Goal: Transaction & Acquisition: Purchase product/service

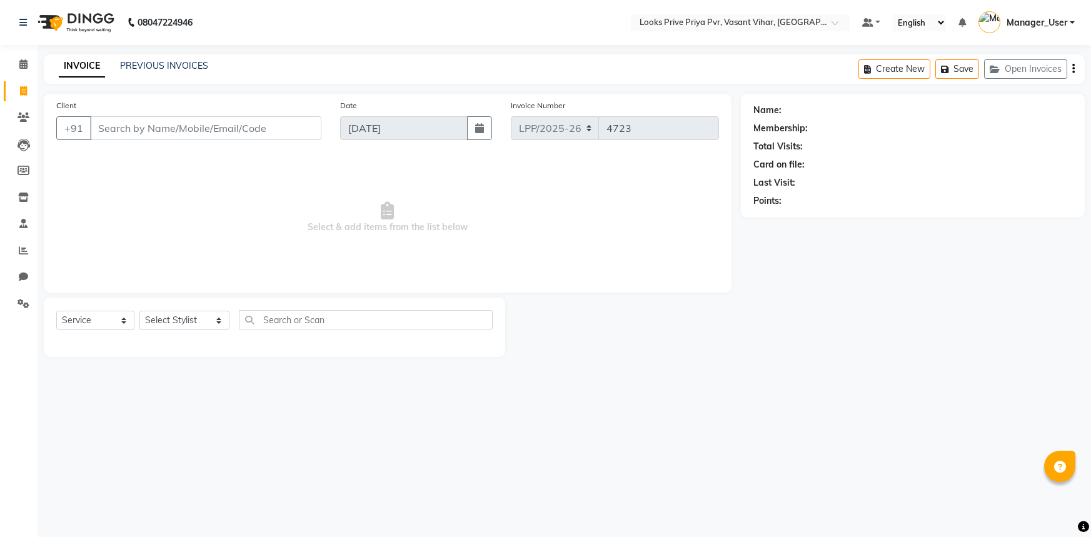
select select "service"
click at [208, 323] on select "Select Stylist Akhir_asst ANIL_PDCT ASLAM_CR STYLIST Counter_Sales KAMAL_PDCT […" at bounding box center [184, 320] width 90 height 19
click at [208, 323] on select "Select Stylist Akhir_asst ANIL_PDCT ASLAM_CR STYLIST Counter_Sales KAMAL_PDCT K…" at bounding box center [184, 320] width 90 height 19
select select "66932"
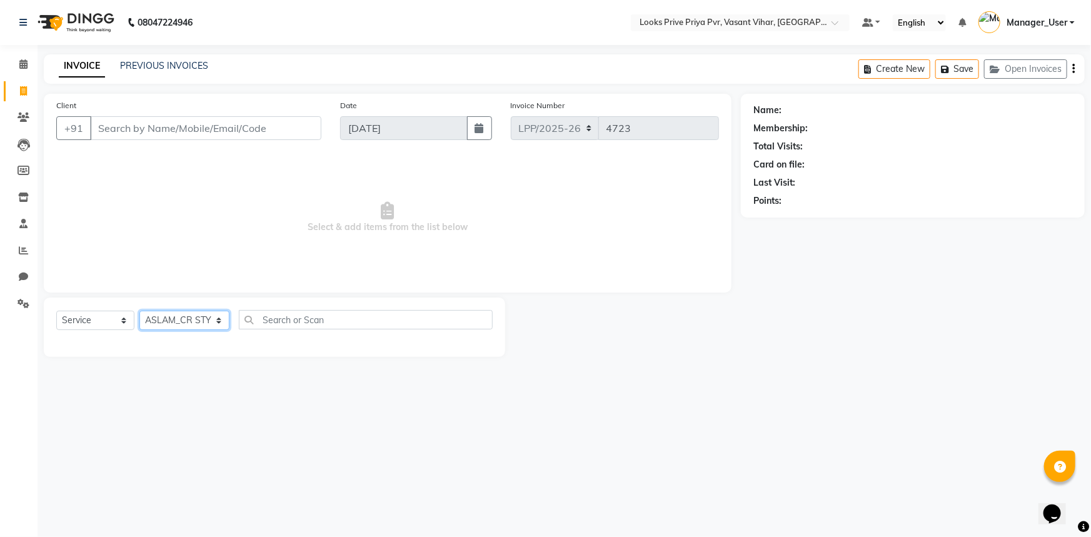
click at [139, 311] on select "Select Stylist Akhir_asst ANIL_PDCT ASLAM_CR STYLIST Counter_Sales KAMAL_PDCT K…" at bounding box center [184, 320] width 90 height 19
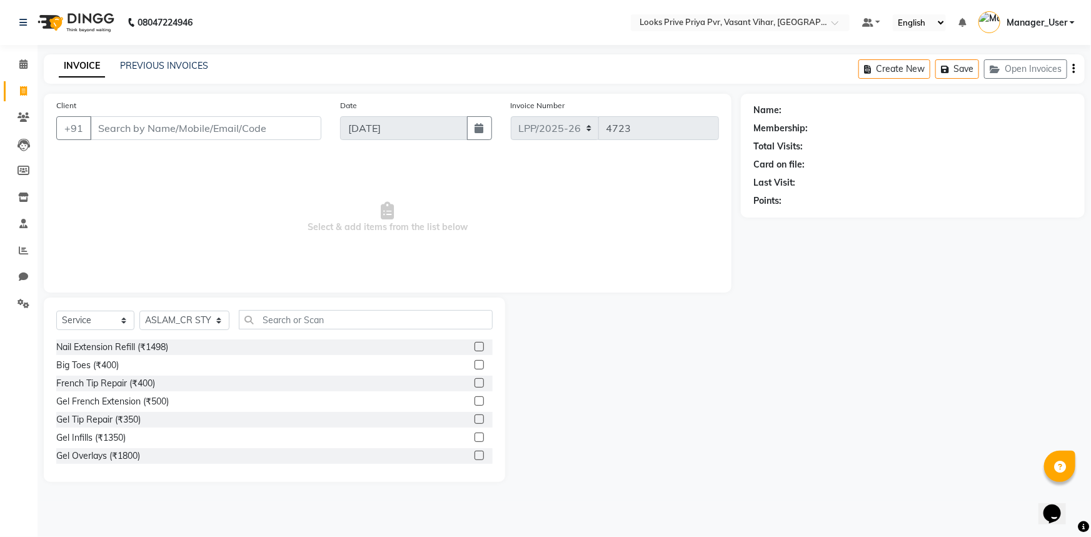
drag, startPoint x: 364, startPoint y: 299, endPoint x: 365, endPoint y: 305, distance: 6.3
click at [364, 301] on div "Select Service Product Membership Package Voucher Prepaid Gift Card Select Styl…" at bounding box center [274, 390] width 461 height 184
click at [358, 324] on input "text" at bounding box center [366, 319] width 254 height 19
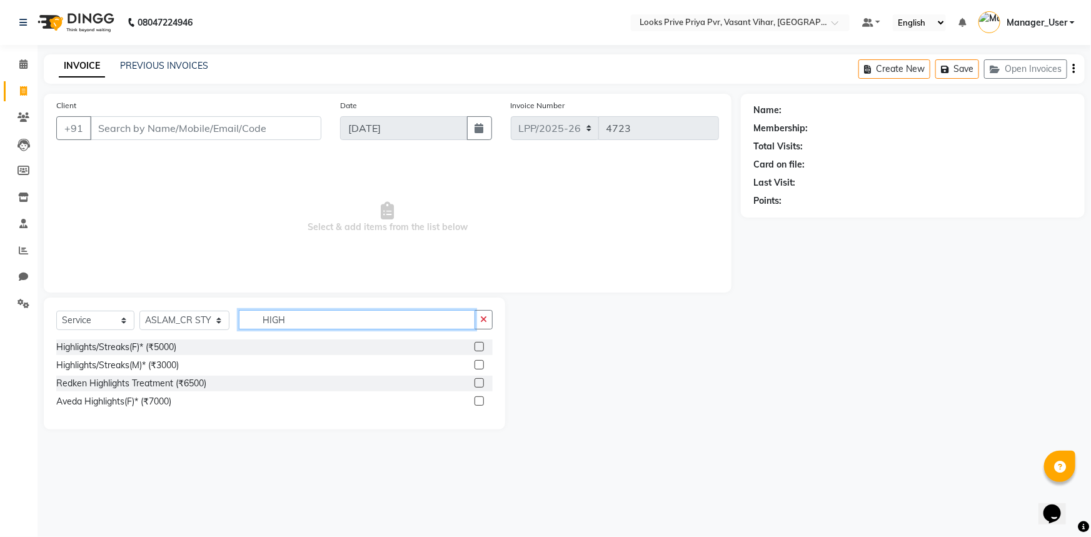
type input "HIGH"
click at [479, 363] on label at bounding box center [479, 364] width 9 height 9
click at [479, 363] on input "checkbox" at bounding box center [479, 365] width 8 height 8
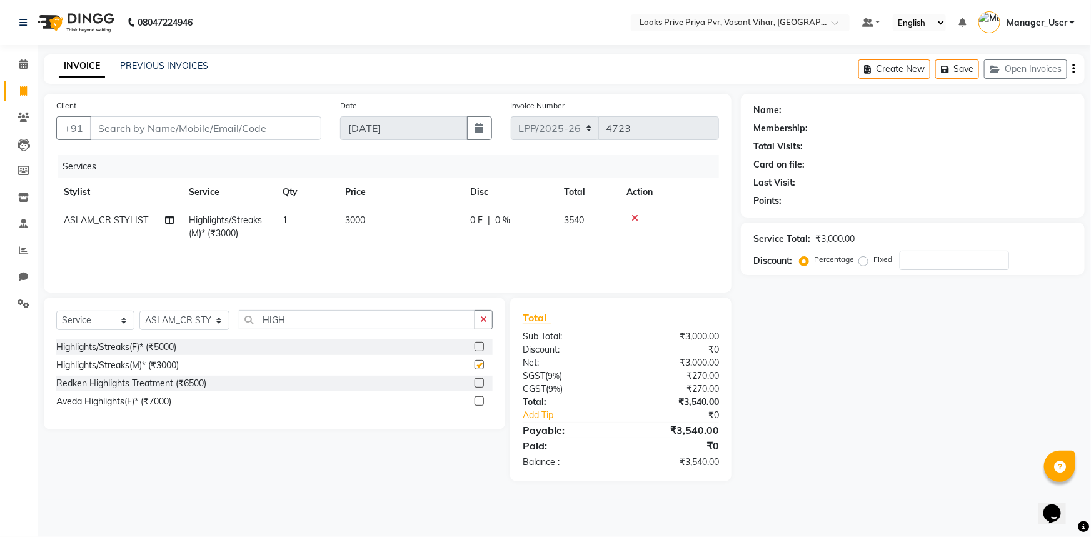
checkbox input "false"
click at [365, 218] on span "3000" at bounding box center [355, 219] width 20 height 11
select select "66932"
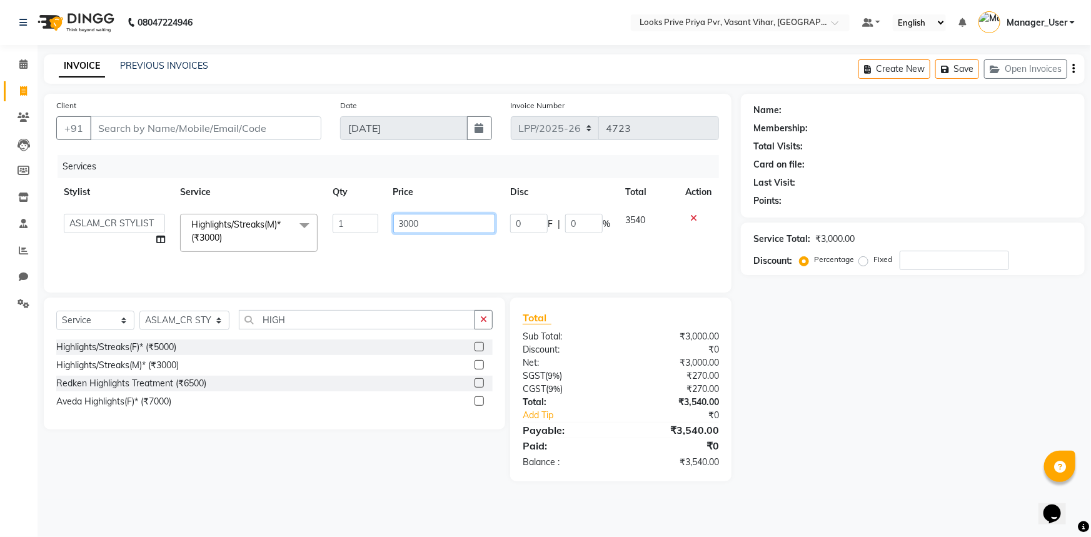
drag, startPoint x: 438, startPoint y: 221, endPoint x: 311, endPoint y: 237, distance: 127.9
click at [321, 236] on tr "Akhir_asst ANIL_PDCT ASLAM_CR STYLIST Counter_Sales KAMAL_PDCT KARISHMA MALLIKA…" at bounding box center [387, 232] width 663 height 53
type input "4000"
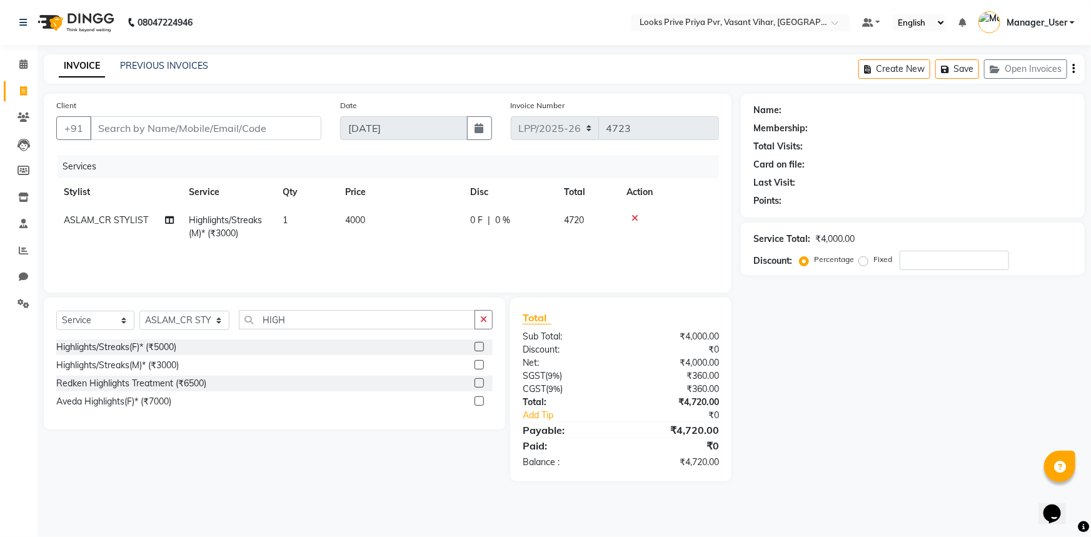
click at [407, 241] on td "4000" at bounding box center [400, 226] width 125 height 41
select select "66932"
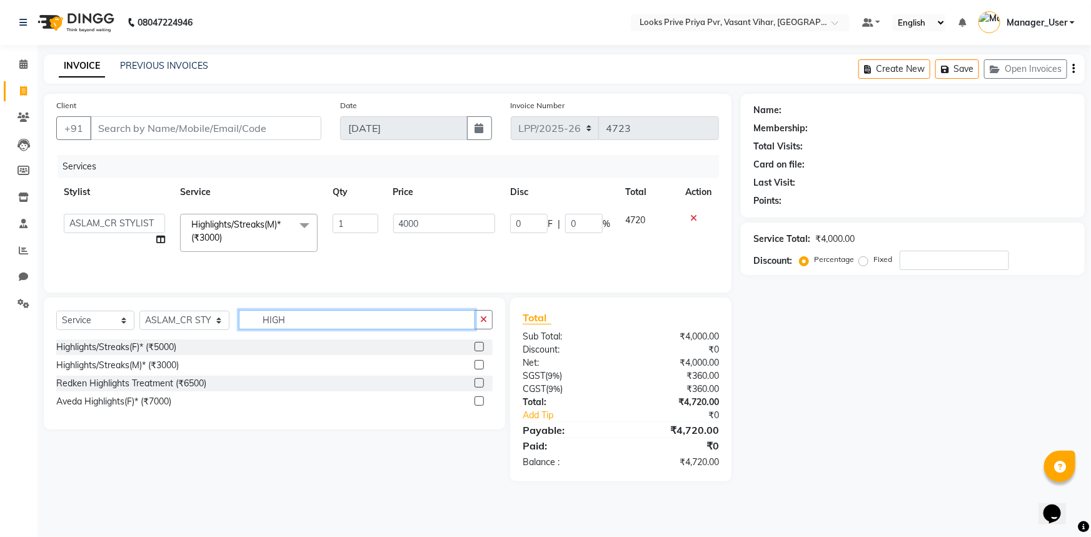
click at [308, 324] on input "HIGH" at bounding box center [357, 319] width 237 height 19
drag, startPoint x: 311, startPoint y: 323, endPoint x: 171, endPoint y: 326, distance: 139.5
click at [171, 326] on div "Select Service Product Membership Package Voucher Prepaid Gift Card Select Styl…" at bounding box center [274, 324] width 436 height 29
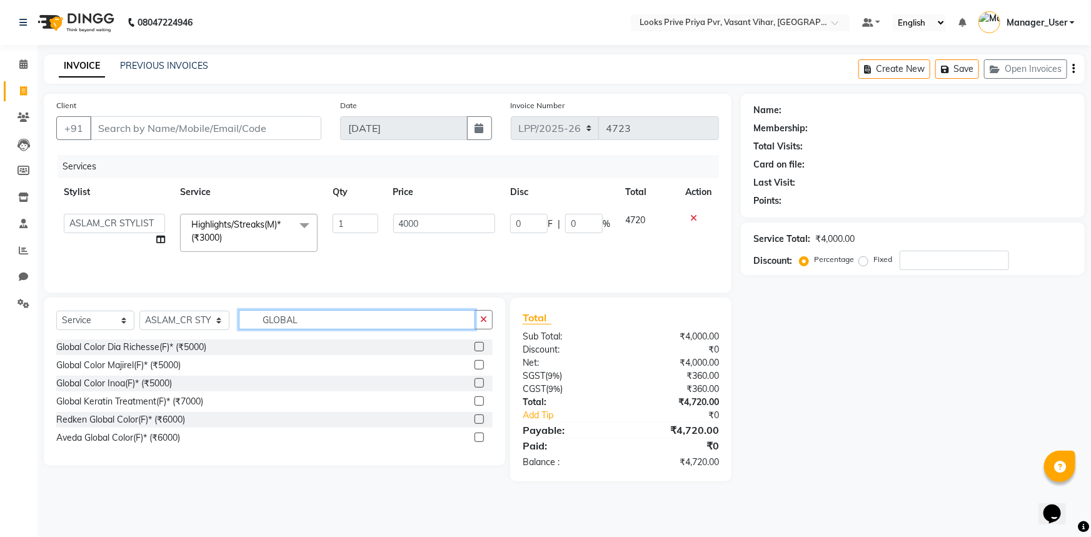
type input "GLOBAL"
click at [480, 383] on label at bounding box center [479, 382] width 9 height 9
click at [480, 383] on input "checkbox" at bounding box center [479, 384] width 8 height 8
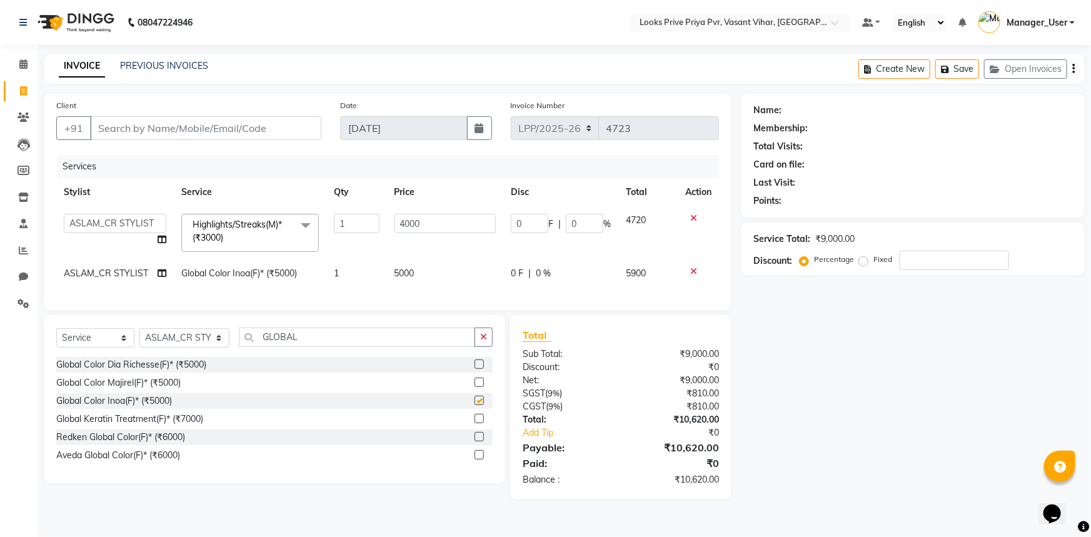
checkbox input "false"
click at [416, 281] on td "5000" at bounding box center [445, 273] width 116 height 28
select select "66932"
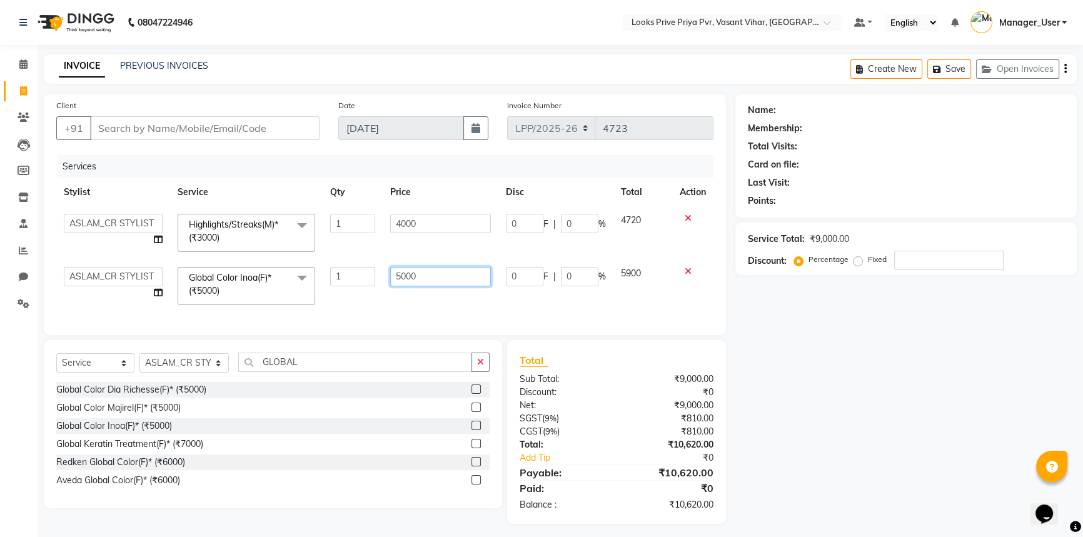
drag, startPoint x: 466, startPoint y: 269, endPoint x: 234, endPoint y: 282, distance: 231.7
click at [234, 282] on tr "Akhir_asst ANIL_PDCT ASLAM_CR STYLIST Counter_Sales KAMAL_PDCT KARISHMA MALLIKA…" at bounding box center [384, 285] width 657 height 53
type input "4000"
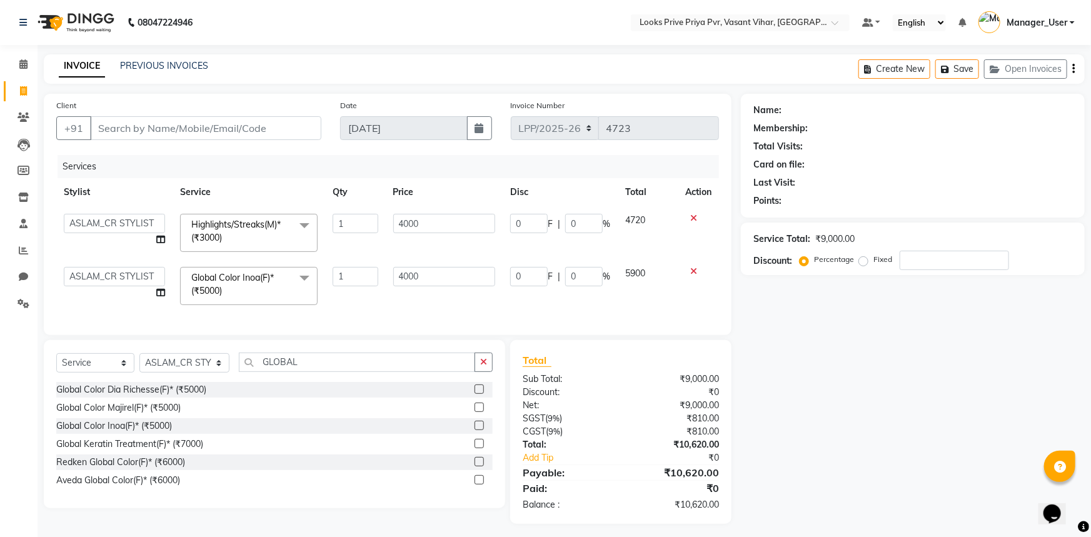
click at [398, 312] on div "Client +91 Date 01-09-2025 Invoice Number LPP/2025-26 V/2025 V/2025-26 4723 Ser…" at bounding box center [388, 214] width 688 height 241
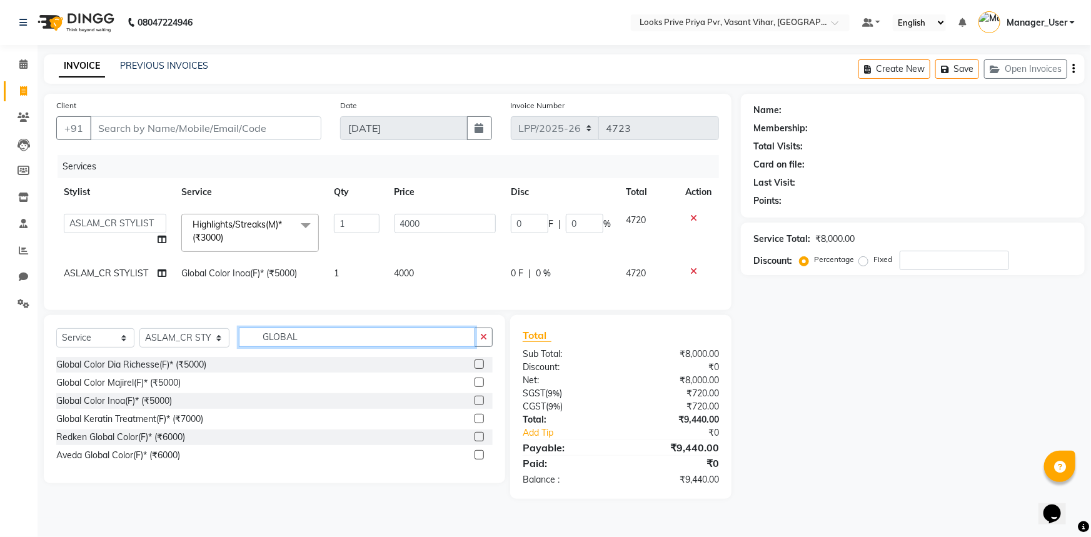
click at [331, 347] on input "GLOBAL" at bounding box center [357, 337] width 237 height 19
drag, startPoint x: 338, startPoint y: 348, endPoint x: 151, endPoint y: 355, distance: 187.1
click at [153, 355] on div "Select Service Product Membership Package Voucher Prepaid Gift Card Select Styl…" at bounding box center [274, 342] width 436 height 29
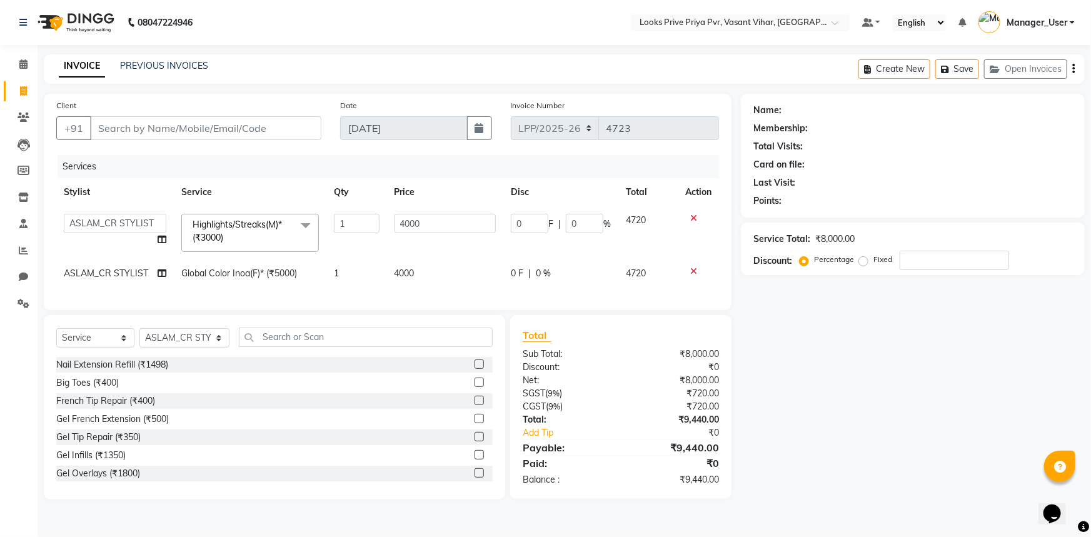
click at [225, 274] on span "Global Color Inoa(F)* (₹5000)" at bounding box center [239, 273] width 116 height 11
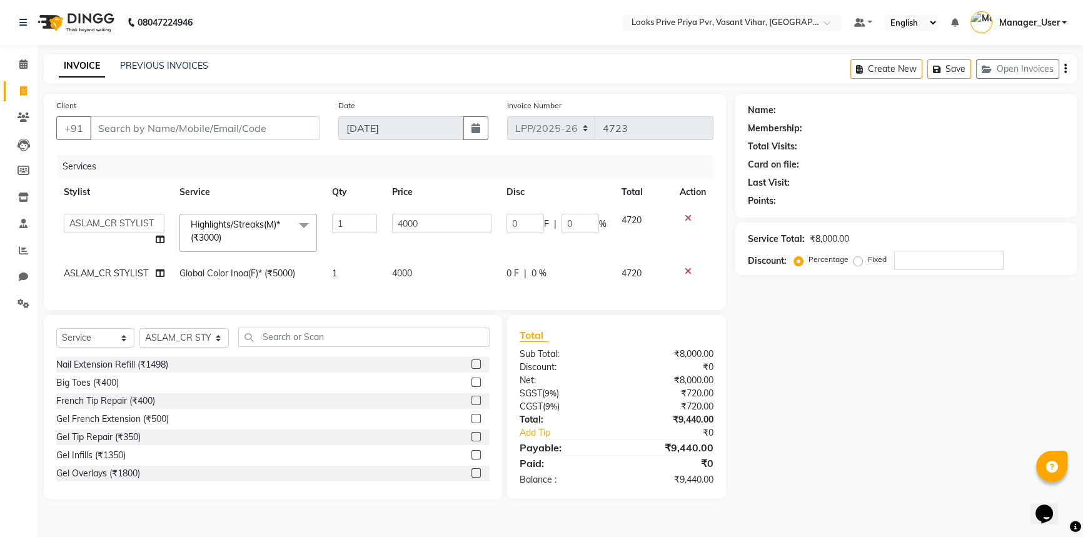
select select "66932"
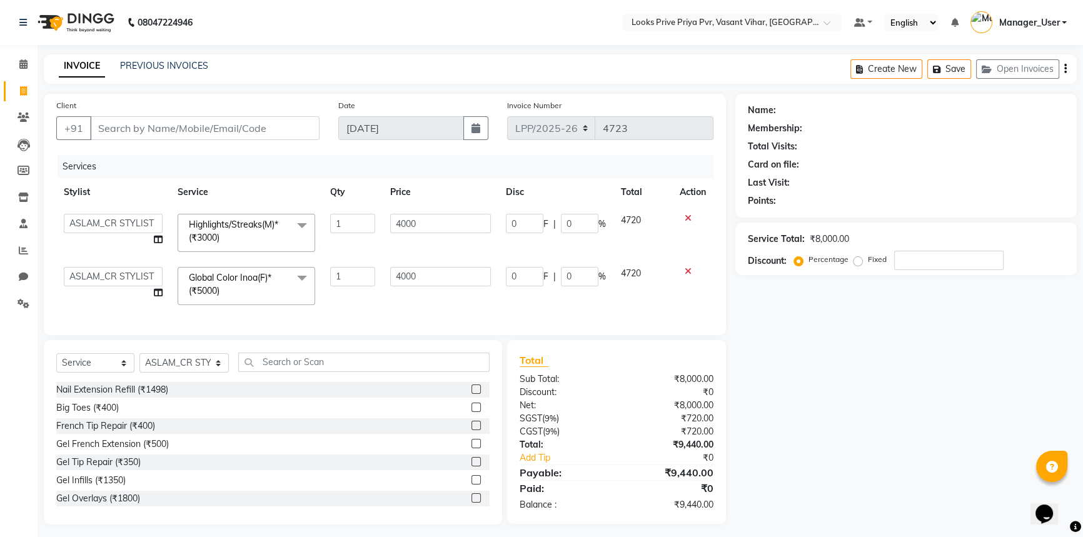
click at [294, 281] on span at bounding box center [301, 279] width 25 height 24
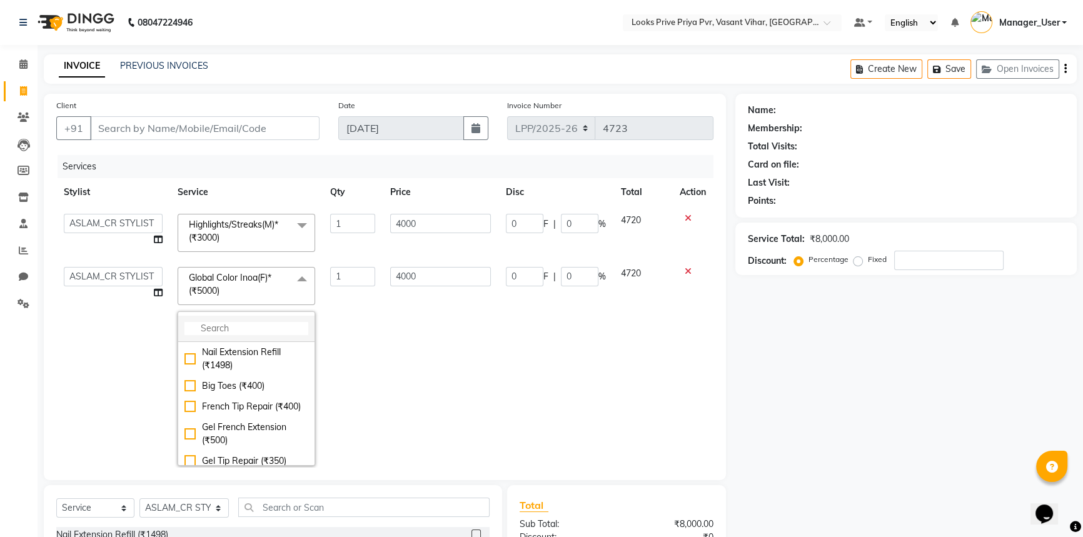
click at [244, 328] on input "multiselect-search" at bounding box center [246, 328] width 124 height 13
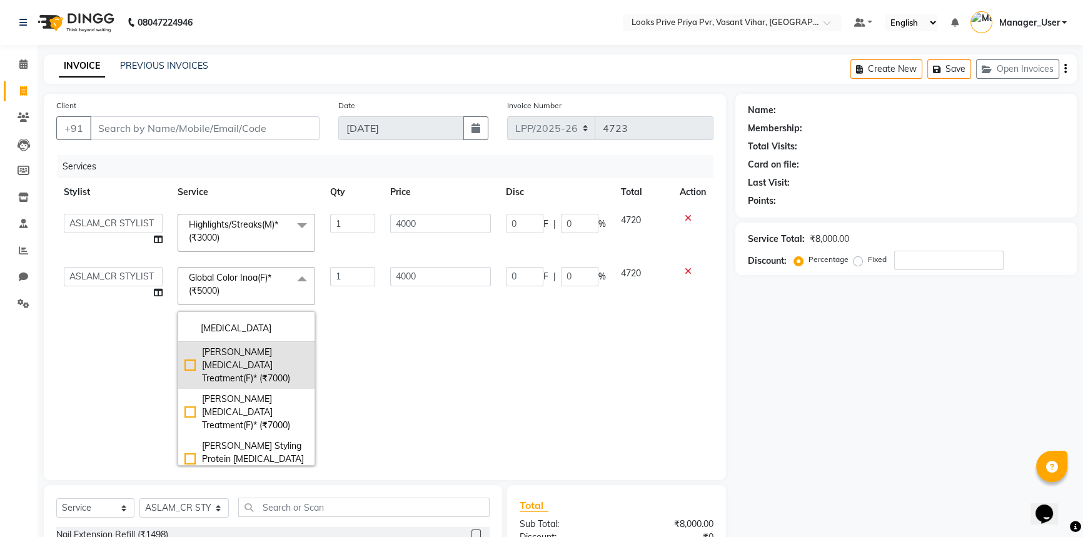
type input "BOTOX"
click at [274, 369] on div "Léa Levett Botox Treatment(F)* (₹7000)" at bounding box center [246, 365] width 124 height 39
checkbox input "true"
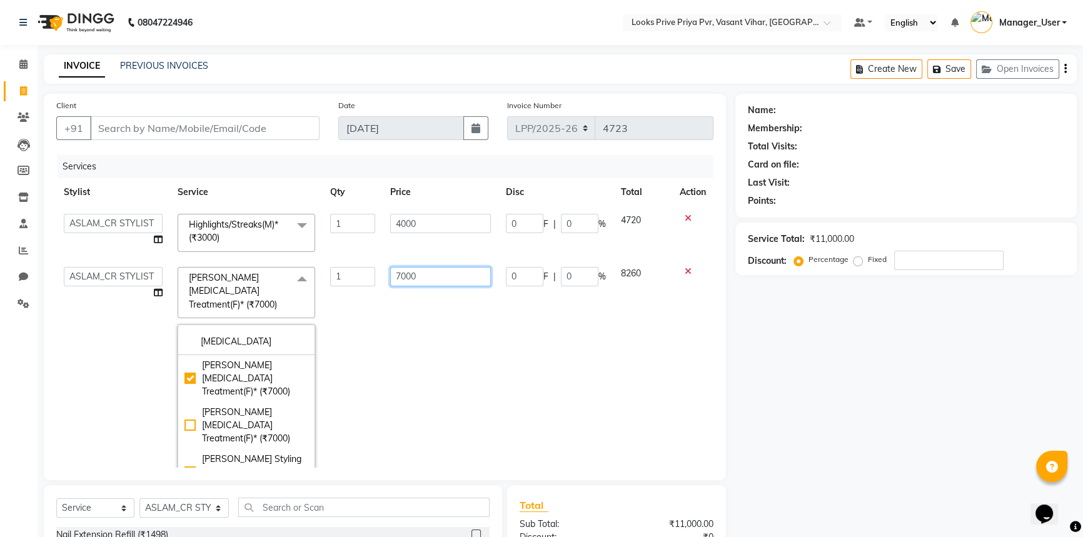
click at [442, 278] on input "7000" at bounding box center [440, 276] width 101 height 19
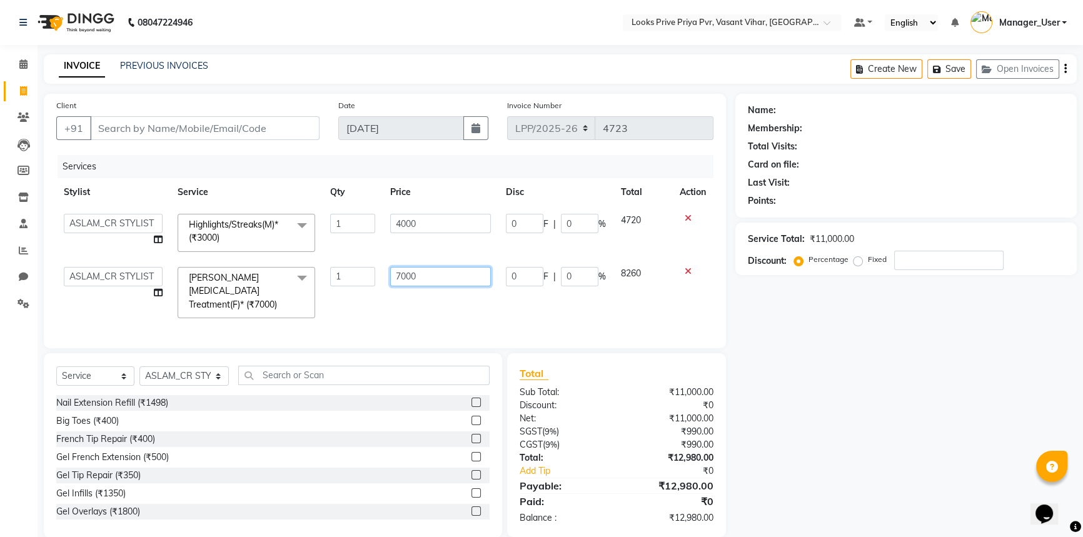
drag, startPoint x: 448, startPoint y: 278, endPoint x: 386, endPoint y: 284, distance: 62.3
click at [386, 284] on td "7000" at bounding box center [441, 292] width 116 height 66
type input "4000"
click at [395, 299] on td "4000" at bounding box center [441, 292] width 116 height 66
select select "66932"
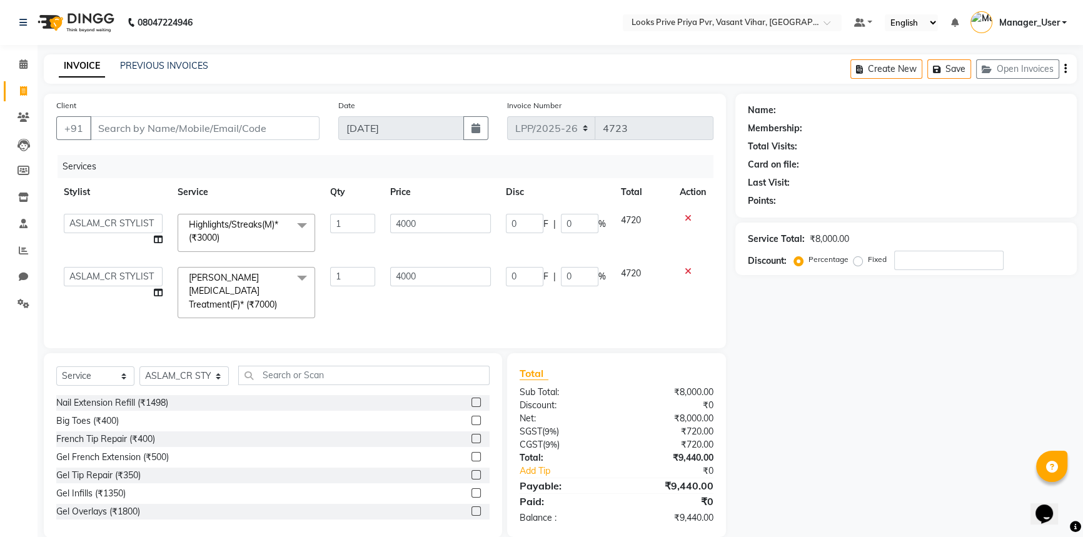
click at [688, 218] on icon at bounding box center [688, 218] width 7 height 9
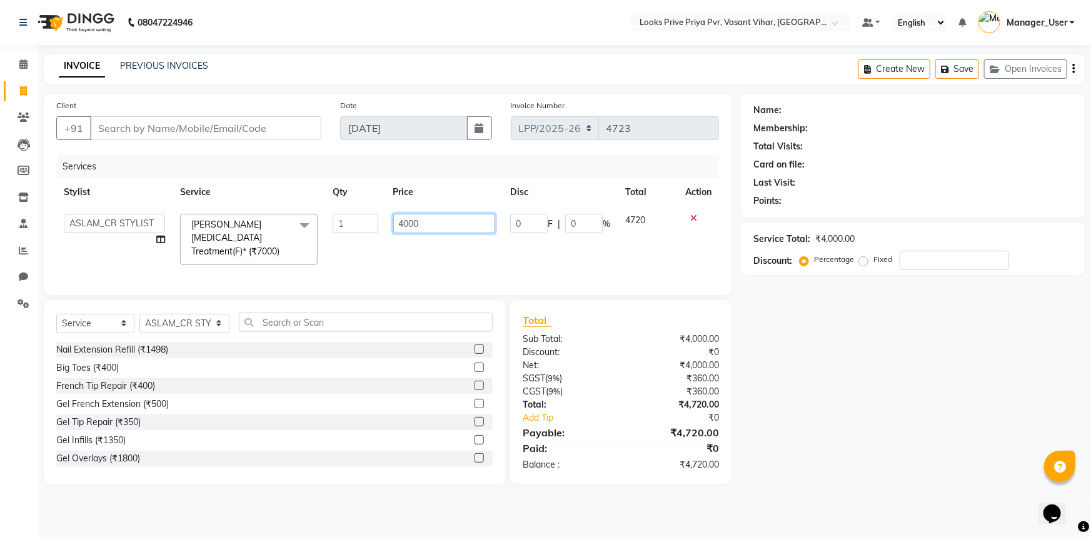
click at [472, 225] on input "4000" at bounding box center [444, 223] width 103 height 19
drag, startPoint x: 463, startPoint y: 225, endPoint x: 353, endPoint y: 228, distance: 109.5
click at [354, 228] on tr "Akhir_asst ANIL_PDCT ASLAM_CR STYLIST Counter_Sales KAMAL_PDCT KARISHMA MALLIKA…" at bounding box center [387, 239] width 663 height 66
type input "6500"
click at [442, 203] on th "Price" at bounding box center [445, 192] width 118 height 28
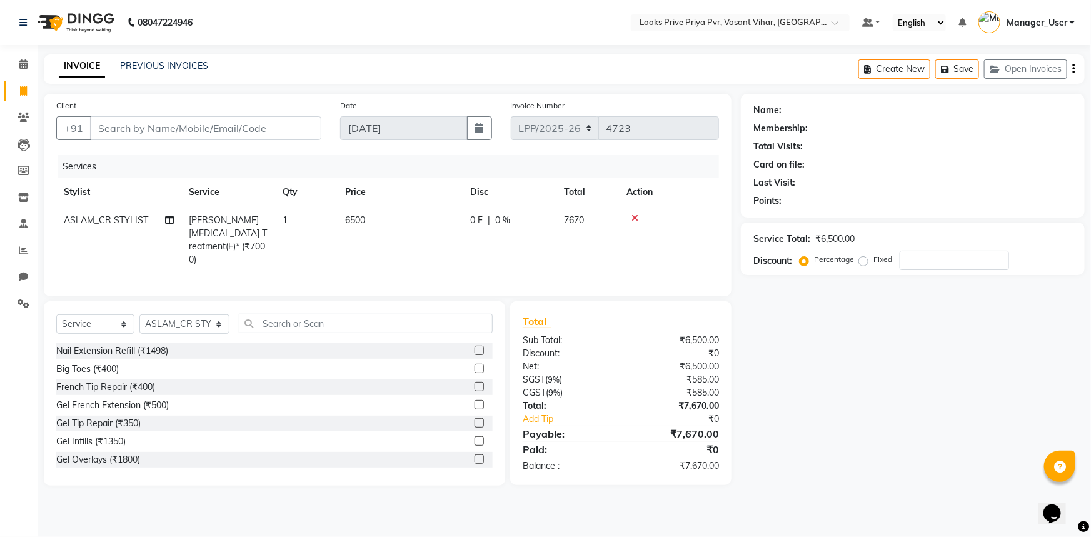
click at [353, 218] on span "6500" at bounding box center [355, 219] width 20 height 11
select select "66932"
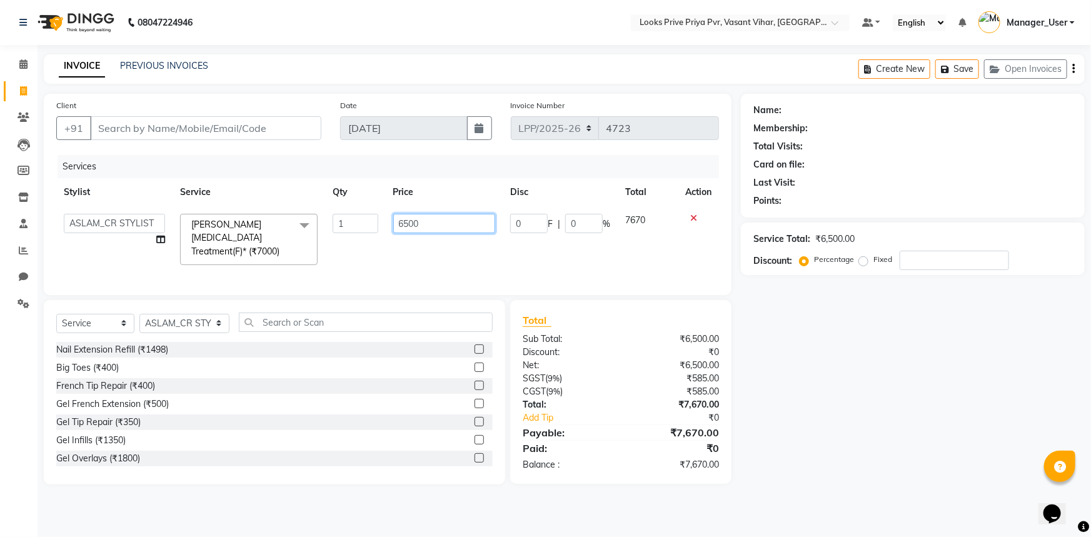
drag, startPoint x: 443, startPoint y: 226, endPoint x: 406, endPoint y: 230, distance: 37.1
click at [406, 230] on input "6500" at bounding box center [444, 223] width 103 height 19
type input "6700"
click at [420, 248] on td "6700" at bounding box center [445, 239] width 118 height 66
select select "66932"
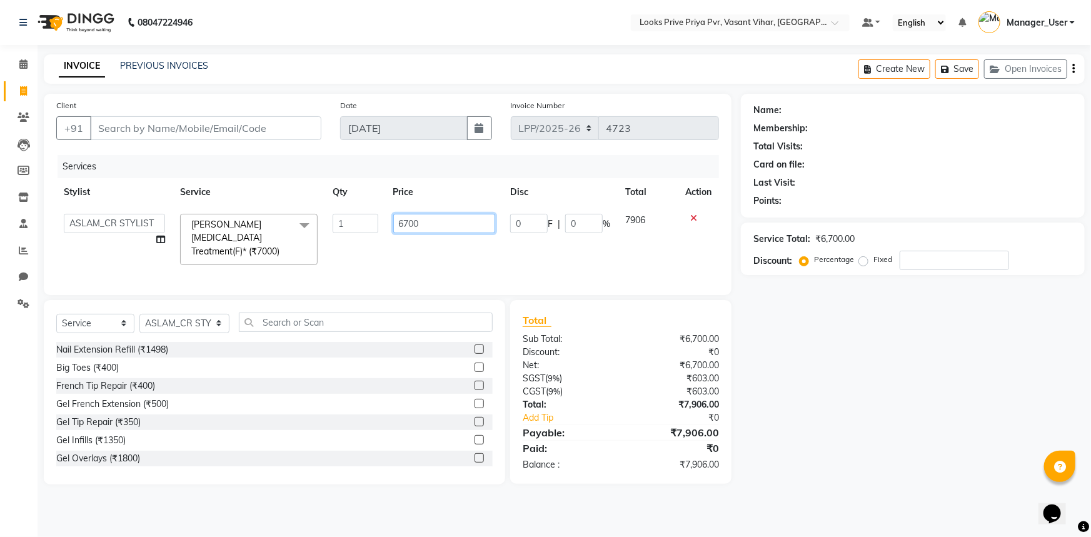
click at [405, 226] on input "6700" at bounding box center [444, 223] width 103 height 19
click at [424, 226] on input "6700" at bounding box center [444, 223] width 103 height 19
type input "6750"
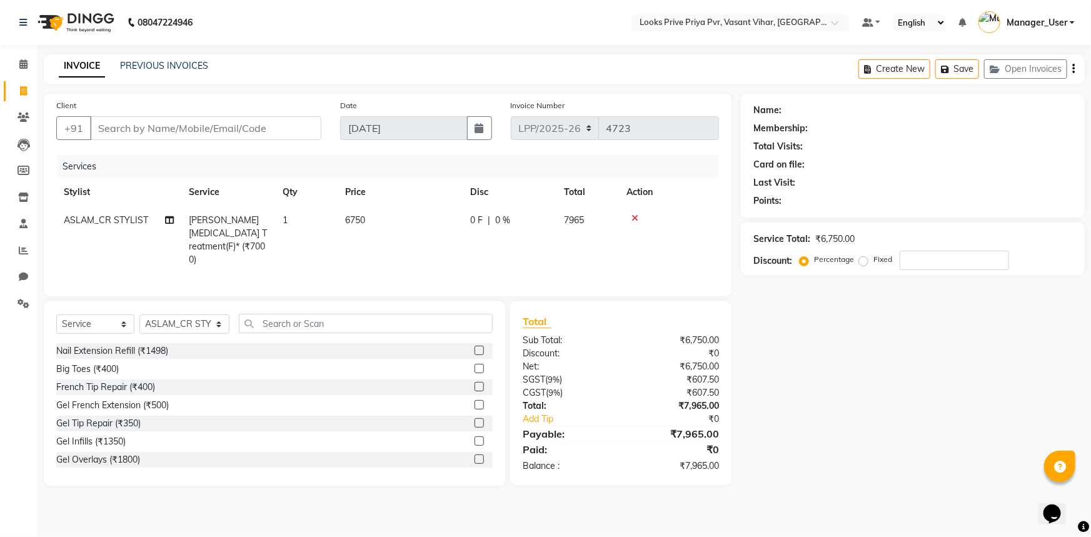
click at [463, 194] on tr "Stylist Service Qty Price Disc Total Action" at bounding box center [387, 192] width 663 height 28
click at [368, 223] on td "6750" at bounding box center [400, 240] width 125 height 68
select select "66932"
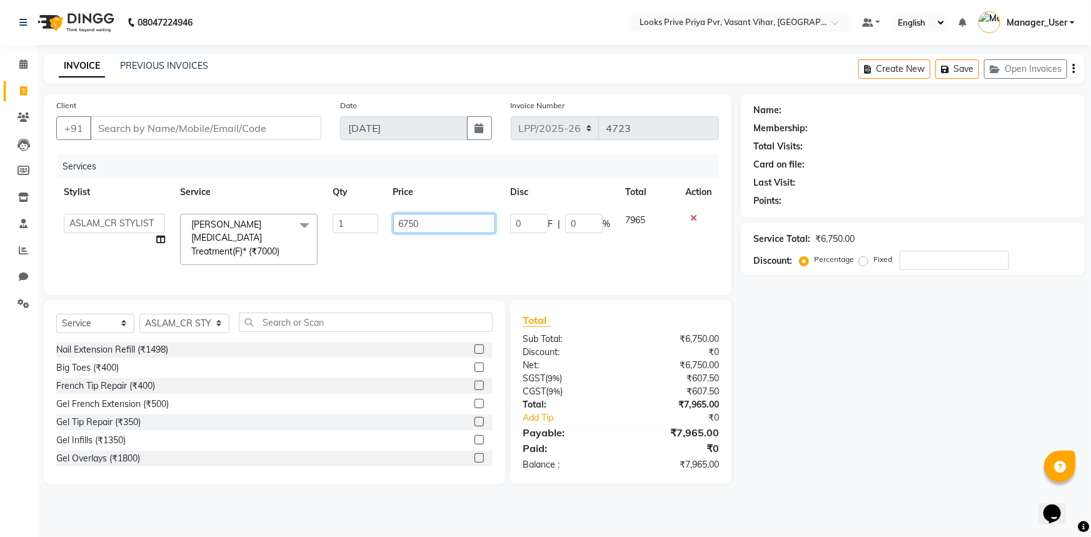
click at [431, 224] on input "6750" at bounding box center [444, 223] width 103 height 19
type input "6770"
click at [458, 189] on th "Price" at bounding box center [445, 192] width 118 height 28
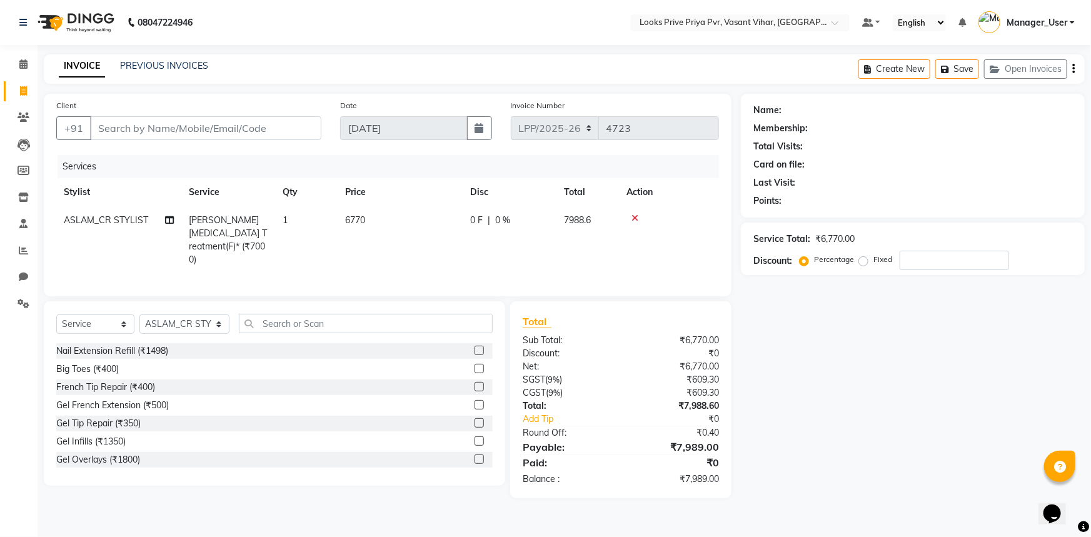
click at [373, 224] on td "6770" at bounding box center [400, 240] width 125 height 68
select select "66932"
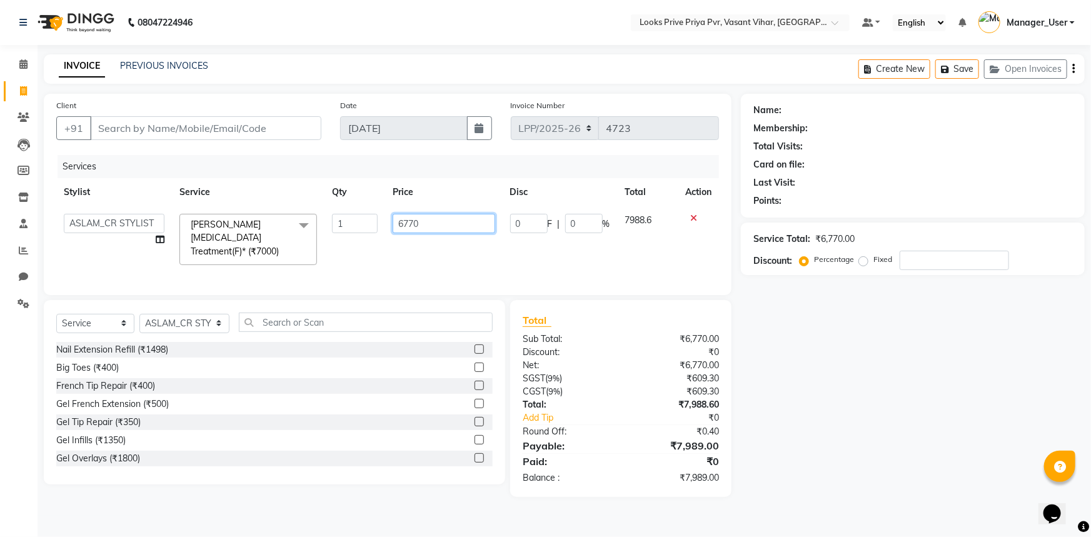
click at [430, 225] on input "6770" at bounding box center [444, 223] width 102 height 19
type input "6780"
click at [423, 184] on th "Price" at bounding box center [443, 192] width 117 height 28
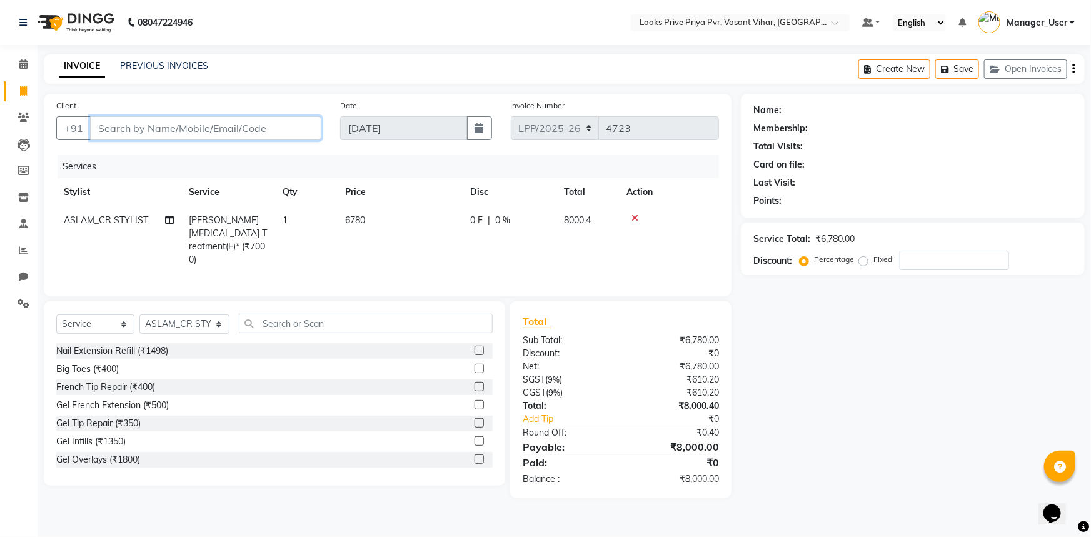
click at [280, 135] on input "Client" at bounding box center [205, 128] width 231 height 24
type input "P"
type input "0"
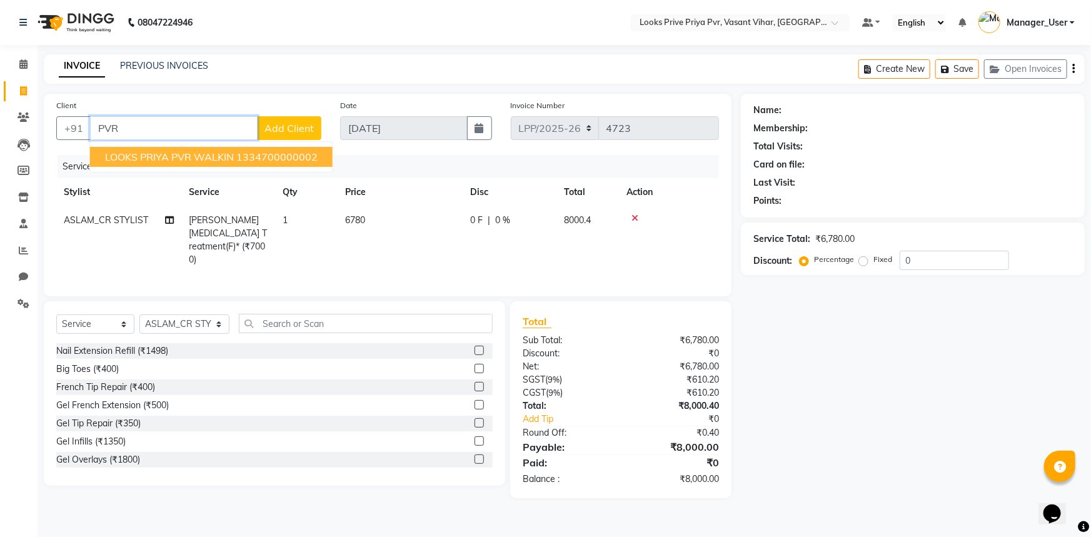
click at [154, 153] on span "LOOKS PRIYA PVR WALKIN" at bounding box center [169, 157] width 129 height 13
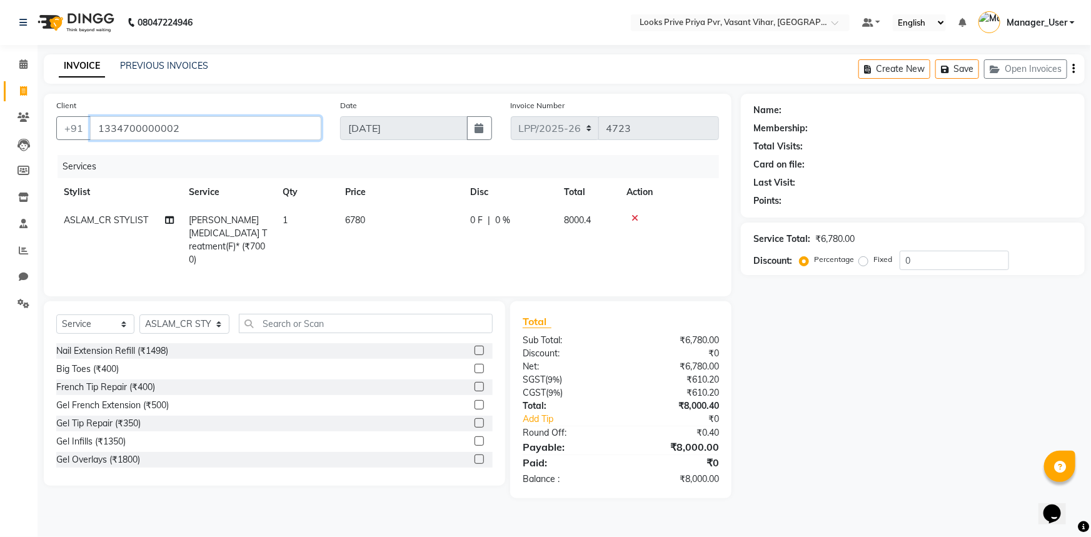
type input "1334700000002"
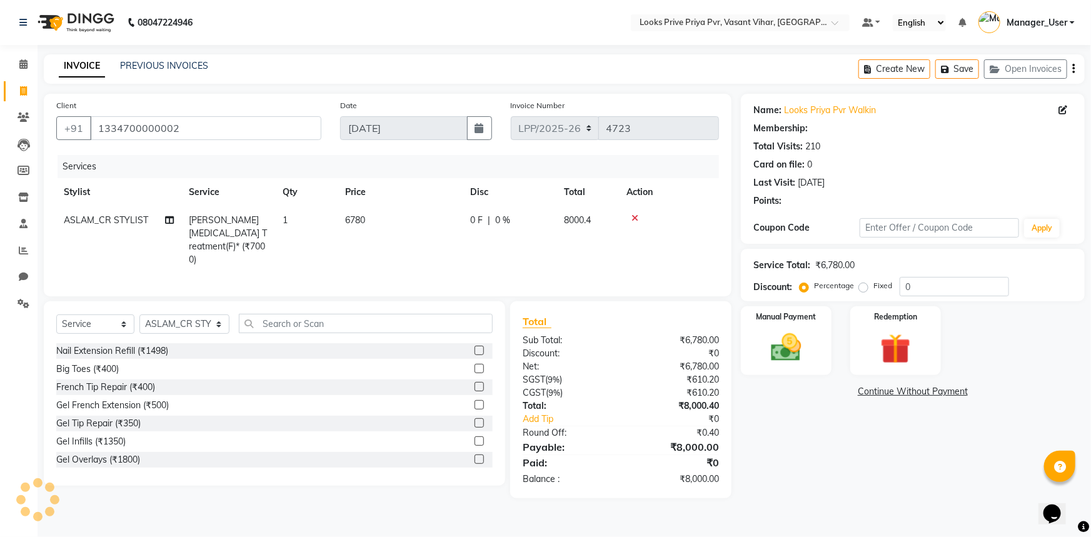
select select "1: Object"
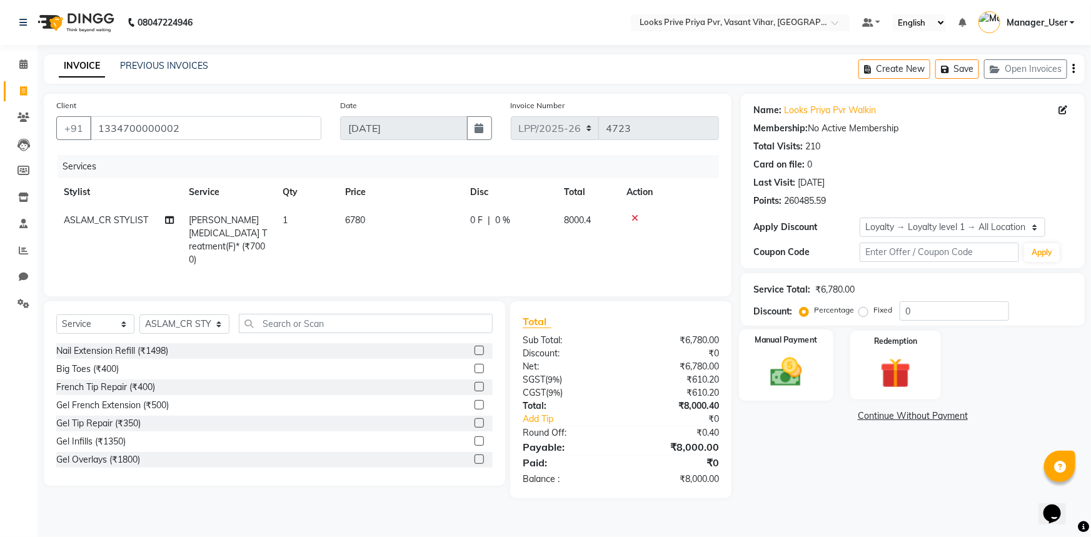
click at [815, 380] on div "Manual Payment" at bounding box center [786, 365] width 94 height 72
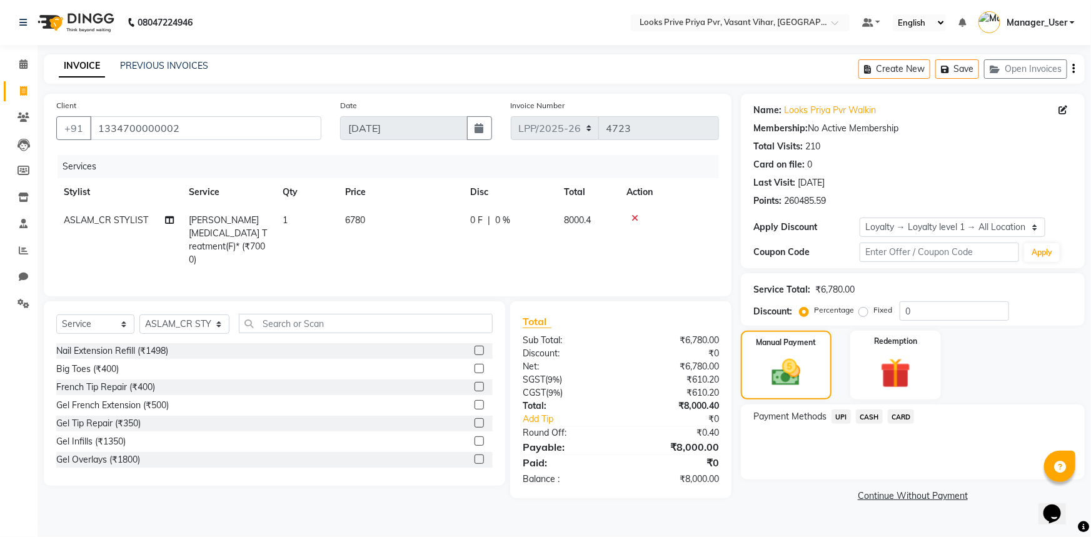
click at [863, 420] on span "CASH" at bounding box center [869, 417] width 27 height 14
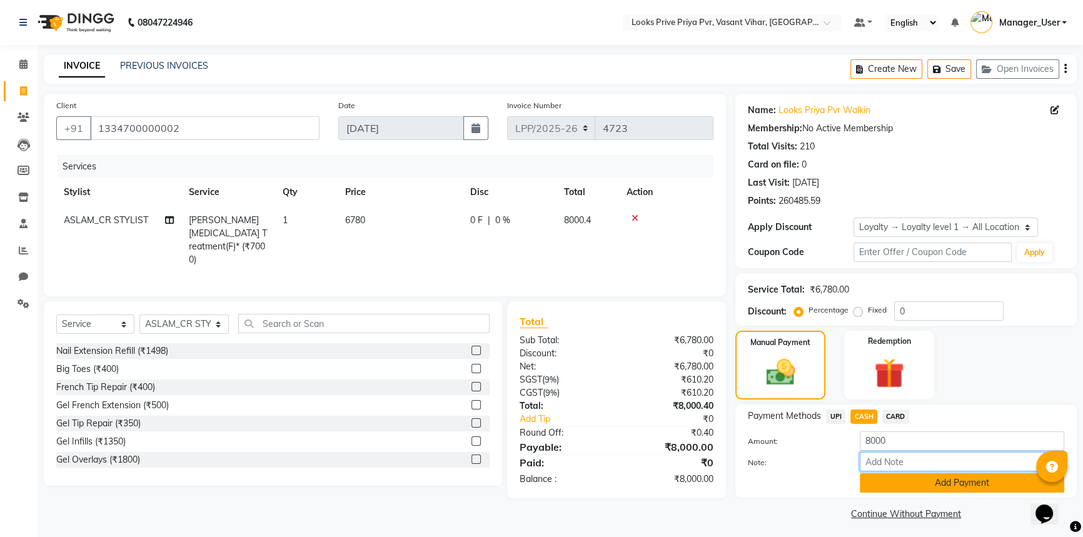
click at [887, 478] on div "Amount: 8000 Note: Add Payment" at bounding box center [906, 461] width 316 height 61
click at [888, 481] on button "Add Payment" at bounding box center [962, 482] width 204 height 19
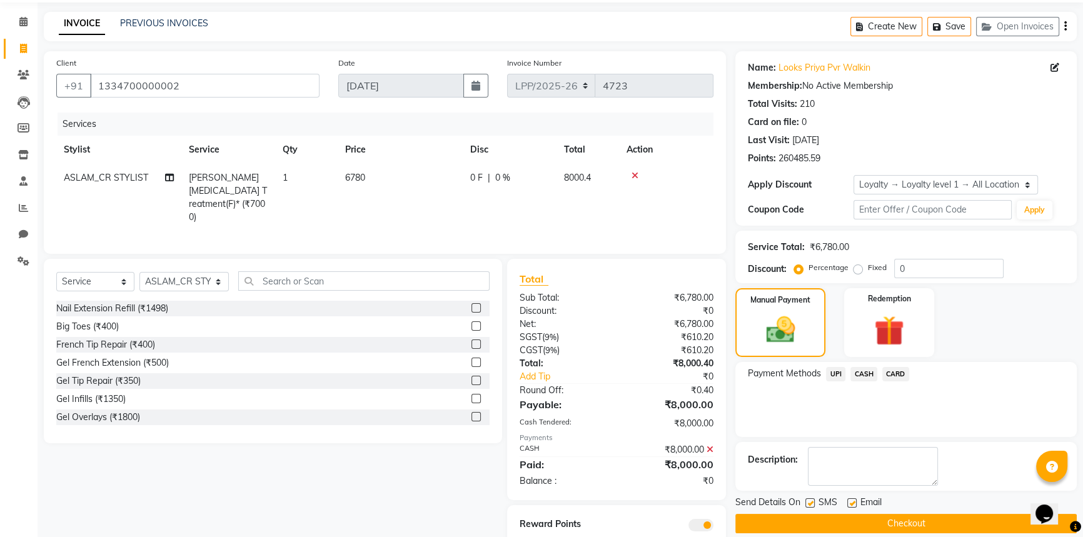
scroll to position [83, 0]
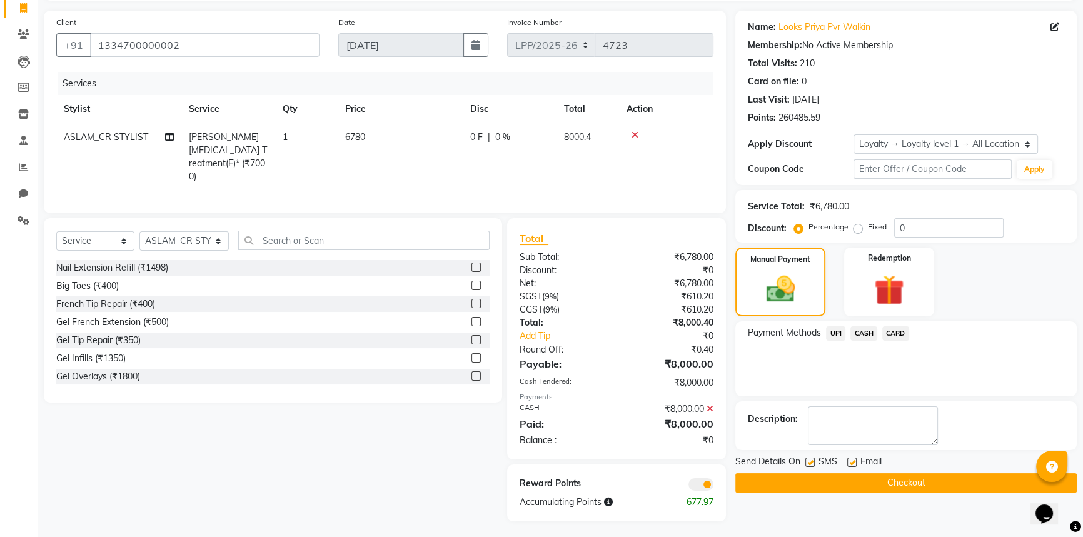
drag, startPoint x: 868, startPoint y: 476, endPoint x: 865, endPoint y: 481, distance: 6.4
click at [868, 478] on button "Checkout" at bounding box center [905, 482] width 341 height 19
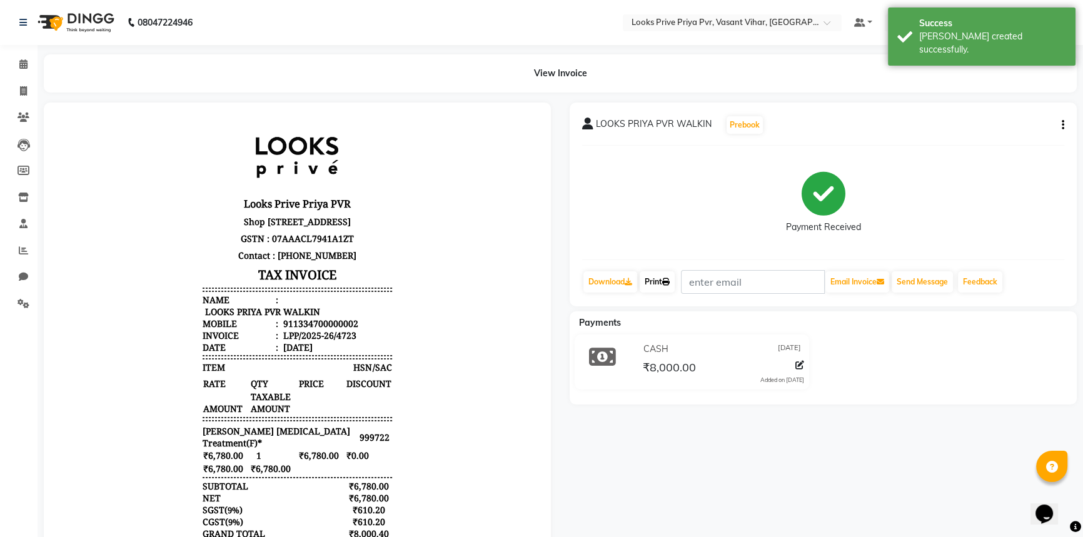
click at [644, 285] on link "Print" at bounding box center [657, 281] width 35 height 21
click at [30, 85] on span at bounding box center [24, 91] width 22 height 14
select select "service"
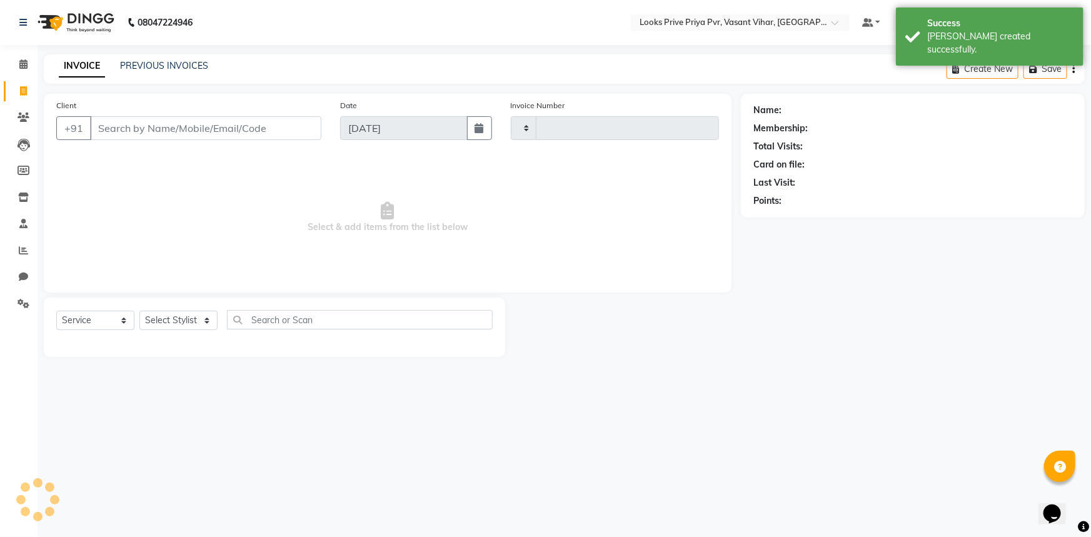
type input "4724"
select select "7646"
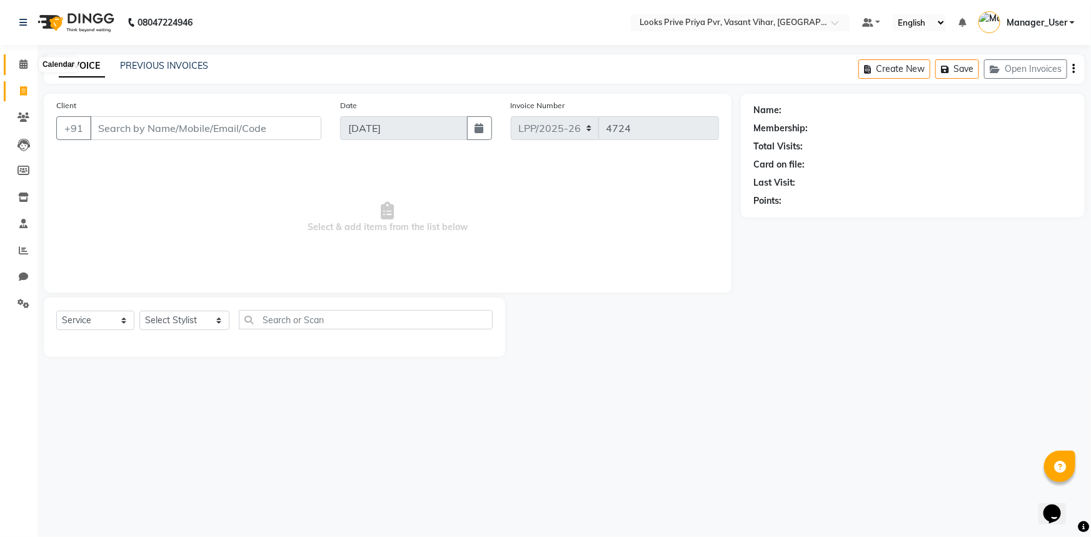
click at [28, 61] on span at bounding box center [24, 65] width 22 height 14
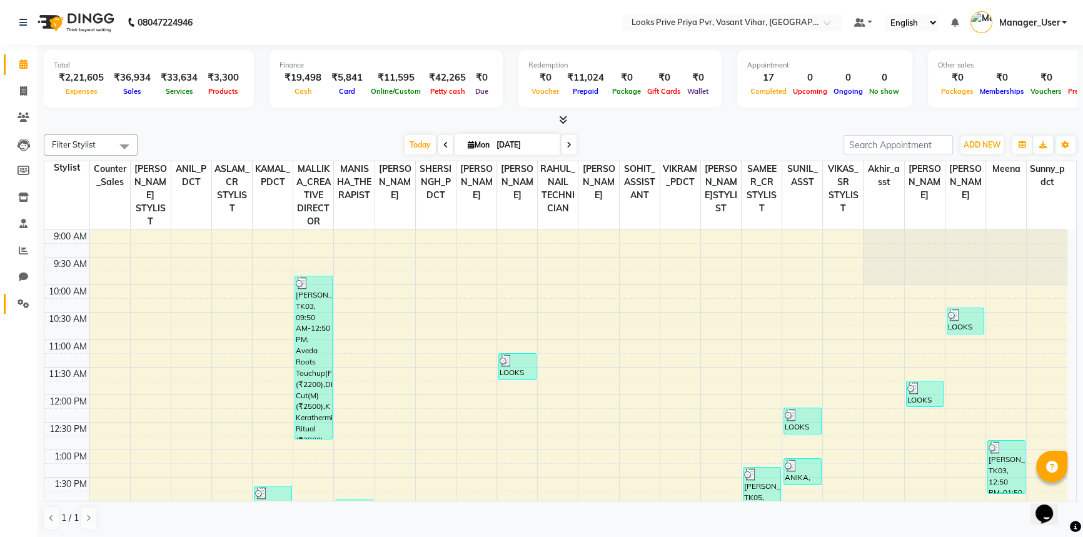
click at [11, 303] on link "Settings" at bounding box center [19, 304] width 30 height 21
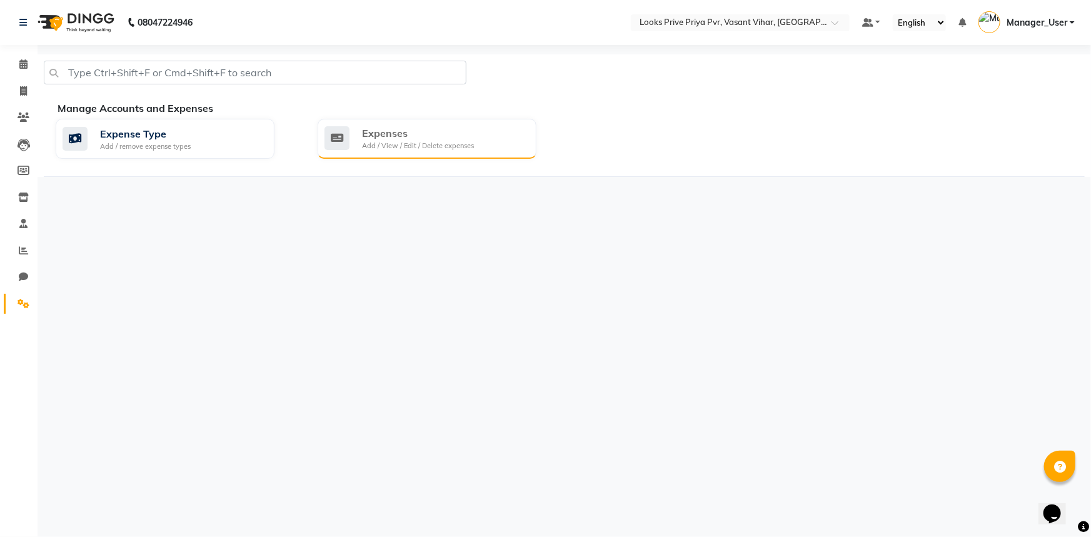
click at [420, 156] on div "Expenses Add / View / Edit / Delete expenses" at bounding box center [427, 139] width 219 height 40
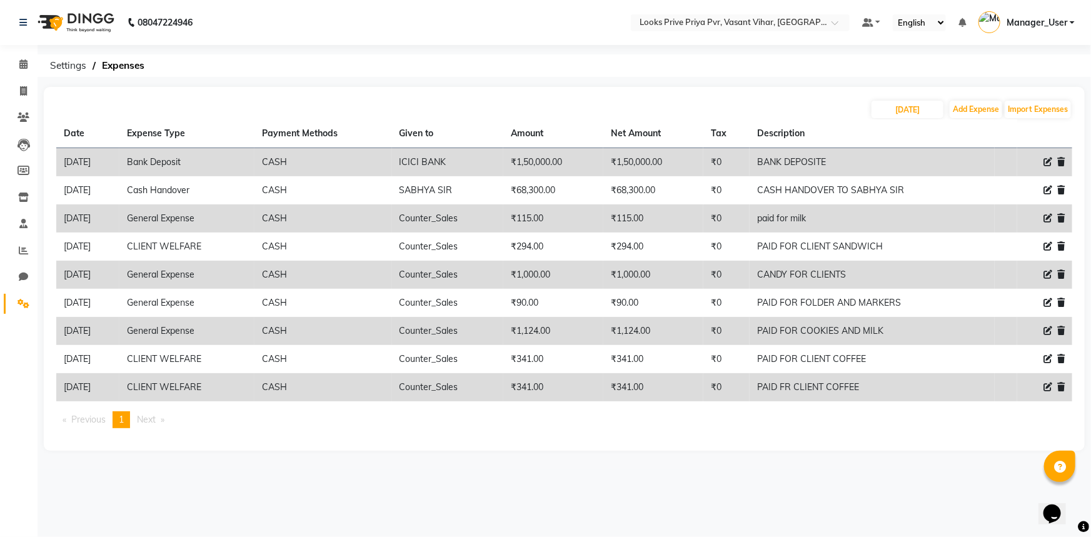
click at [1045, 216] on icon at bounding box center [1048, 218] width 9 height 9
select select "23704"
select select "1"
select select "6695"
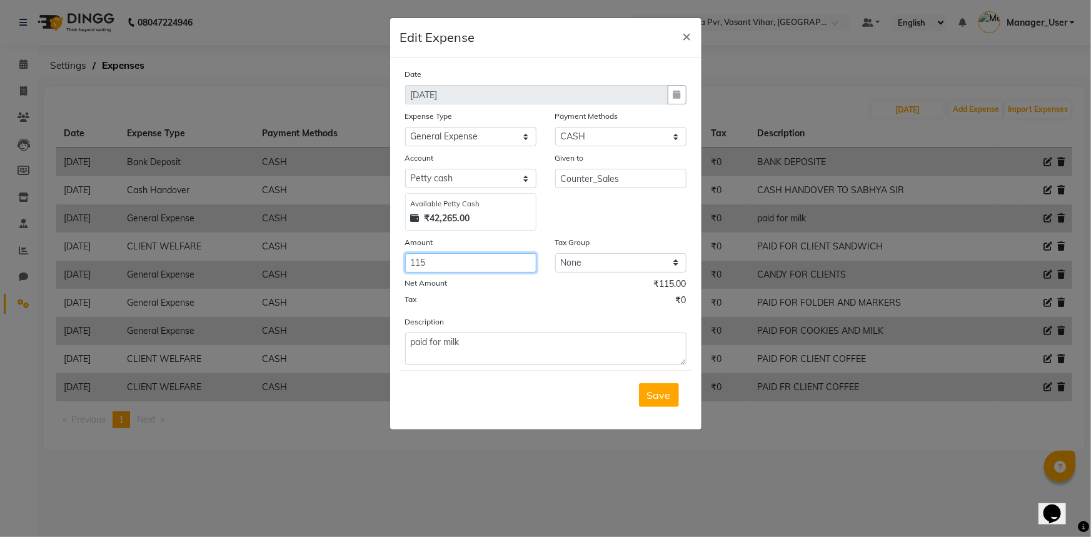
drag, startPoint x: 458, startPoint y: 268, endPoint x: 346, endPoint y: 274, distance: 112.7
click at [346, 274] on ngb-modal-window "Edit Expense × Date 01-09-2025 Expense Type Select Bank Deposit Blinkit Cash Ha…" at bounding box center [545, 268] width 1091 height 537
type input "120"
click at [664, 404] on button "Save" at bounding box center [659, 395] width 40 height 24
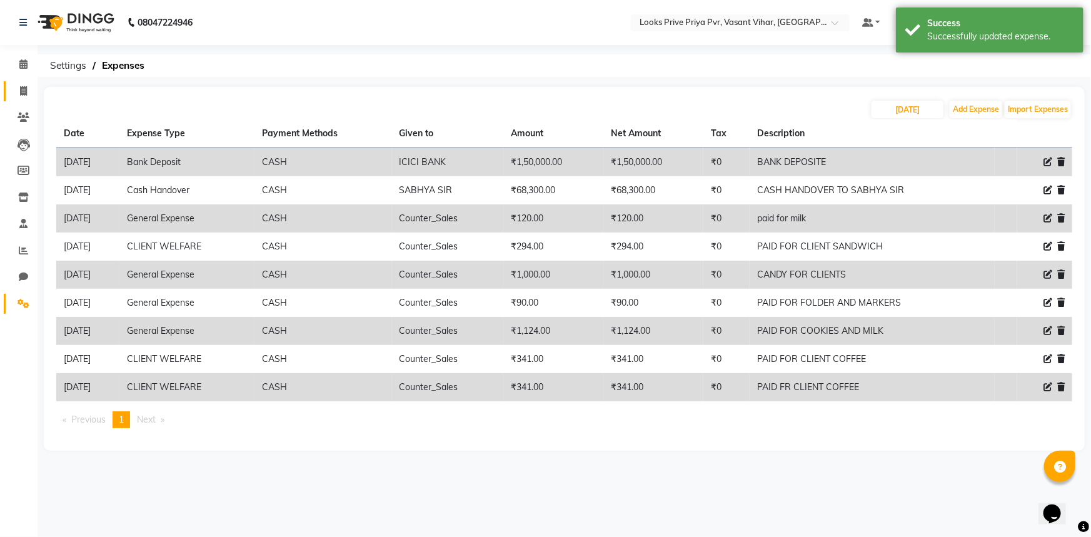
click at [27, 100] on link "Invoice" at bounding box center [19, 91] width 30 height 21
select select "service"
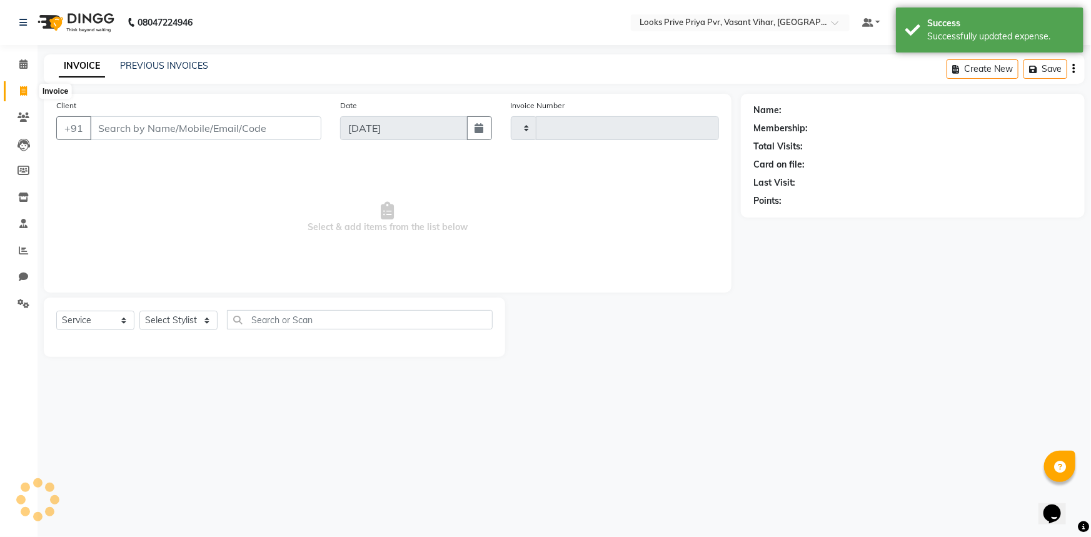
type input "4724"
select select "7646"
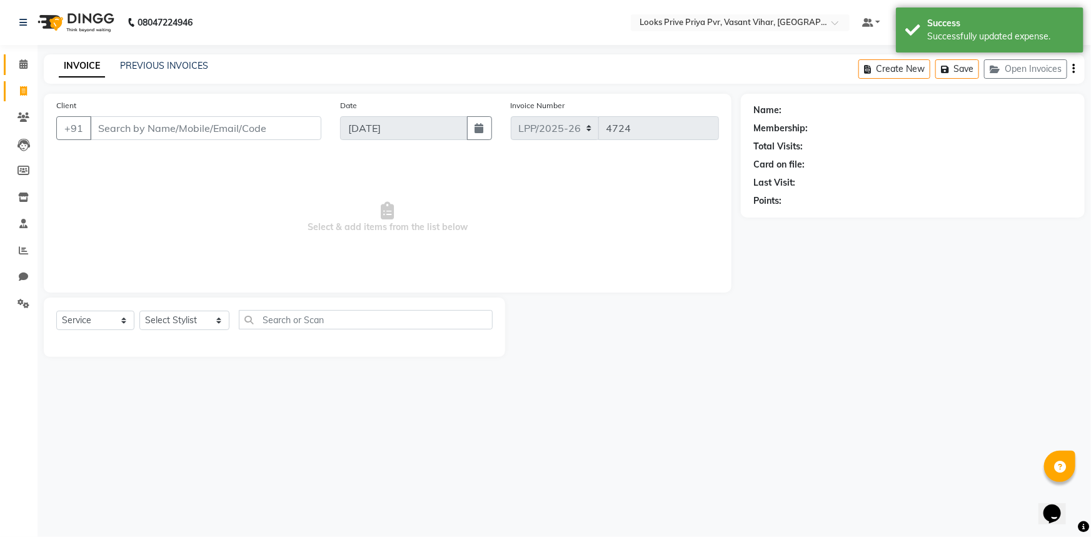
click at [27, 74] on link "Calendar" at bounding box center [19, 64] width 30 height 21
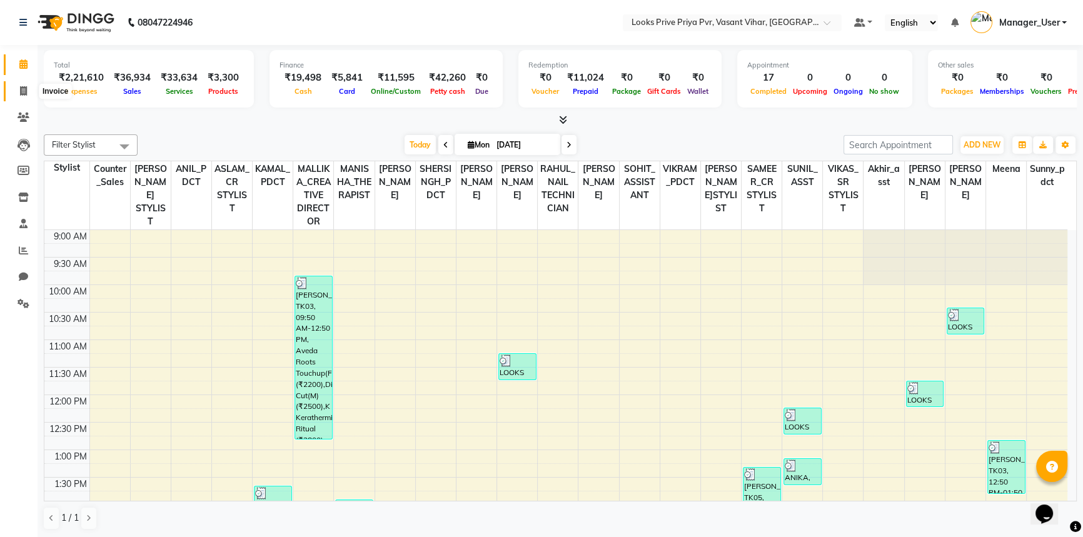
click at [16, 88] on span at bounding box center [24, 91] width 22 height 14
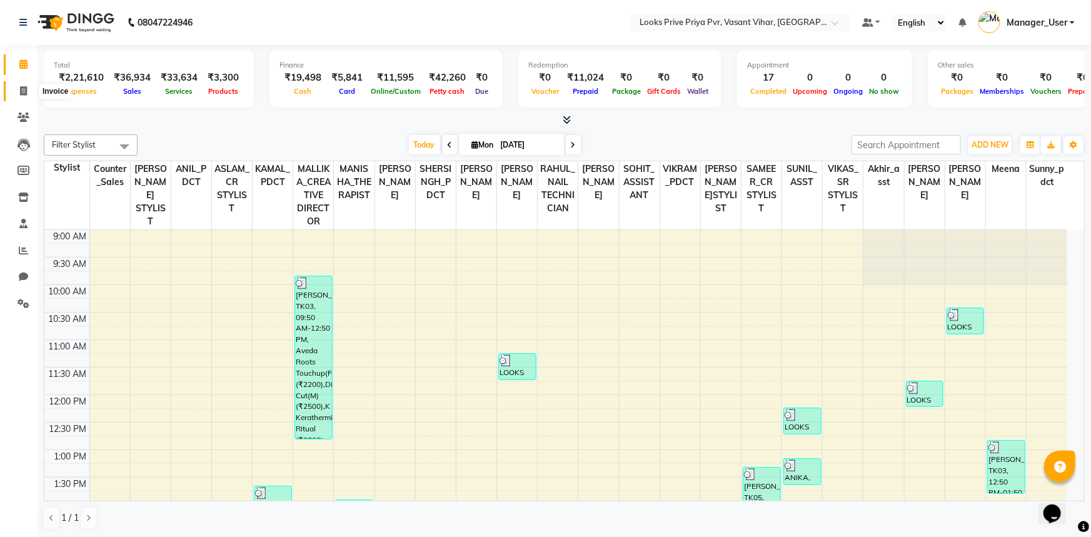
select select "service"
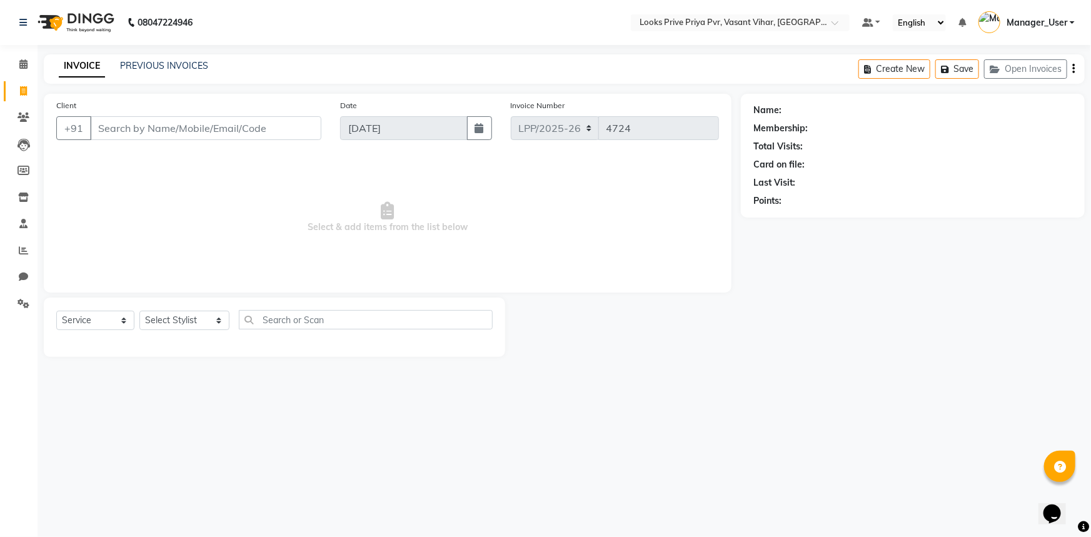
click at [263, 136] on input "Client" at bounding box center [205, 128] width 231 height 24
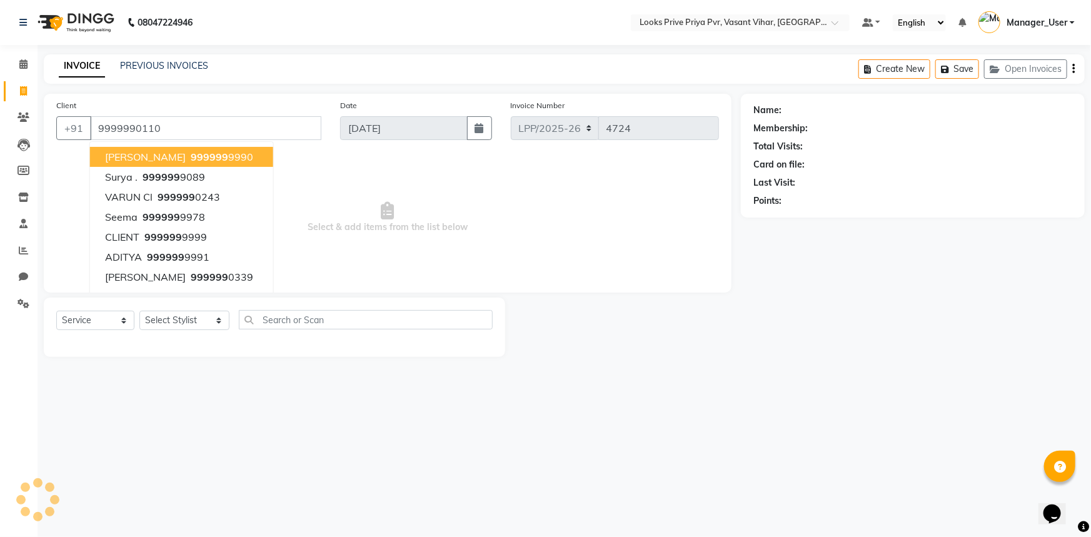
type input "9999990110"
select select "1: Object"
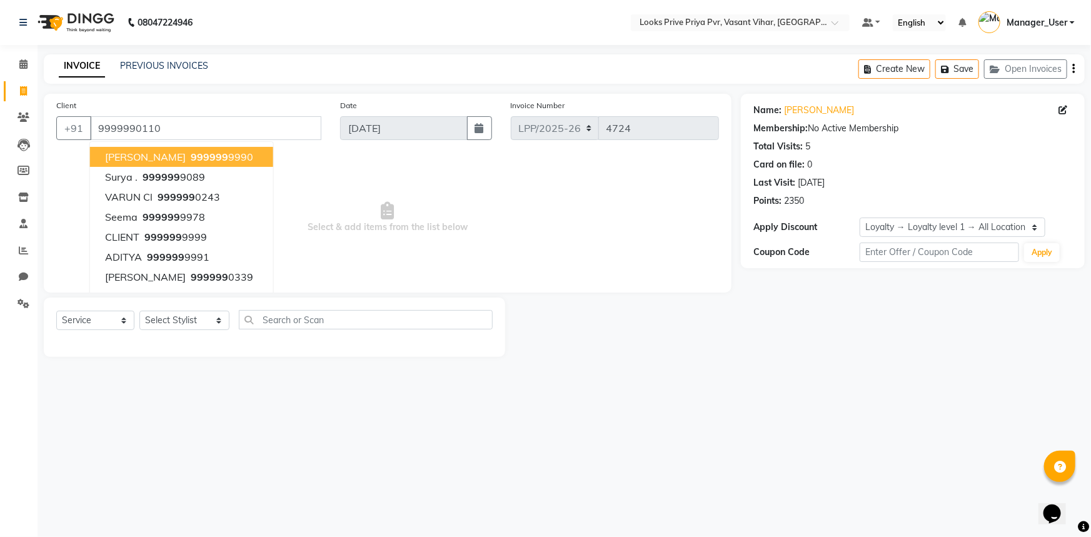
click at [337, 273] on span "Select & add items from the list below" at bounding box center [387, 217] width 663 height 125
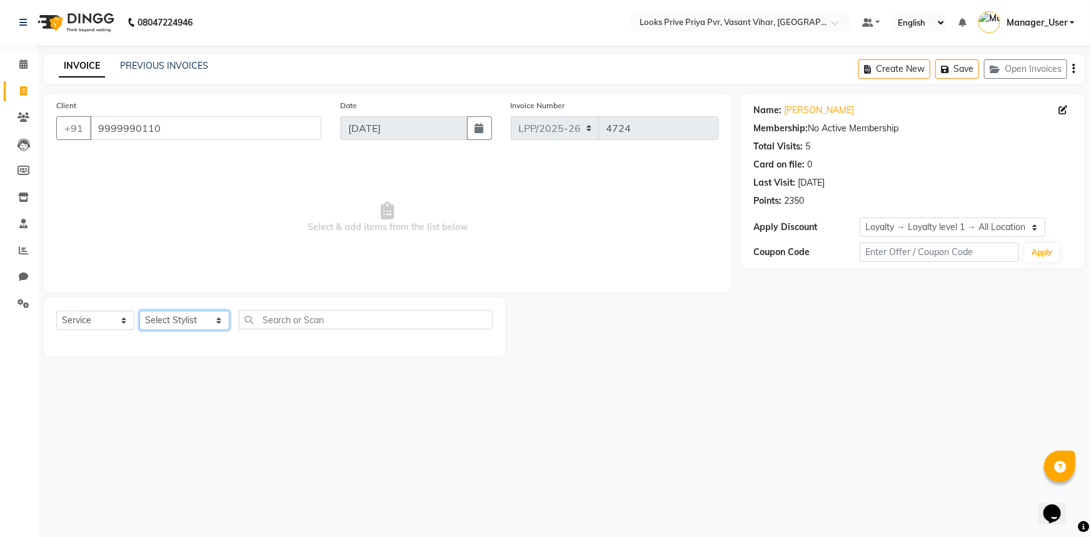
click at [182, 320] on select "Select Stylist Akhir_asst ANIL_PDCT ASLAM_CR STYLIST Counter_Sales KAMAL_PDCT K…" at bounding box center [184, 320] width 90 height 19
select select "66945"
click at [139, 311] on select "Select Stylist Akhir_asst ANIL_PDCT ASLAM_CR STYLIST Counter_Sales KAMAL_PDCT K…" at bounding box center [184, 320] width 90 height 19
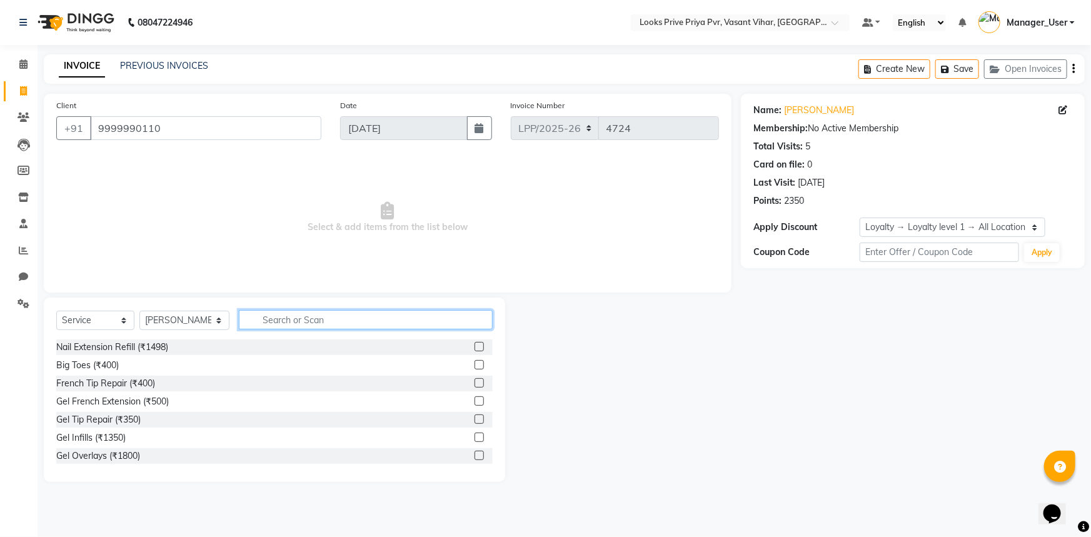
click at [294, 318] on input "text" at bounding box center [366, 319] width 254 height 19
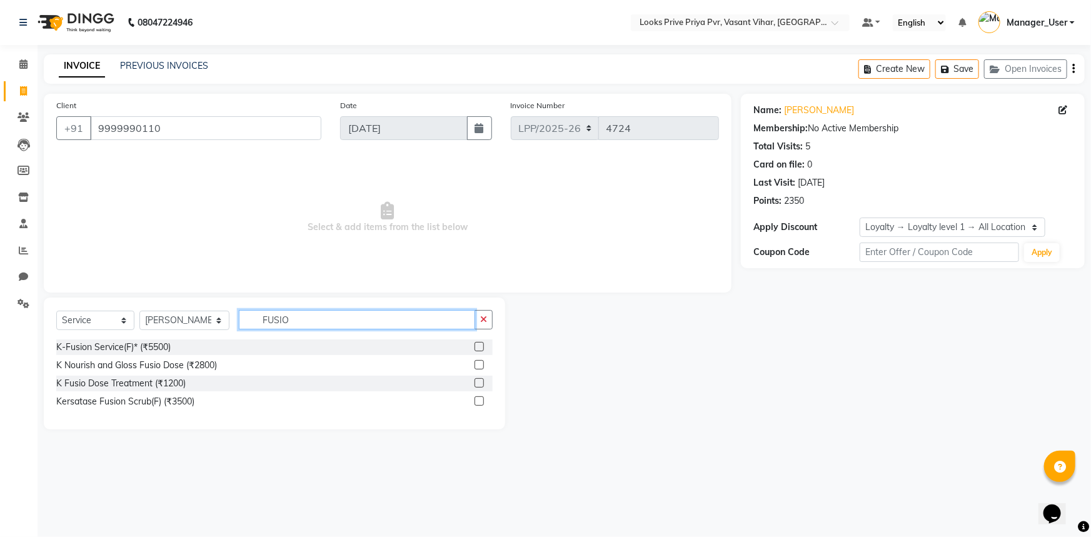
type input "FUSIO"
click at [480, 365] on label at bounding box center [479, 364] width 9 height 9
click at [480, 365] on input "checkbox" at bounding box center [479, 365] width 8 height 8
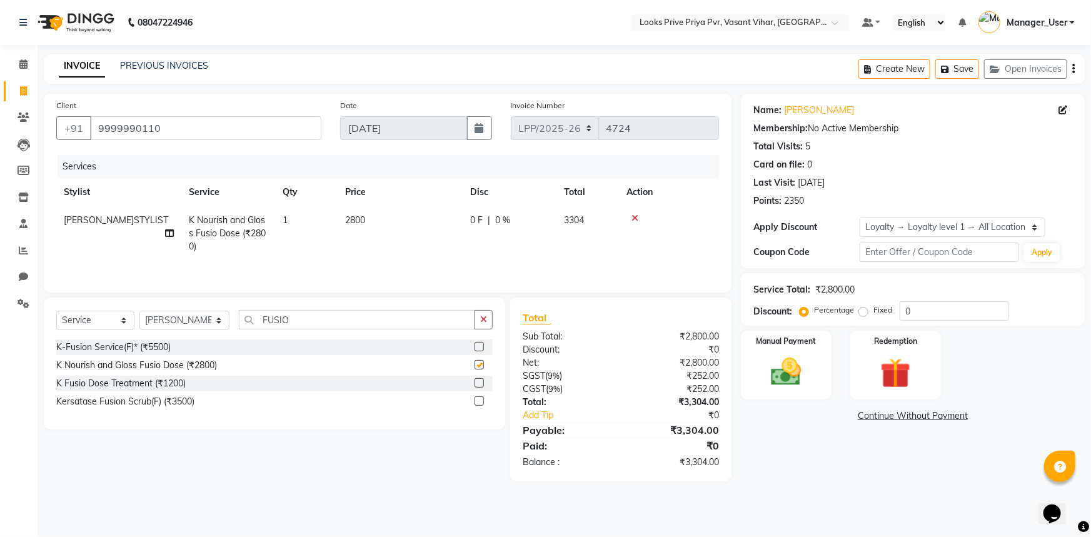
checkbox input "false"
click at [360, 216] on span "2800" at bounding box center [355, 219] width 20 height 11
select select "66945"
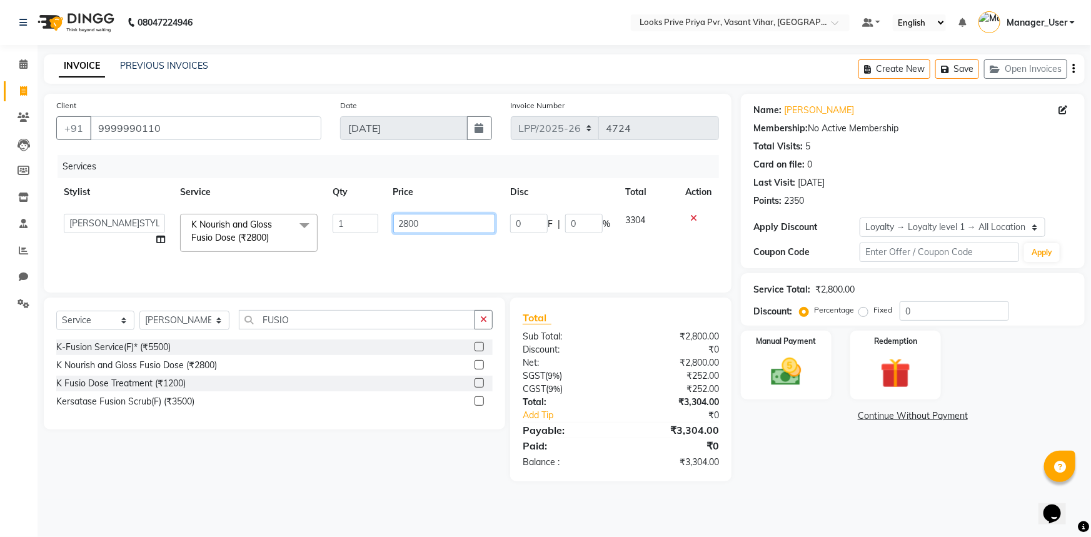
drag, startPoint x: 440, startPoint y: 223, endPoint x: 332, endPoint y: 232, distance: 107.9
click at [350, 239] on tr "Akhir_asst ANIL_PDCT ASLAM_CR STYLIST Counter_Sales KAMAL_PDCT KARISHMA MALLIKA…" at bounding box center [387, 232] width 663 height 53
type input "2800"
click at [358, 258] on tr "Akhir_asst ANIL_PDCT ASLAM_CR STYLIST Counter_Sales KAMAL_PDCT KARISHMA MALLIKA…" at bounding box center [387, 232] width 663 height 53
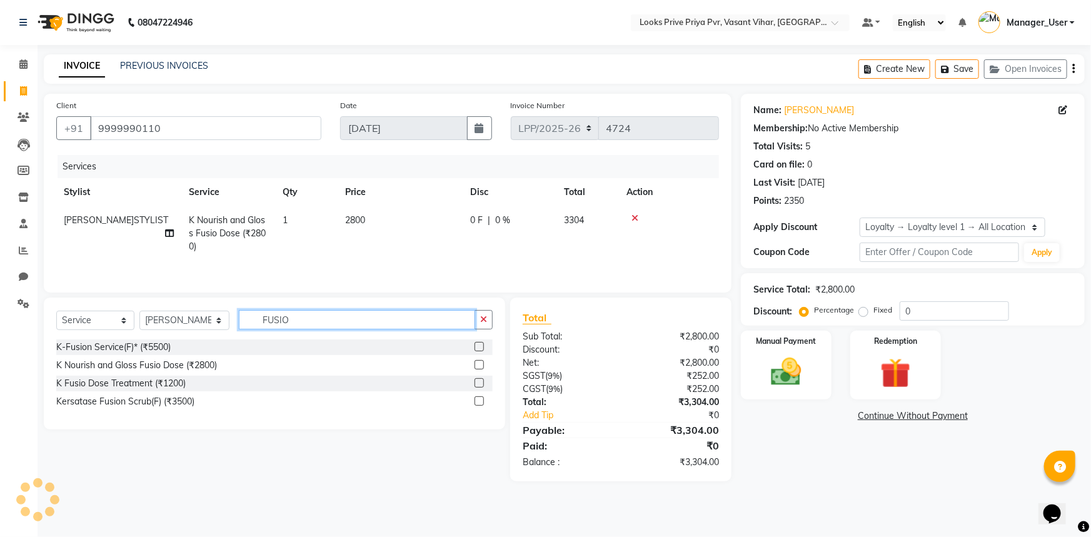
click at [325, 317] on input "FUSIO" at bounding box center [357, 319] width 237 height 19
drag, startPoint x: 348, startPoint y: 319, endPoint x: 184, endPoint y: 330, distance: 164.2
click at [184, 330] on div "Select Service Product Membership Package Voucher Prepaid Gift Card Select Styl…" at bounding box center [274, 324] width 436 height 29
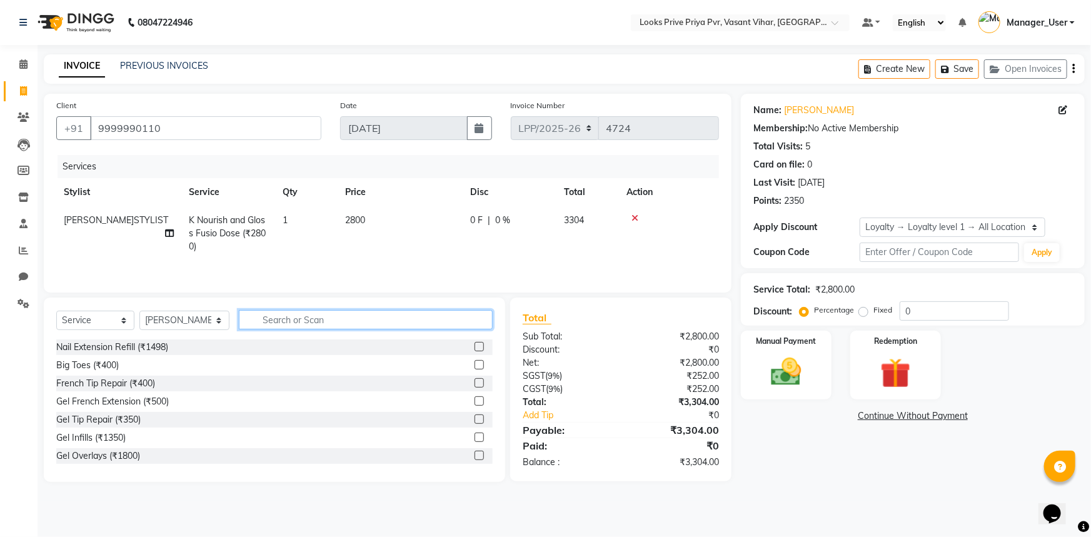
click at [274, 325] on input "text" at bounding box center [366, 319] width 254 height 19
type input "AVEDA"
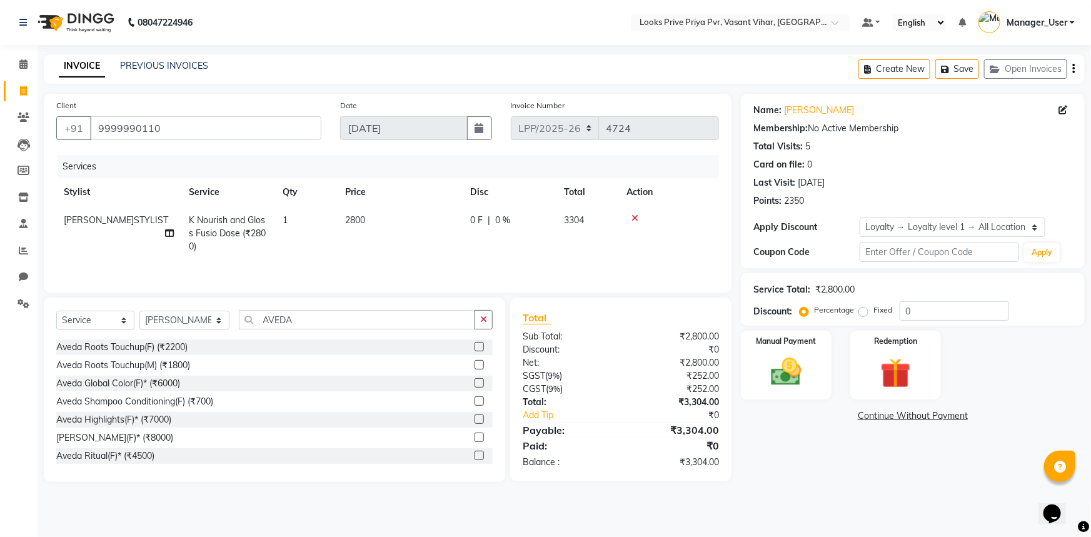
click at [475, 344] on label at bounding box center [479, 346] width 9 height 9
click at [475, 344] on input "checkbox" at bounding box center [479, 347] width 8 height 8
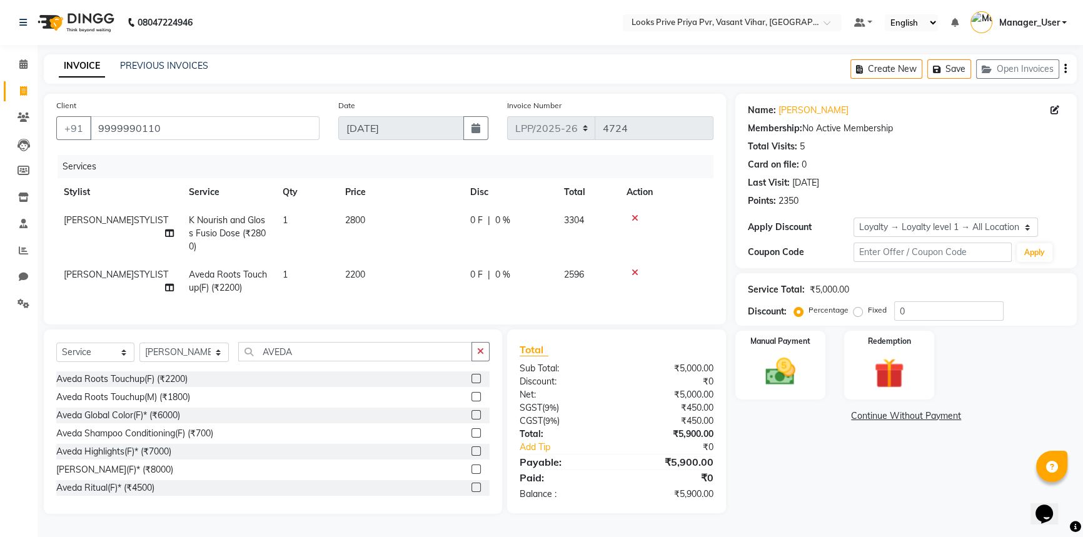
checkbox input "false"
click at [369, 272] on td "2200" at bounding box center [400, 281] width 125 height 41
select select "66945"
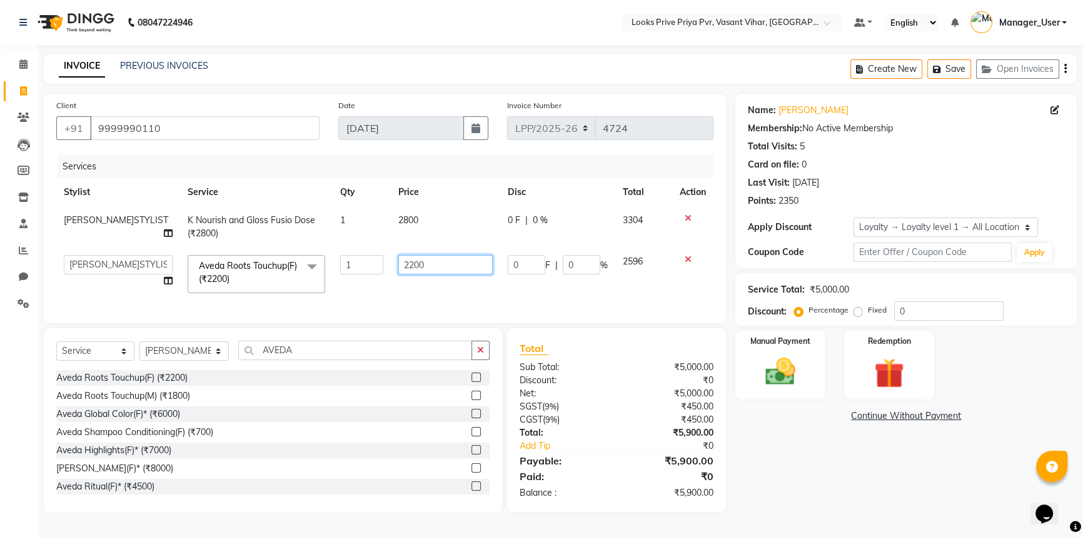
drag, startPoint x: 381, startPoint y: 273, endPoint x: 305, endPoint y: 275, distance: 76.3
click at [312, 274] on tr "Akhir_asst ANIL_PDCT ASLAM_CR STYLIST Counter_Sales KAMAL_PDCT KARISHMA MALLIKA…" at bounding box center [384, 274] width 657 height 53
type input "2500"
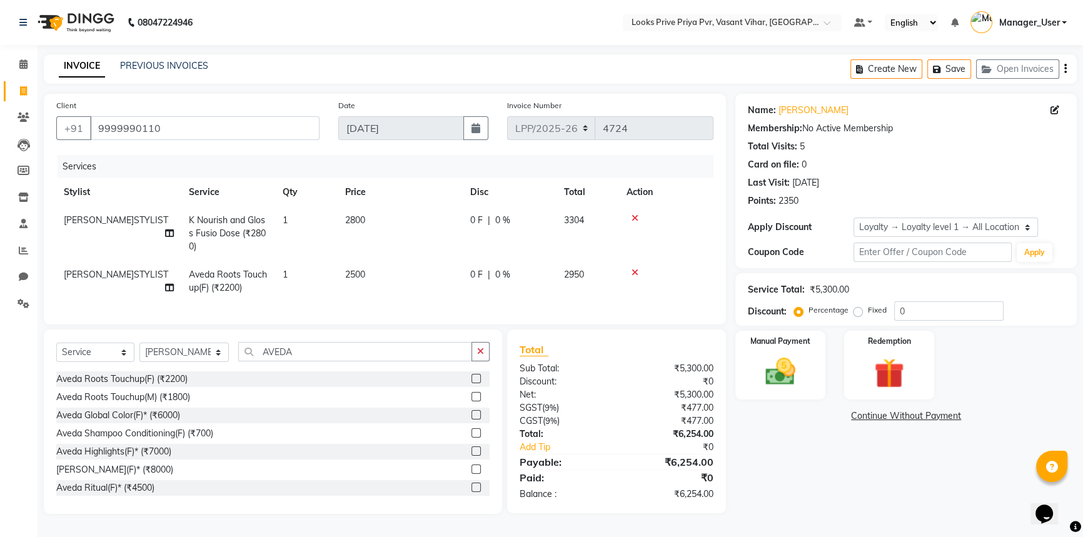
click at [419, 289] on td "2500" at bounding box center [400, 281] width 125 height 41
select select "66945"
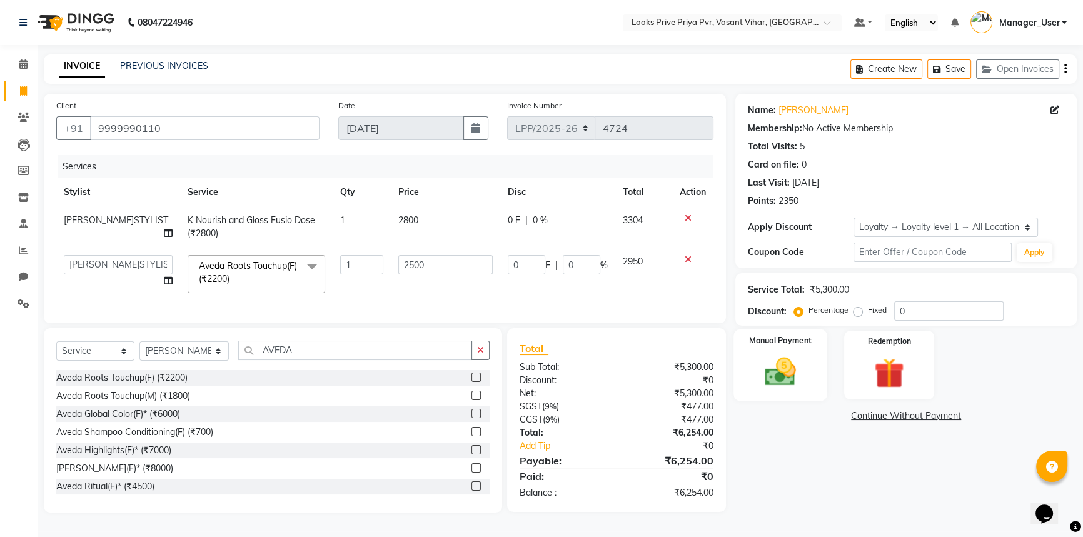
click at [790, 381] on img at bounding box center [780, 372] width 51 height 36
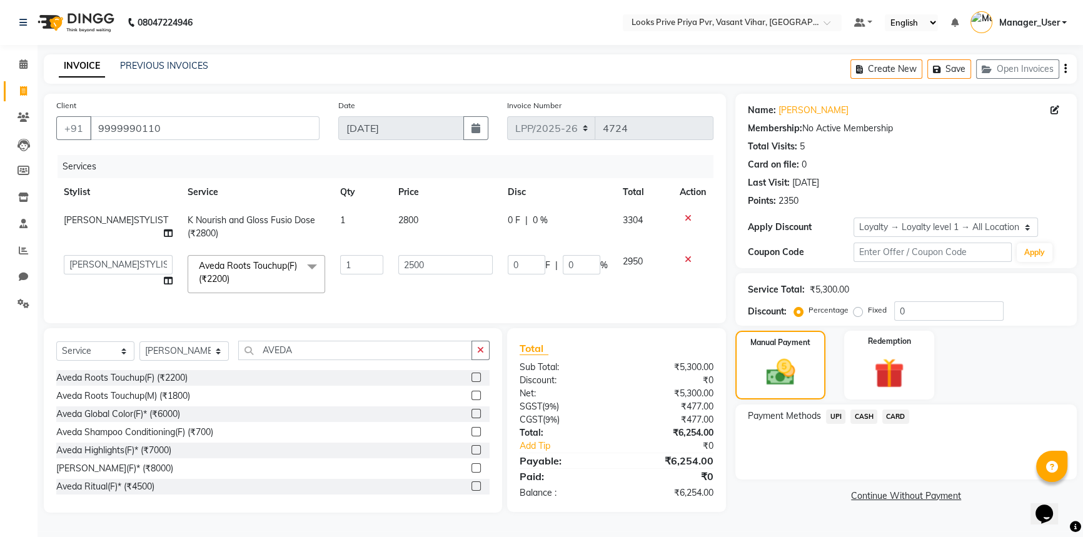
click at [900, 419] on span "CARD" at bounding box center [895, 417] width 27 height 14
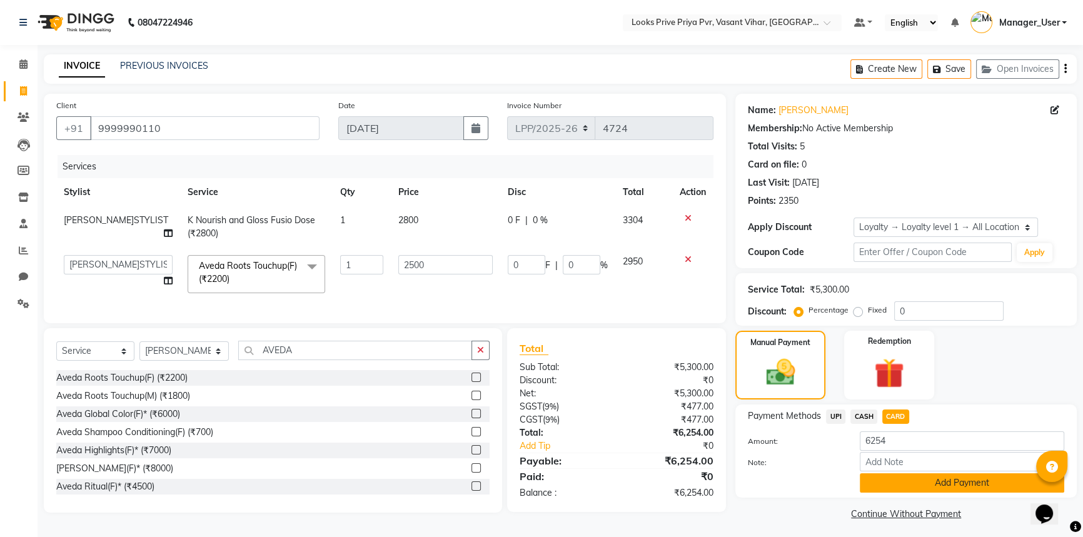
click at [916, 483] on button "Add Payment" at bounding box center [962, 482] width 204 height 19
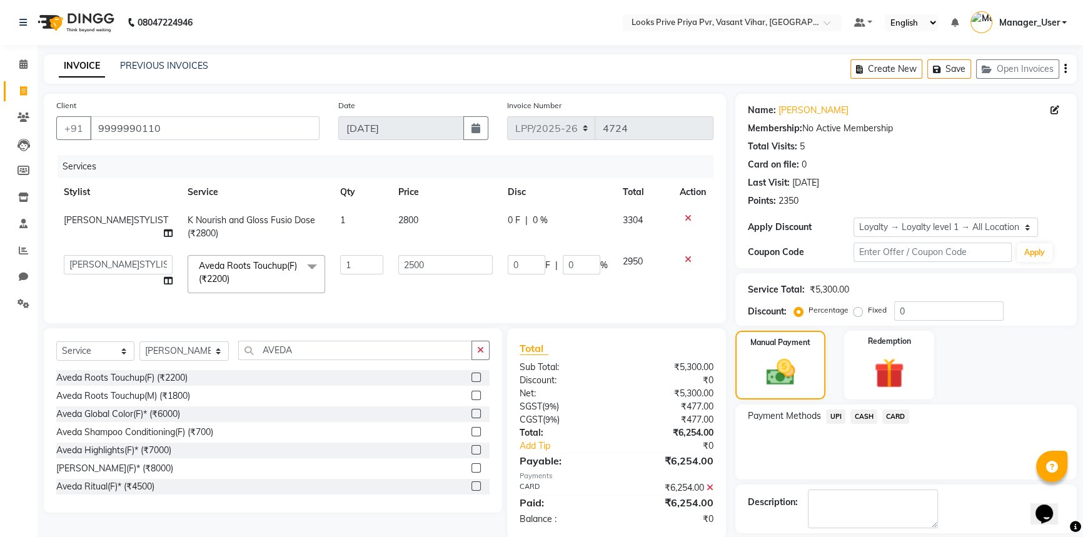
scroll to position [91, 0]
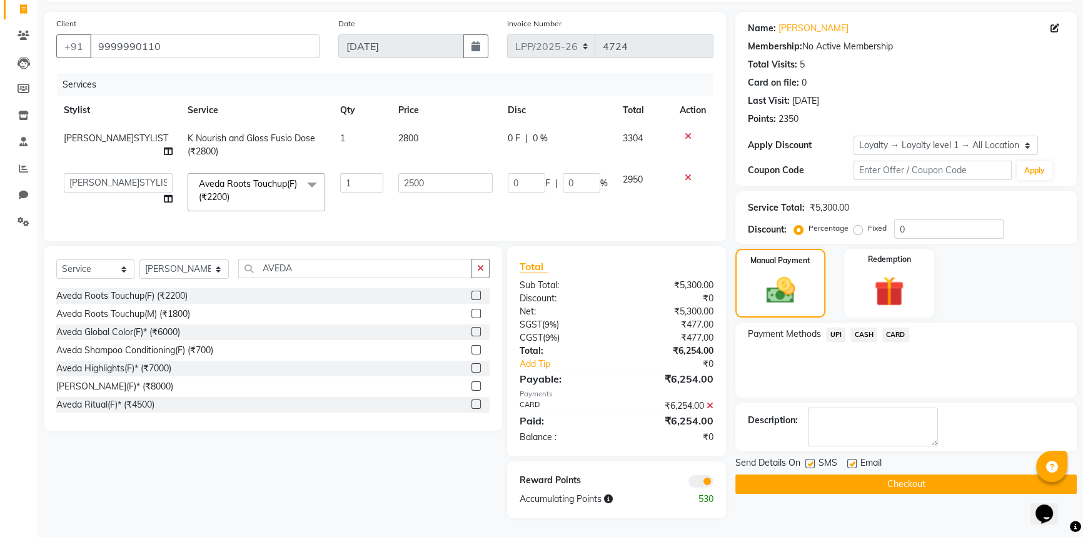
click at [893, 477] on button "Checkout" at bounding box center [905, 484] width 341 height 19
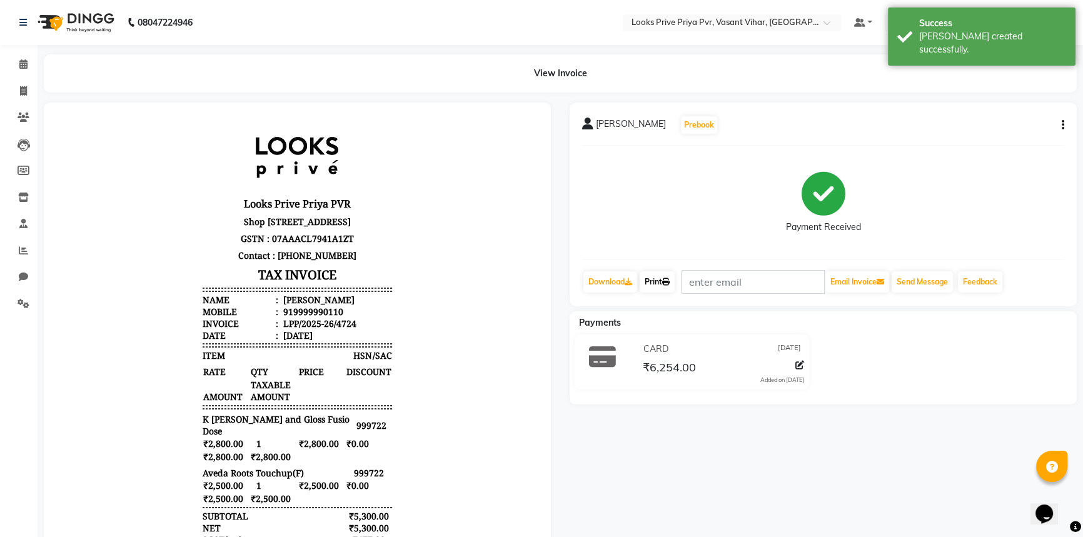
click at [674, 286] on link "Print" at bounding box center [657, 281] width 35 height 21
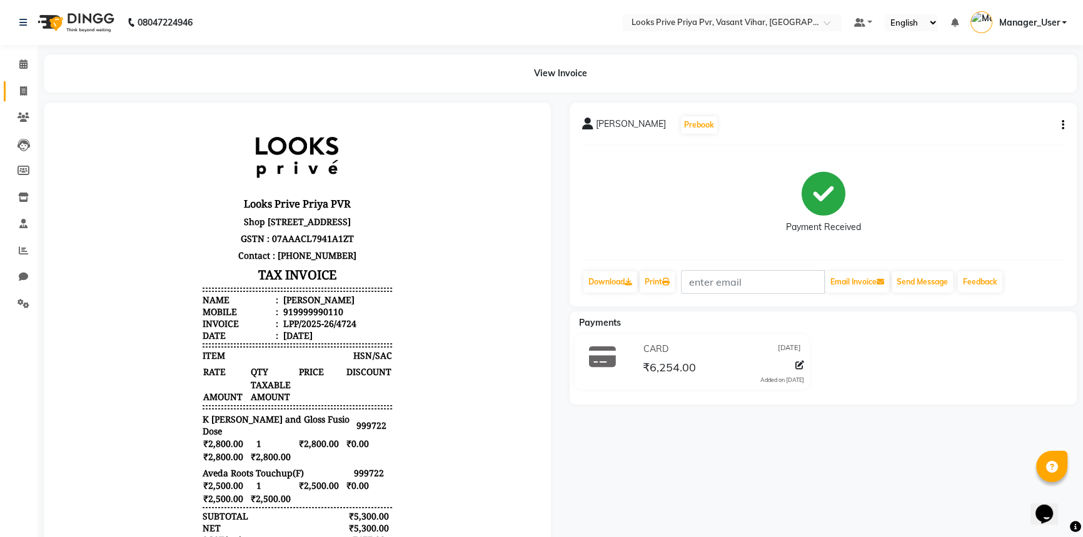
click at [27, 89] on span at bounding box center [24, 91] width 22 height 14
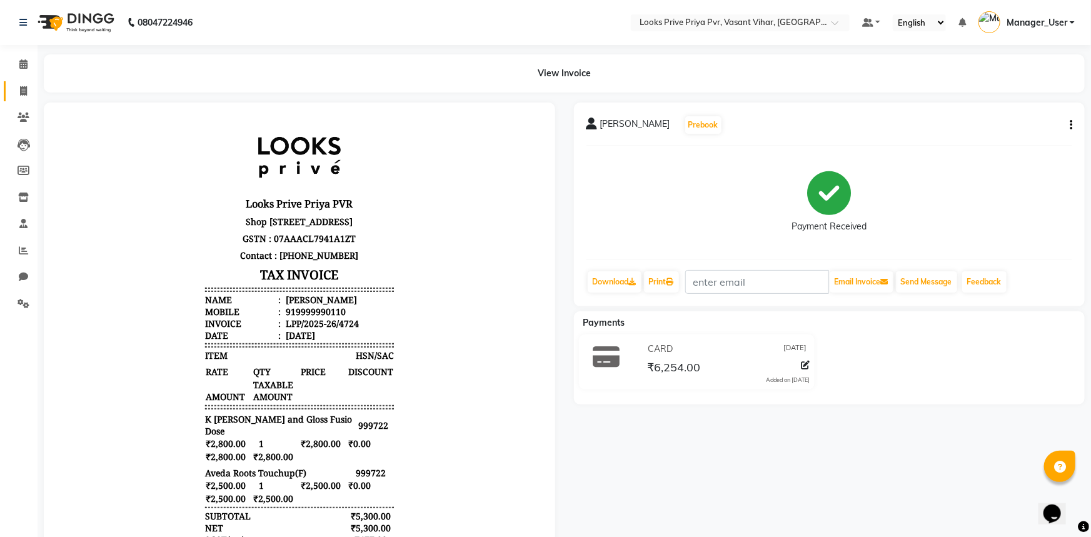
select select "service"
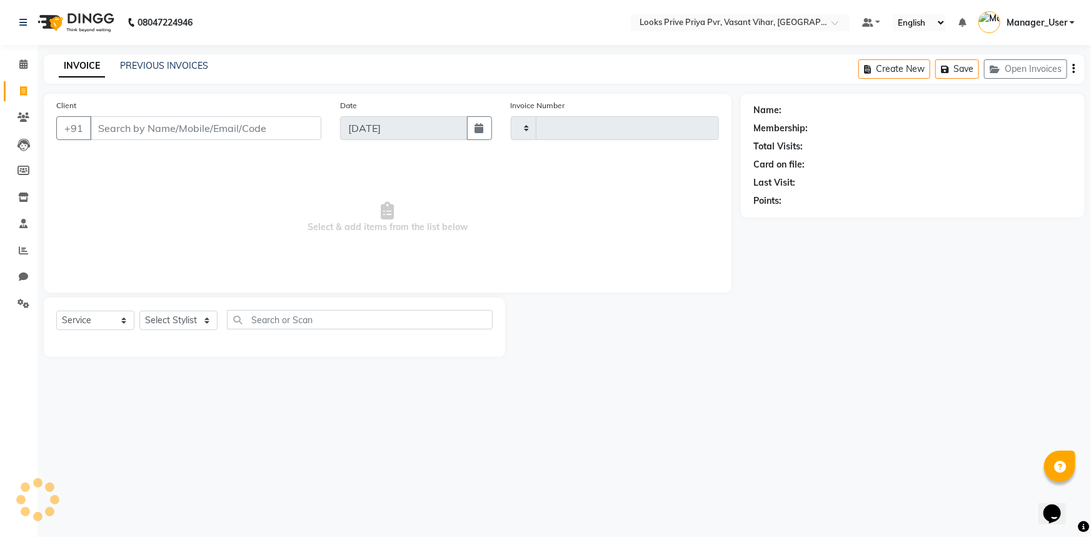
type input "4725"
select select "7646"
click at [181, 123] on input "Client" at bounding box center [205, 128] width 231 height 24
click at [192, 314] on select "Select Stylist Akhir_asst ANIL_PDCT ASLAM_CR STYLIST Counter_Sales KAMAL_PDCT K…" at bounding box center [184, 320] width 90 height 19
select select "66947"
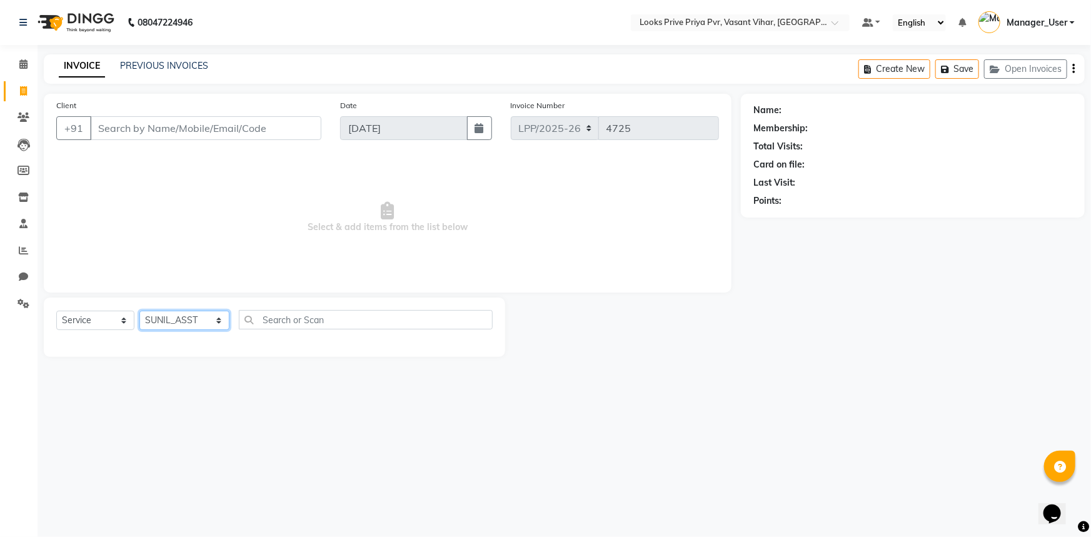
click at [139, 311] on select "Select Stylist Akhir_asst ANIL_PDCT ASLAM_CR STYLIST Counter_Sales KAMAL_PDCT K…" at bounding box center [184, 320] width 90 height 19
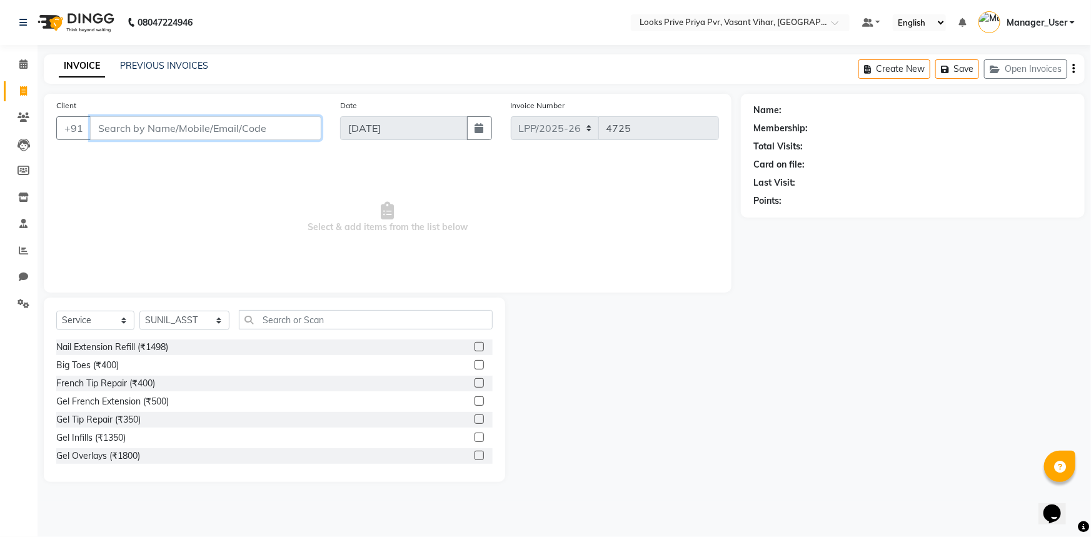
click at [204, 133] on input "Client" at bounding box center [205, 128] width 231 height 24
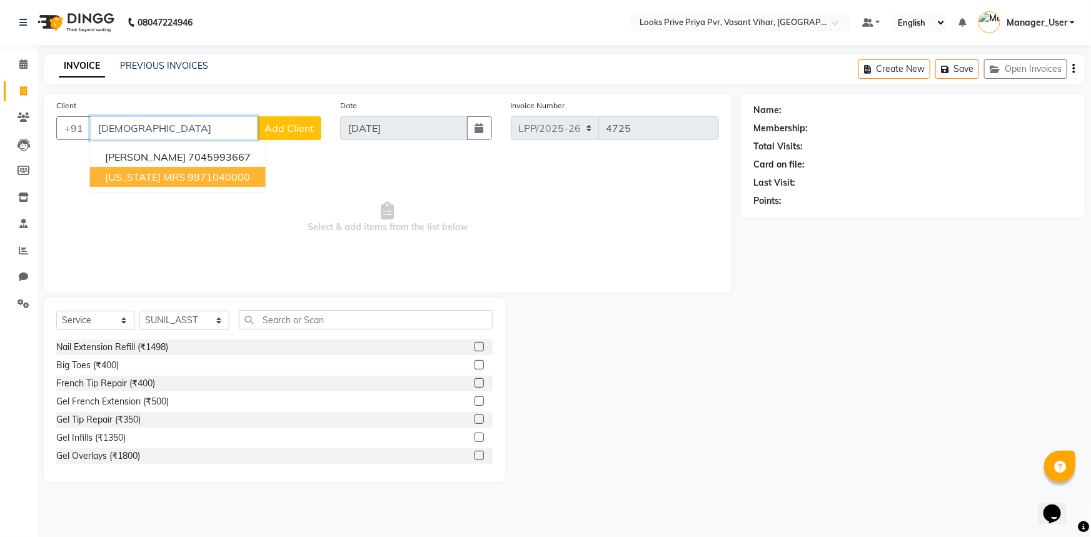
click at [166, 181] on span "INDIANA MRS" at bounding box center [145, 177] width 80 height 13
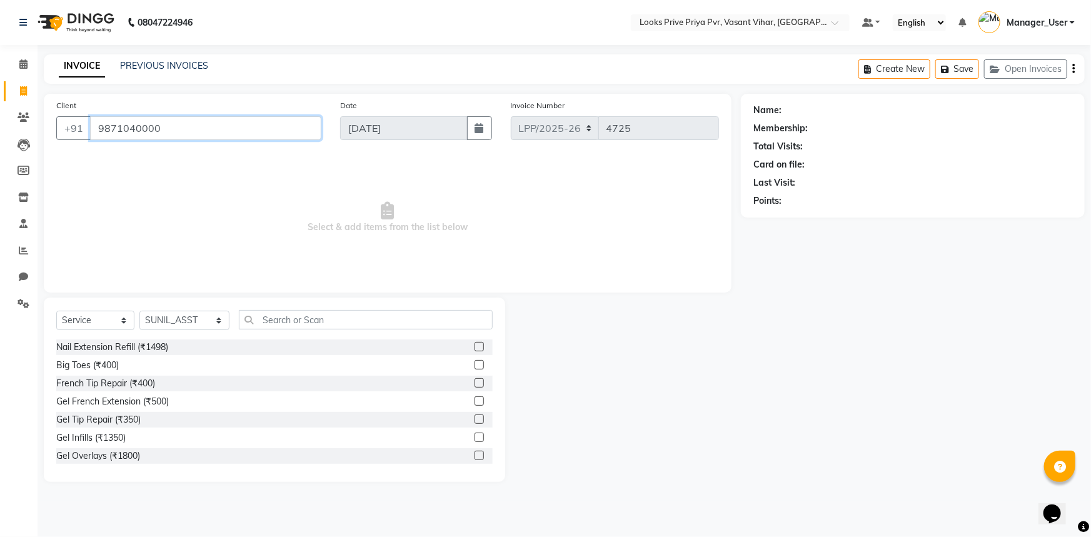
type input "9871040000"
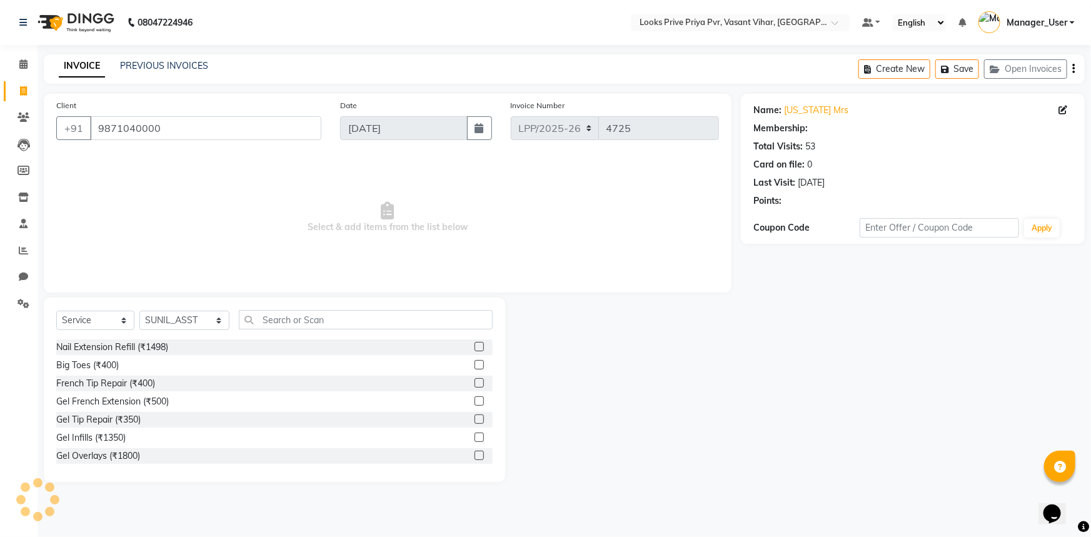
select select "1: Object"
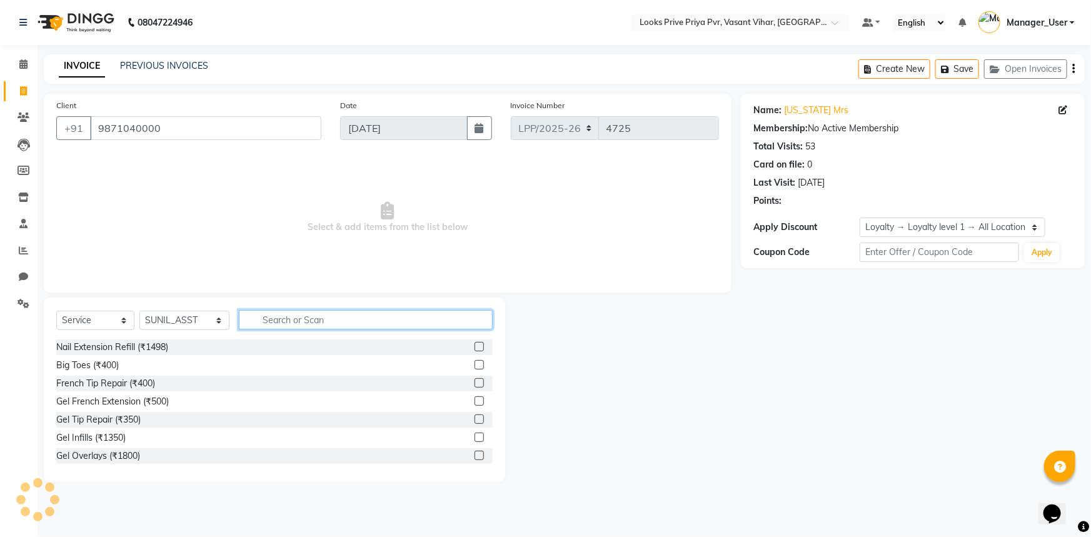
click at [334, 322] on input "text" at bounding box center [366, 319] width 254 height 19
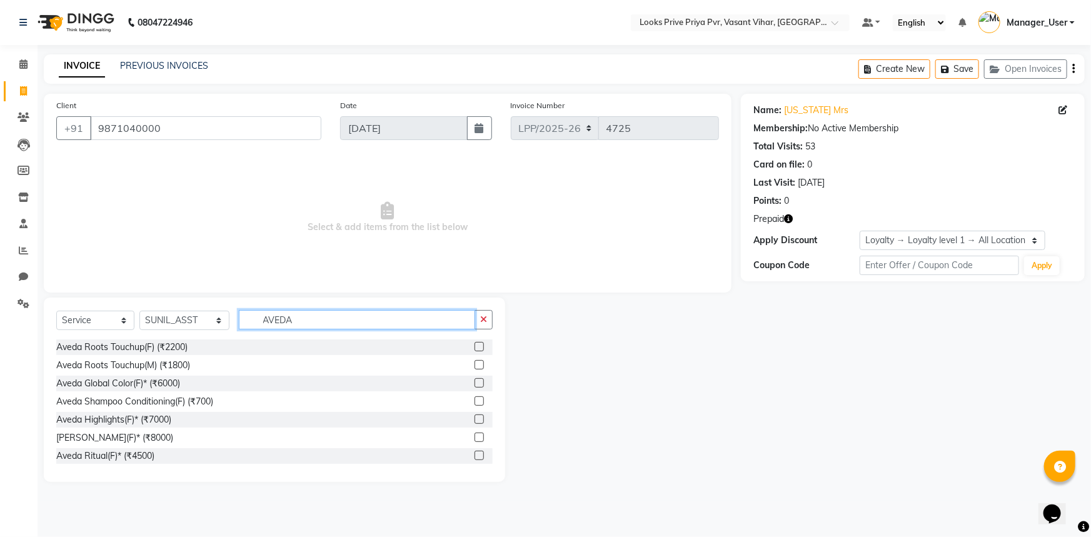
type input "AVEDA"
click at [475, 455] on label at bounding box center [479, 455] width 9 height 9
click at [475, 455] on input "checkbox" at bounding box center [479, 456] width 8 height 8
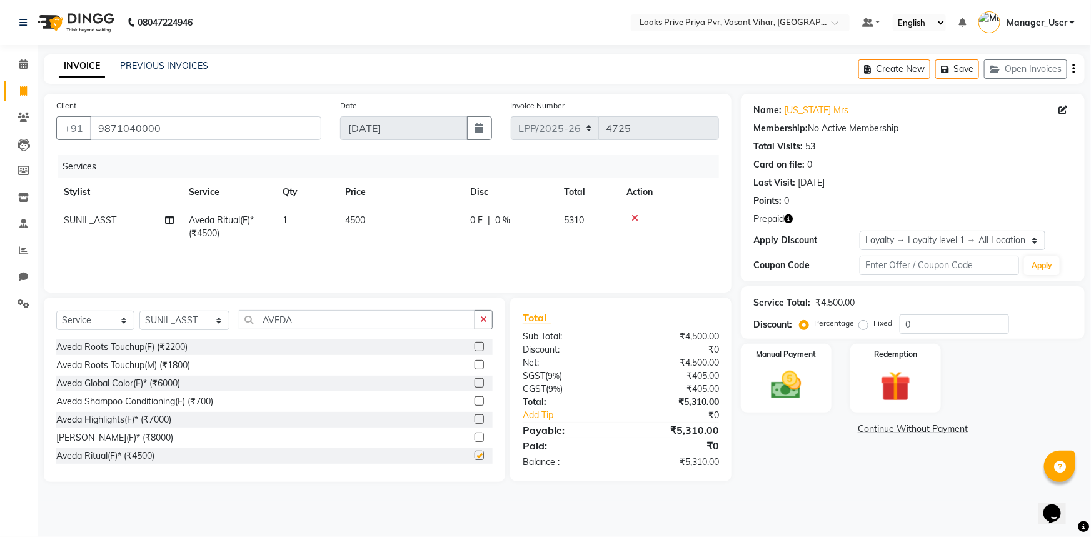
checkbox input "false"
click at [792, 370] on img at bounding box center [786, 385] width 51 height 36
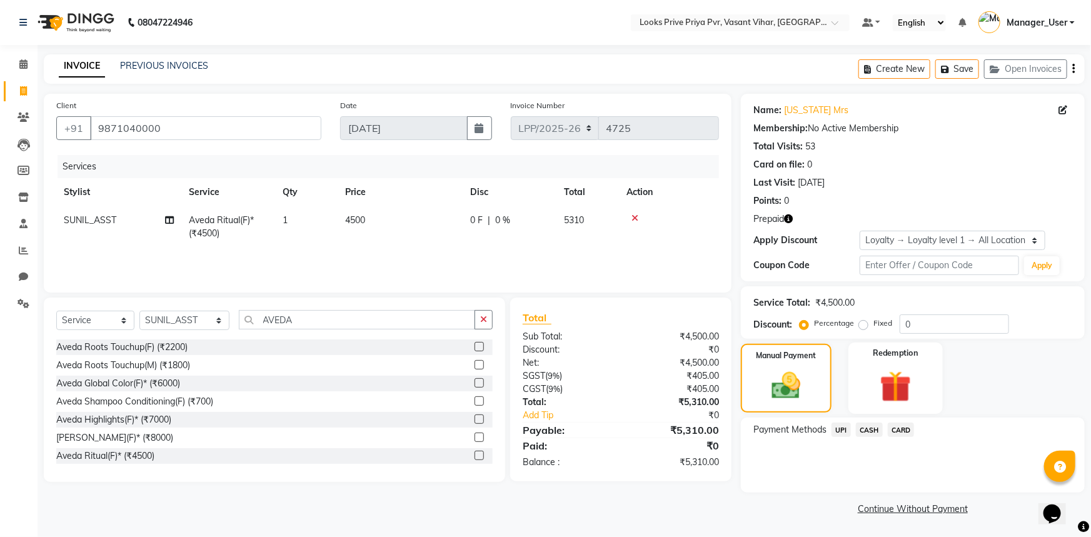
click at [932, 388] on div "Redemption" at bounding box center [895, 379] width 94 height 72
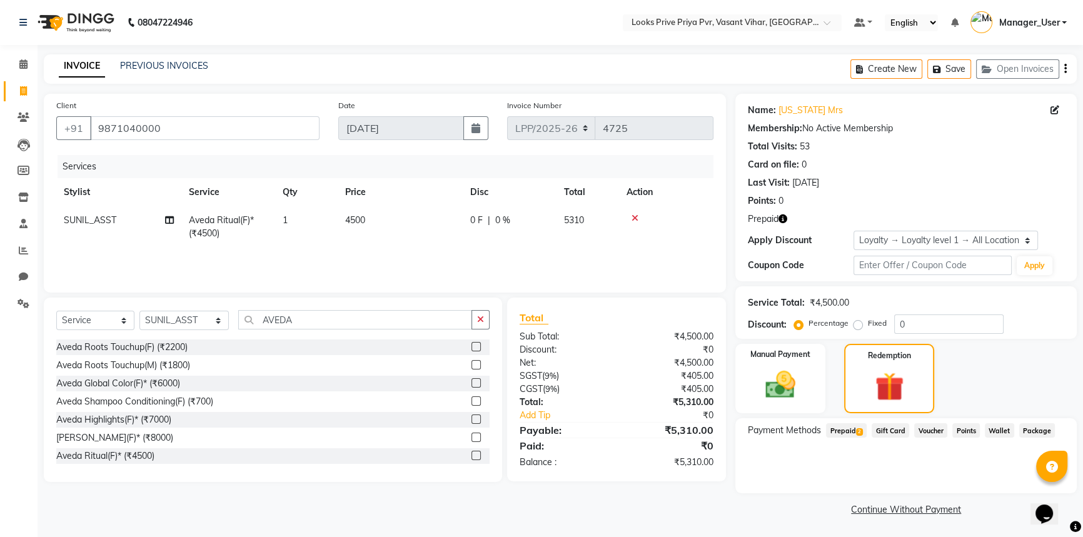
click at [855, 431] on span "Prepaid 2" at bounding box center [846, 430] width 41 height 14
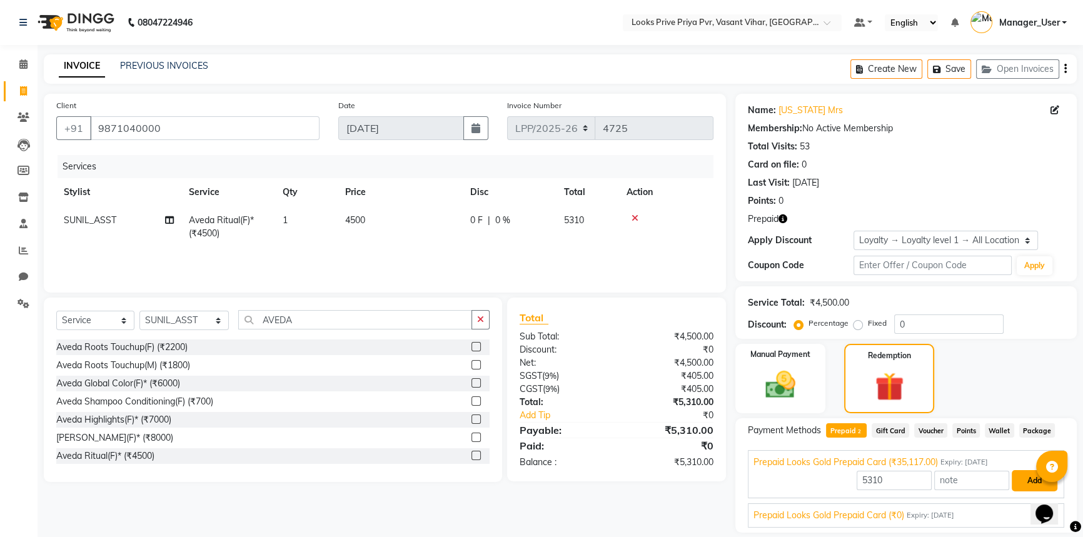
click at [1022, 479] on button "Add" at bounding box center [1035, 480] width 46 height 21
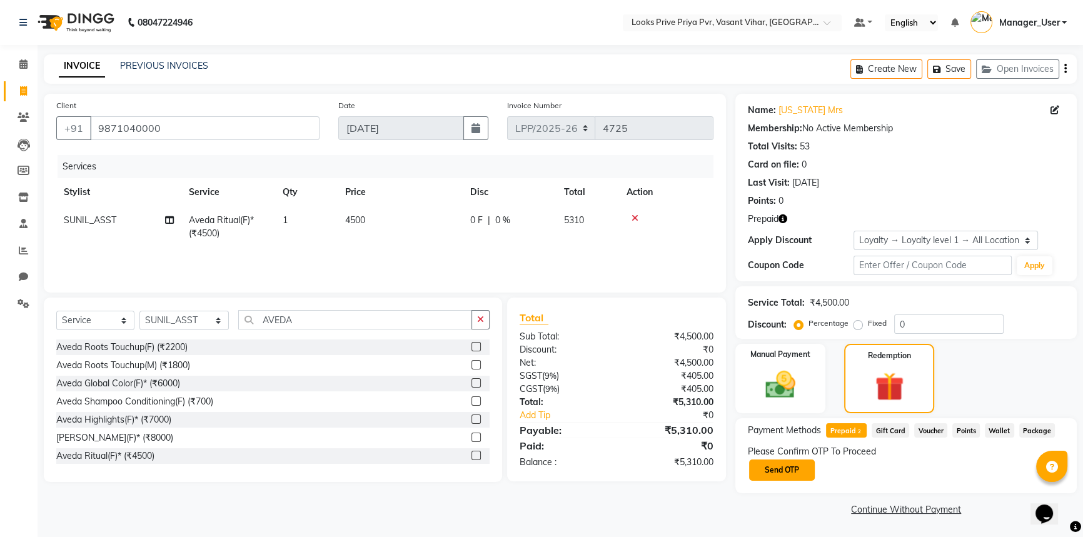
click at [795, 473] on button "Send OTP" at bounding box center [782, 470] width 66 height 21
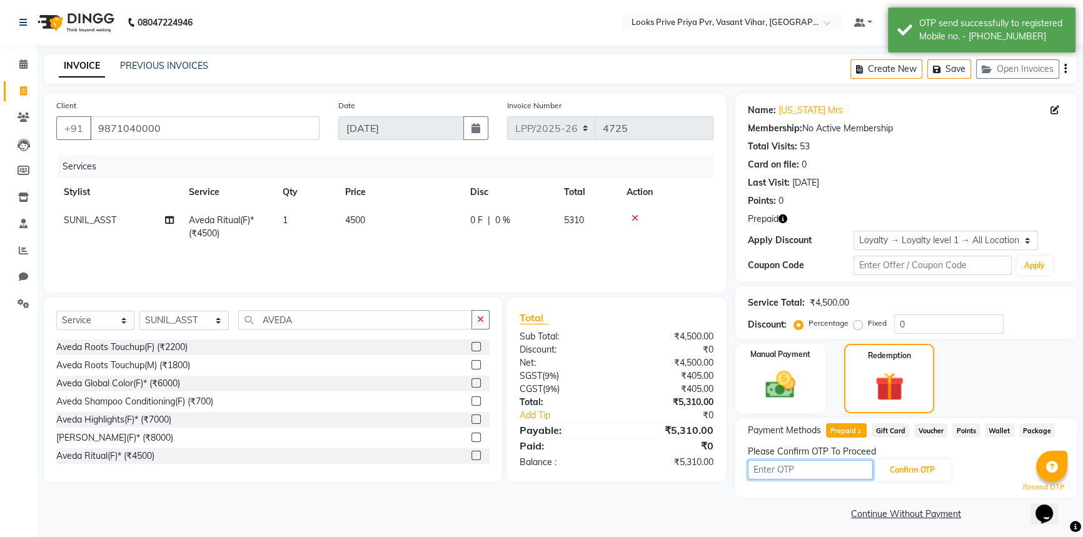
click at [795, 473] on input "text" at bounding box center [810, 469] width 125 height 19
click at [975, 369] on div "Manual Payment Redemption" at bounding box center [906, 378] width 360 height 69
click at [356, 223] on span "4500" at bounding box center [355, 219] width 20 height 11
select select "66947"
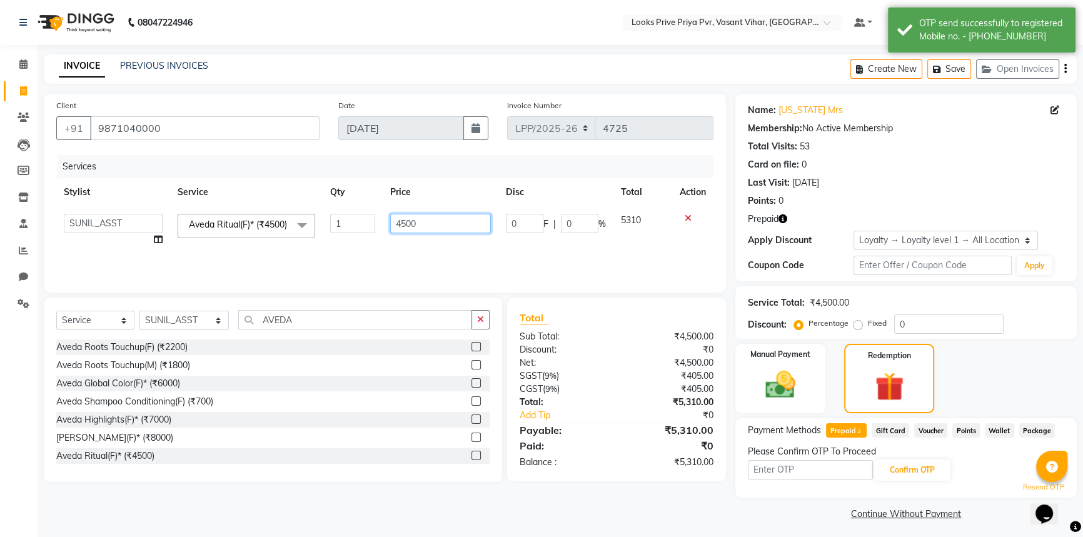
drag, startPoint x: 460, startPoint y: 227, endPoint x: 355, endPoint y: 228, distance: 105.0
click at [355, 227] on tr "Akhir_asst ANIL_PDCT ASLAM_CR STYLIST Counter_Sales KAMAL_PDCT KARISHMA MALLIKA…" at bounding box center [384, 230] width 657 height 48
type input "4200"
click at [418, 251] on div "Services Stylist Service Qty Price Disc Total Action Akhir_asst ANIL_PDCT ASLAM…" at bounding box center [384, 217] width 657 height 125
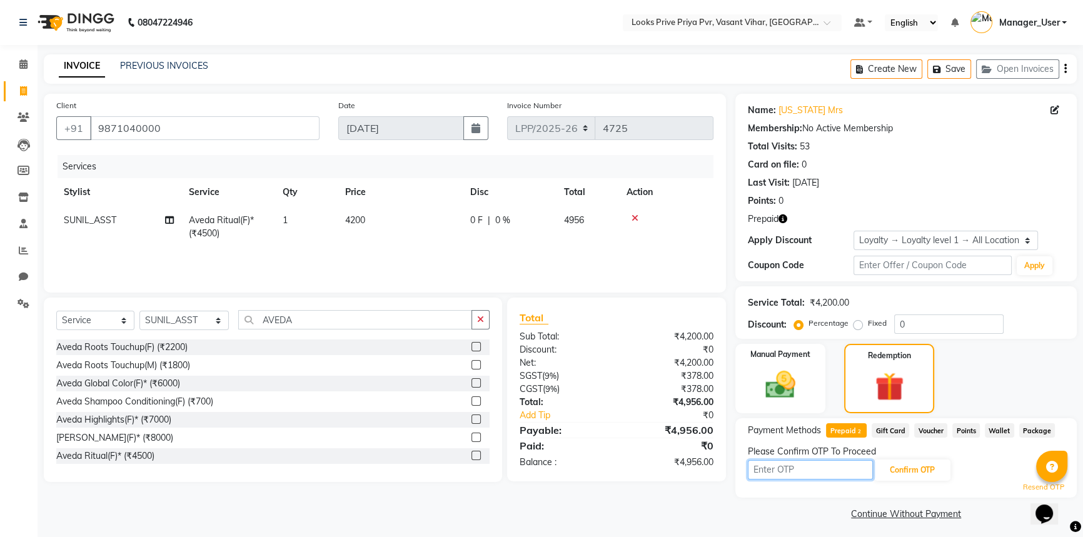
click at [795, 476] on input "text" at bounding box center [810, 469] width 125 height 19
type input "9187"
click at [924, 456] on div "Please Confirm OTP To Proceed" at bounding box center [906, 451] width 316 height 13
click at [922, 471] on button "Confirm OTP" at bounding box center [912, 470] width 76 height 21
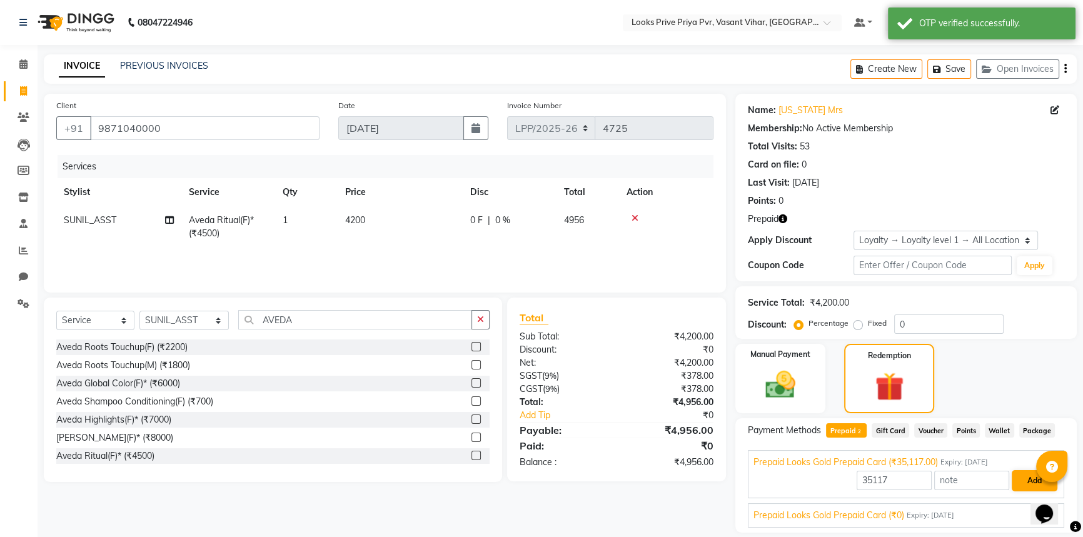
scroll to position [39, 0]
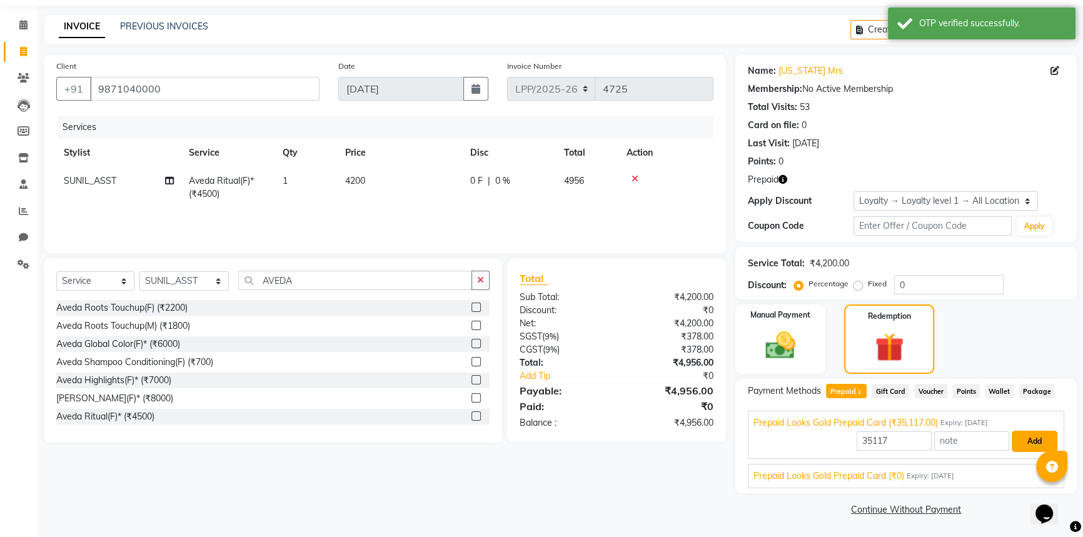
click at [1028, 441] on button "Add" at bounding box center [1035, 441] width 46 height 21
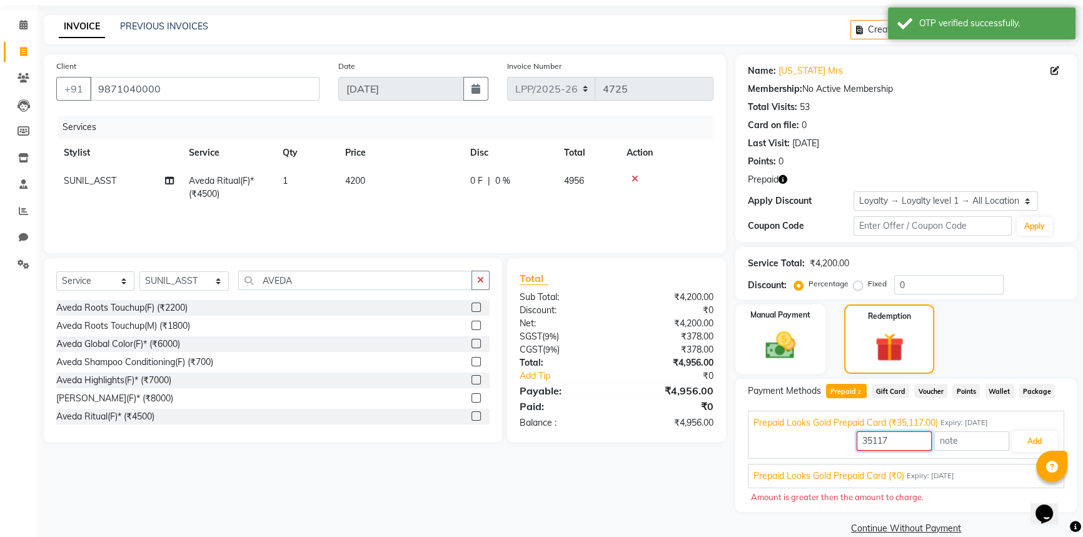
click at [911, 447] on input "35117" at bounding box center [894, 440] width 75 height 19
click at [1028, 447] on button "Add" at bounding box center [1035, 441] width 46 height 21
click at [900, 443] on input "35117" at bounding box center [894, 440] width 75 height 19
click at [883, 391] on span "Gift Card" at bounding box center [891, 391] width 38 height 14
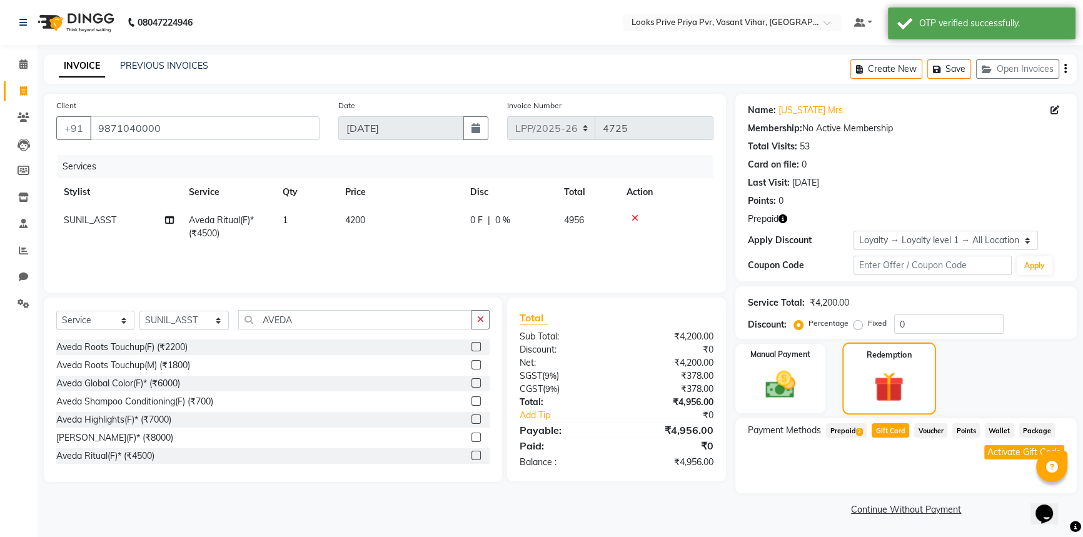
click at [885, 384] on img at bounding box center [889, 387] width 49 height 38
click at [835, 432] on span "Prepaid 2" at bounding box center [846, 430] width 41 height 14
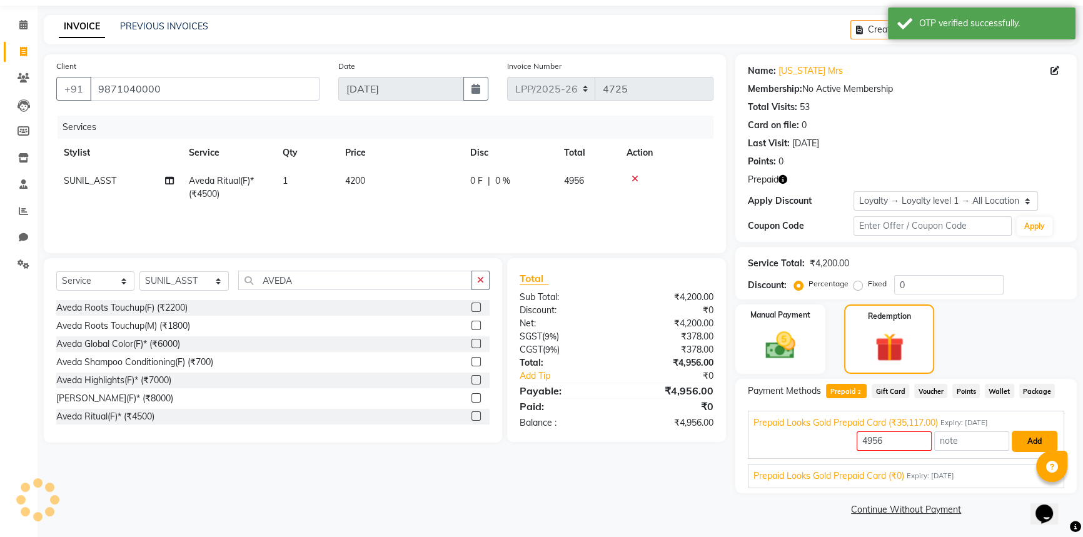
click at [1028, 444] on button "Add" at bounding box center [1035, 441] width 46 height 21
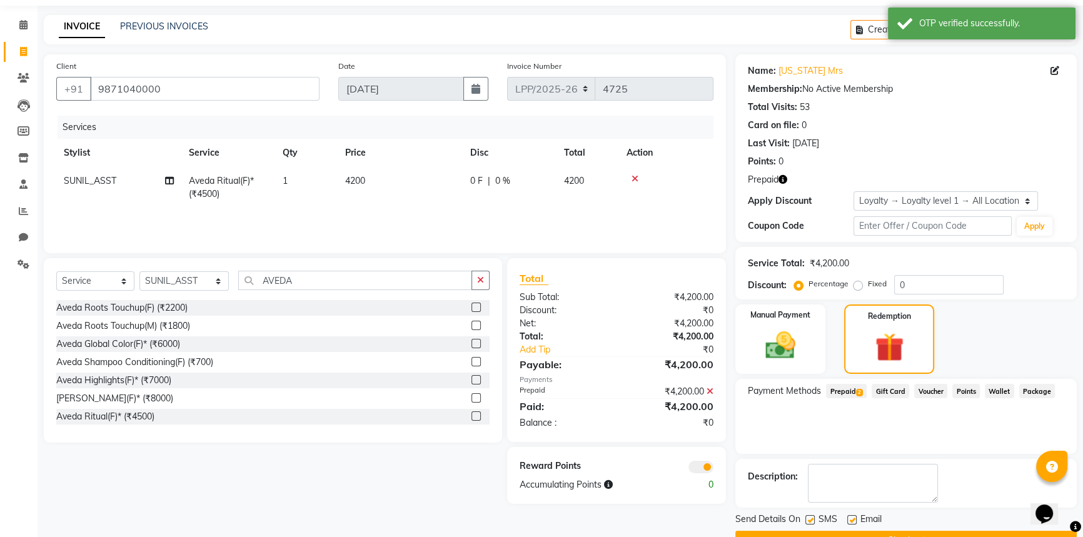
scroll to position [71, 0]
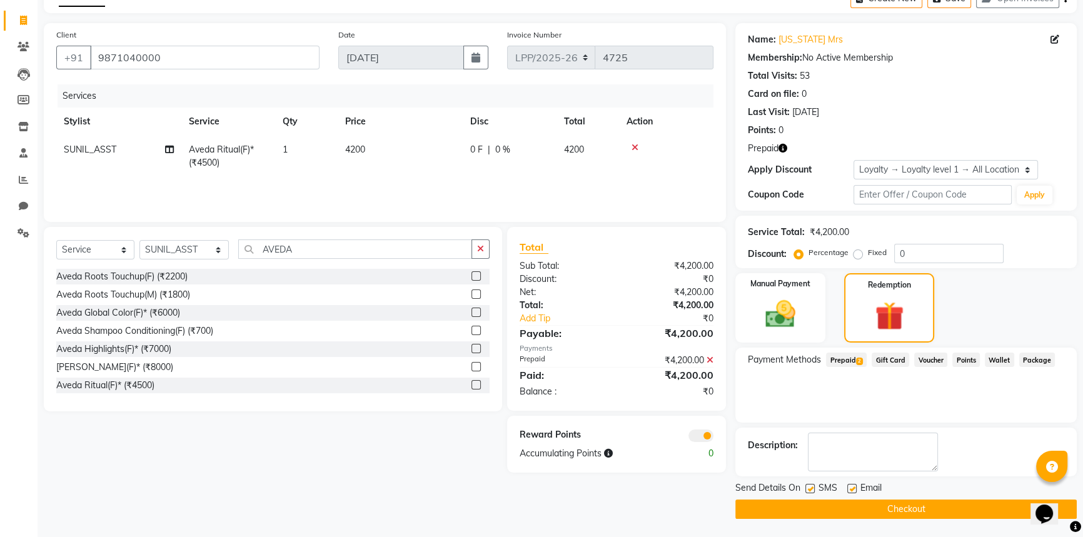
click at [873, 505] on button "Checkout" at bounding box center [905, 509] width 341 height 19
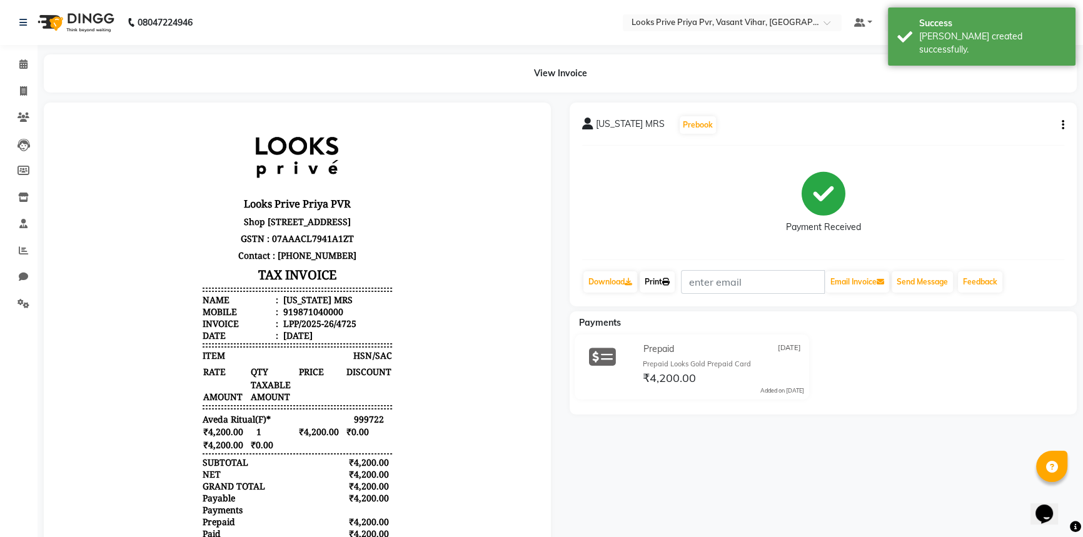
click at [658, 282] on link "Print" at bounding box center [657, 281] width 35 height 21
click at [26, 89] on icon at bounding box center [23, 90] width 7 height 9
select select "service"
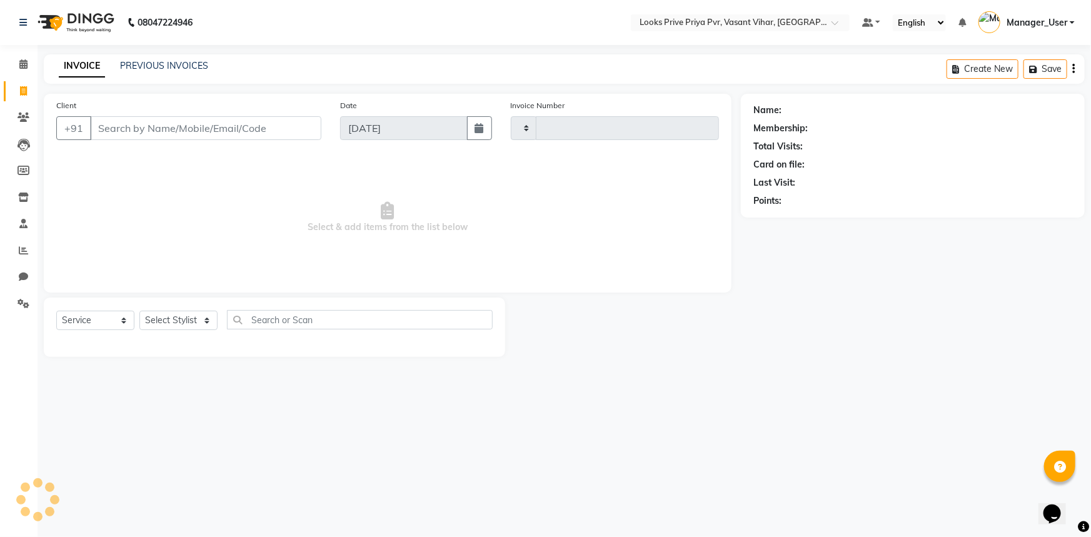
type input "4726"
select select "7646"
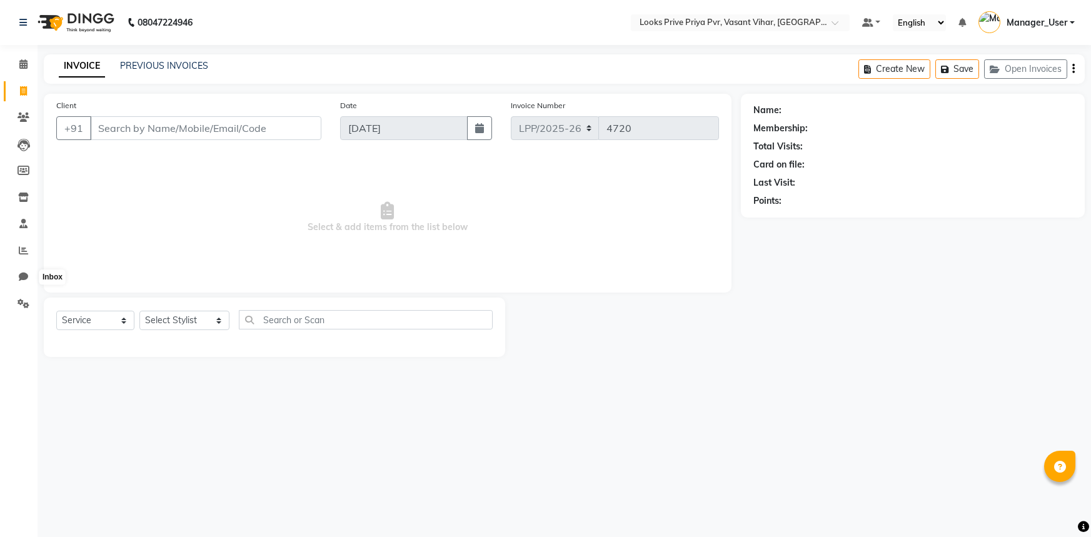
select select "service"
click at [32, 299] on span at bounding box center [24, 304] width 22 height 14
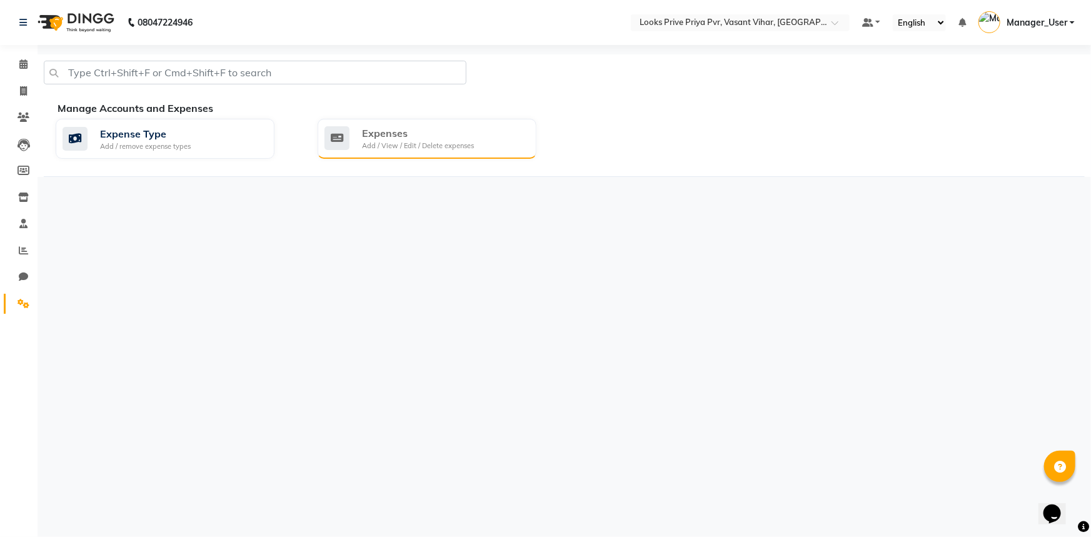
click at [500, 137] on div "Expenses Add / View / Edit / Delete expenses" at bounding box center [425, 139] width 202 height 26
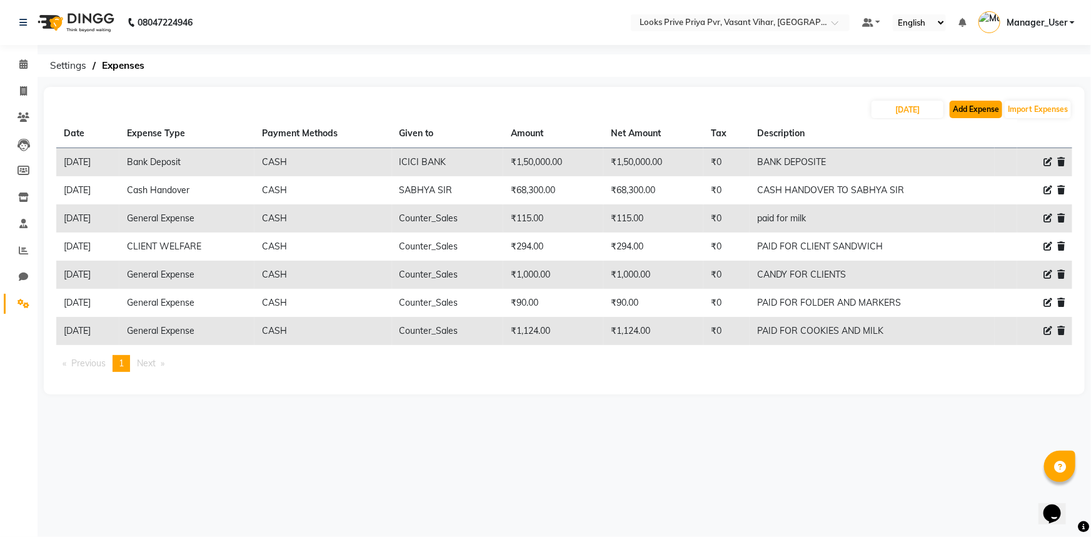
click at [981, 109] on button "Add Expense" at bounding box center [976, 110] width 53 height 18
select select "1"
select select "6695"
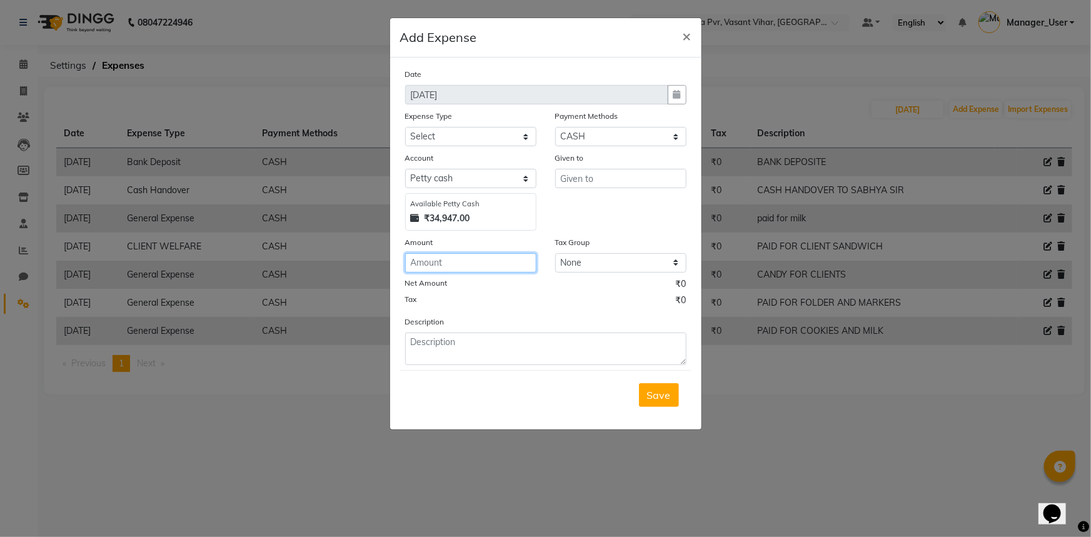
click at [509, 261] on input "number" at bounding box center [470, 262] width 131 height 19
type input "341"
drag, startPoint x: 566, startPoint y: 183, endPoint x: 566, endPoint y: 191, distance: 8.1
click at [566, 191] on div "Given to" at bounding box center [621, 190] width 150 height 79
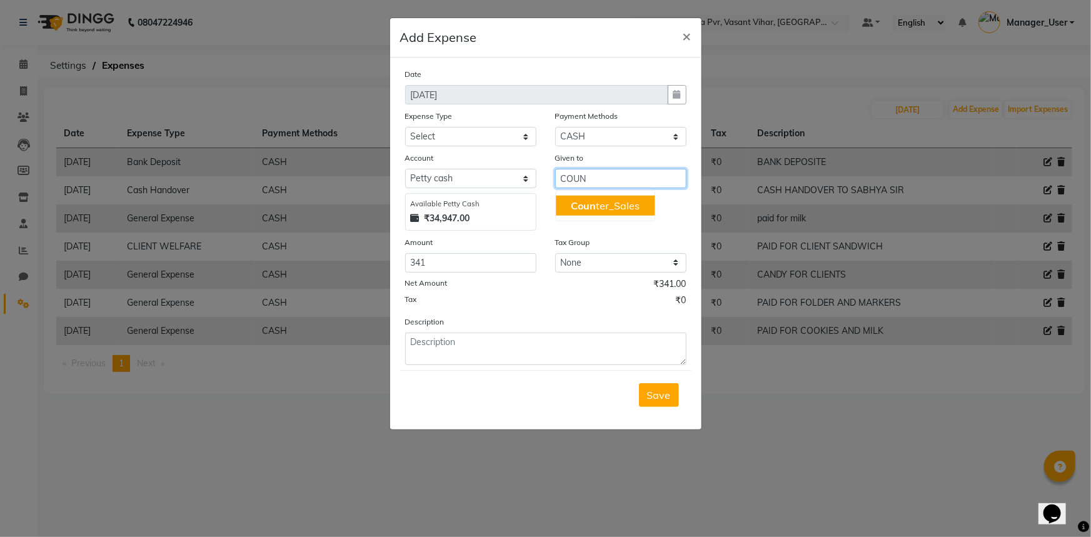
click at [601, 203] on ngb-highlight "Coun ter_Sales" at bounding box center [605, 205] width 69 height 13
type input "Counter_Sales"
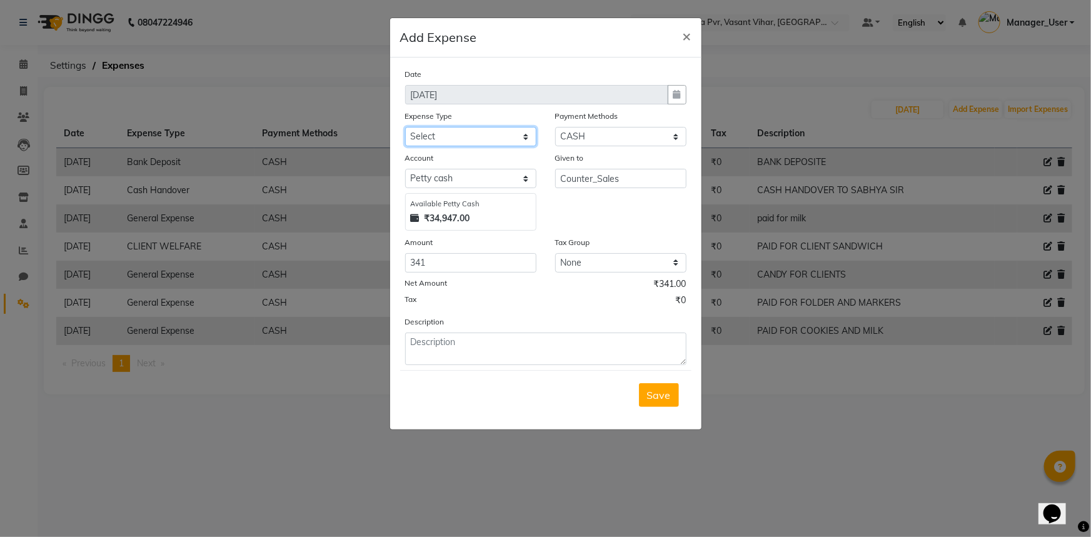
click at [499, 143] on select "Select Bank Deposit Blinkit Cash Handover CLIENT Client ordered food Client Ref…" at bounding box center [470, 136] width 131 height 19
select select "23749"
click at [405, 128] on select "Select Bank Deposit Blinkit Cash Handover CLIENT Client ordered food Client Ref…" at bounding box center [470, 136] width 131 height 19
click at [519, 350] on textarea at bounding box center [545, 349] width 281 height 33
type textarea "PAID FOR CLIENT COFFEE"
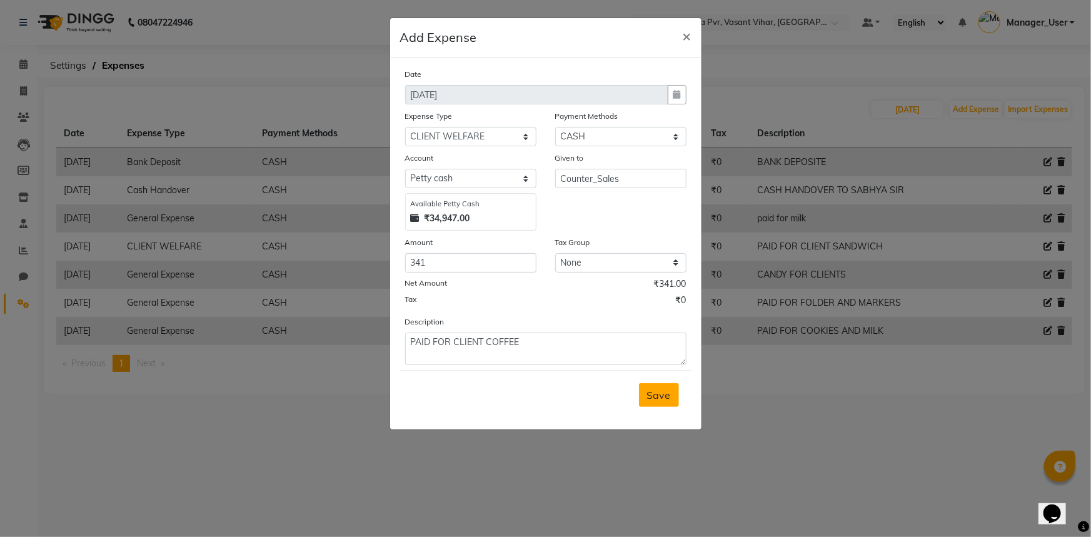
click at [651, 393] on span "Save" at bounding box center [659, 395] width 24 height 13
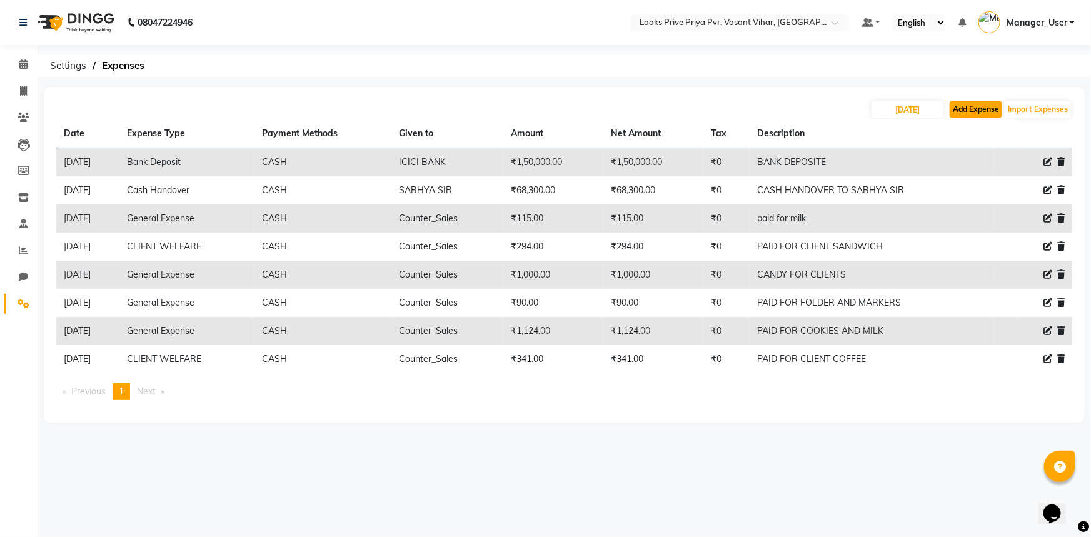
click at [978, 108] on button "Add Expense" at bounding box center [976, 110] width 53 height 18
select select "1"
select select "6695"
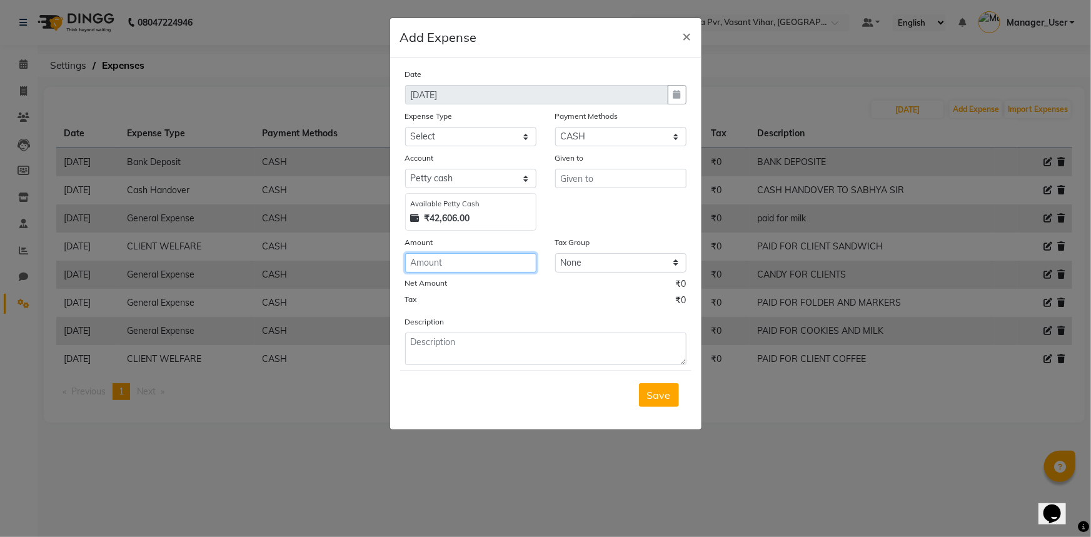
click at [464, 266] on input "number" at bounding box center [470, 262] width 131 height 19
type input "341"
click at [618, 176] on input "text" at bounding box center [620, 178] width 131 height 19
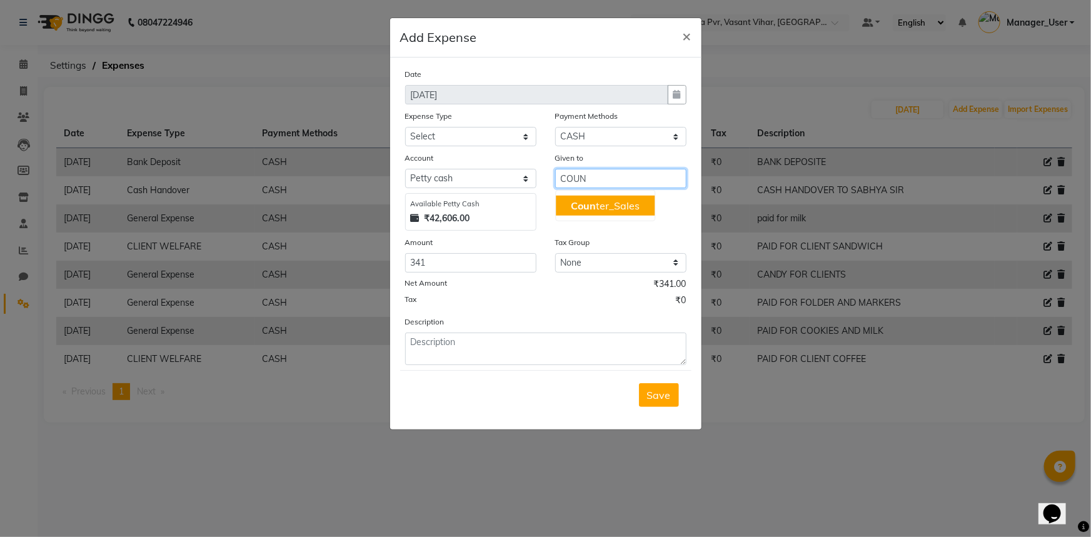
click at [611, 208] on ngb-highlight "Coun ter_Sales" at bounding box center [605, 205] width 69 height 13
type input "Counter_Sales"
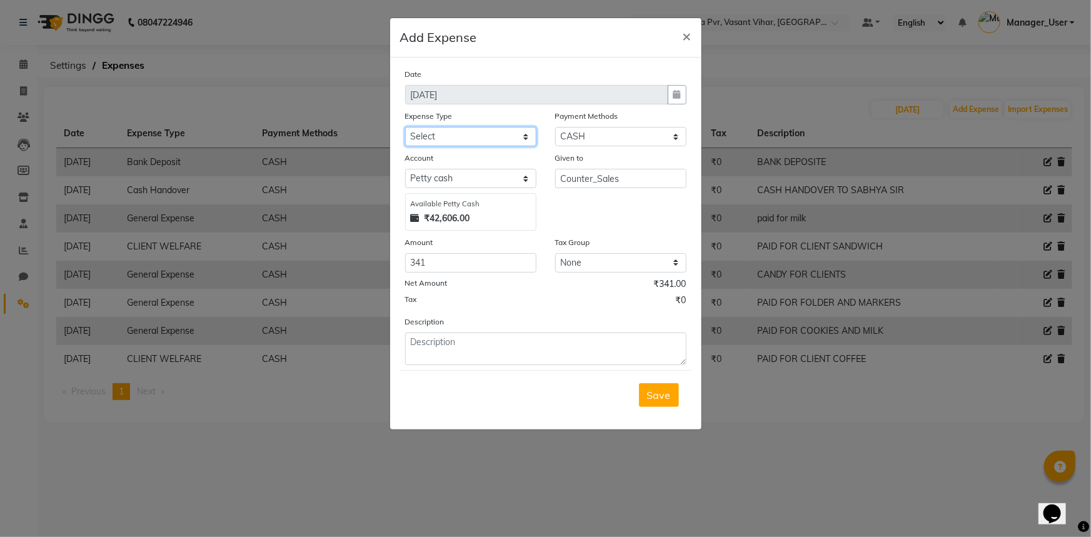
click at [493, 134] on select "Select Bank Deposit Blinkit Cash Handover CLIENT Client ordered food Client Ref…" at bounding box center [470, 136] width 131 height 19
select select "23749"
click at [405, 128] on select "Select Bank Deposit Blinkit Cash Handover CLIENT Client ordered food Client Ref…" at bounding box center [470, 136] width 131 height 19
click at [503, 356] on textarea at bounding box center [545, 349] width 281 height 33
type textarea "PAID FR CLIENT COFFEE"
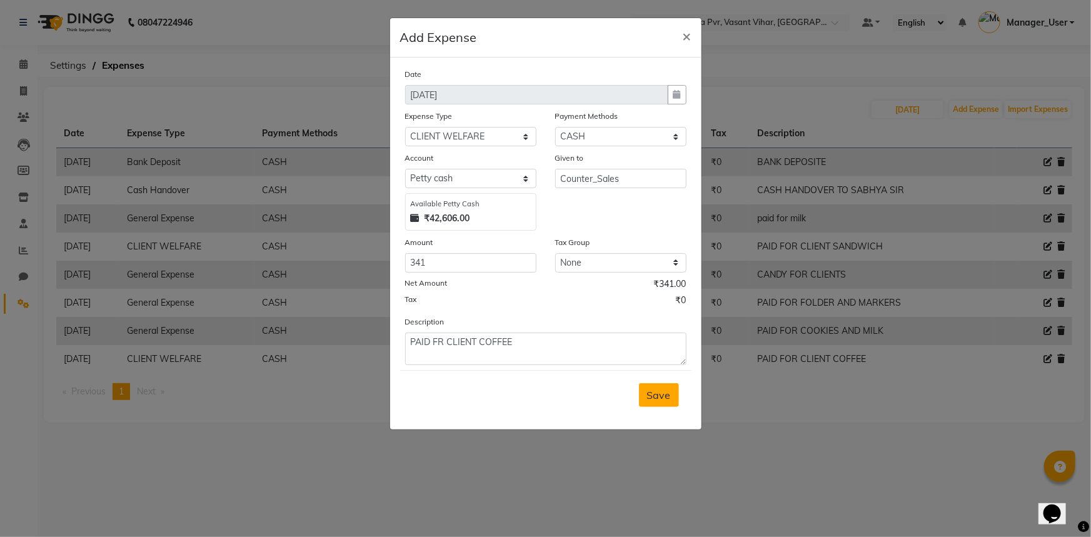
click at [670, 401] on span "Save" at bounding box center [659, 395] width 24 height 13
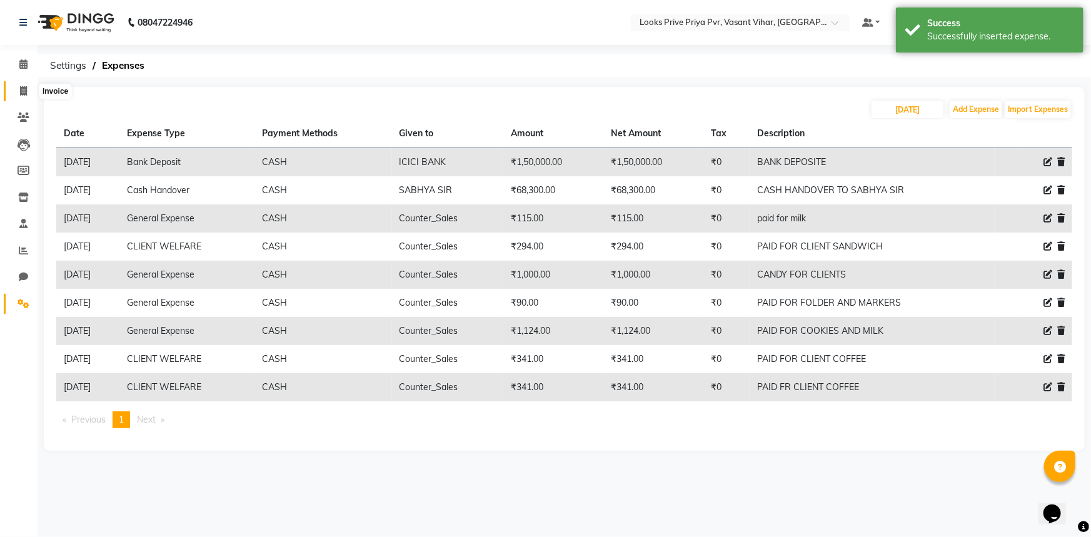
click at [29, 97] on span at bounding box center [24, 91] width 22 height 14
select select "service"
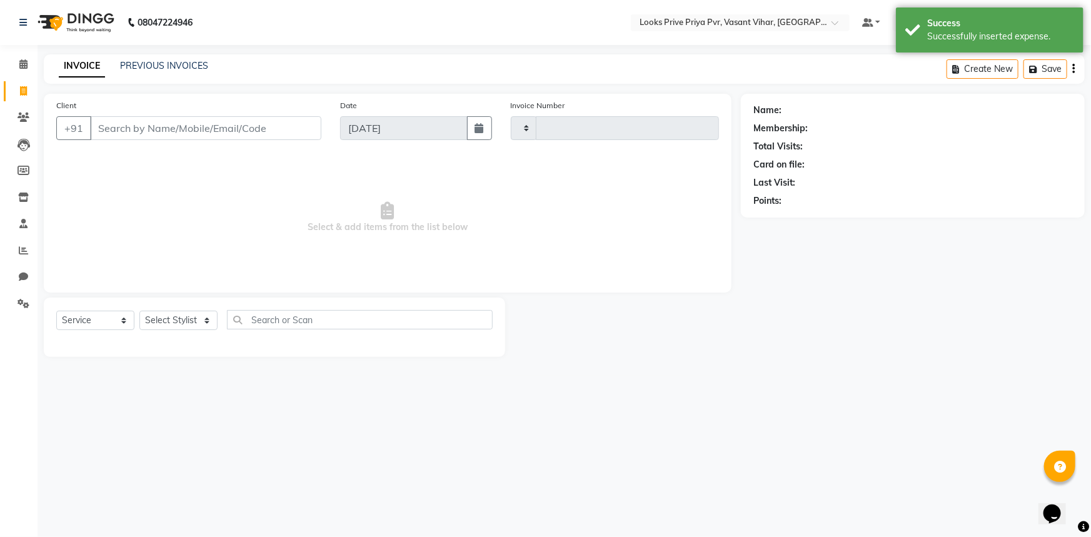
type input "4724"
select select "7646"
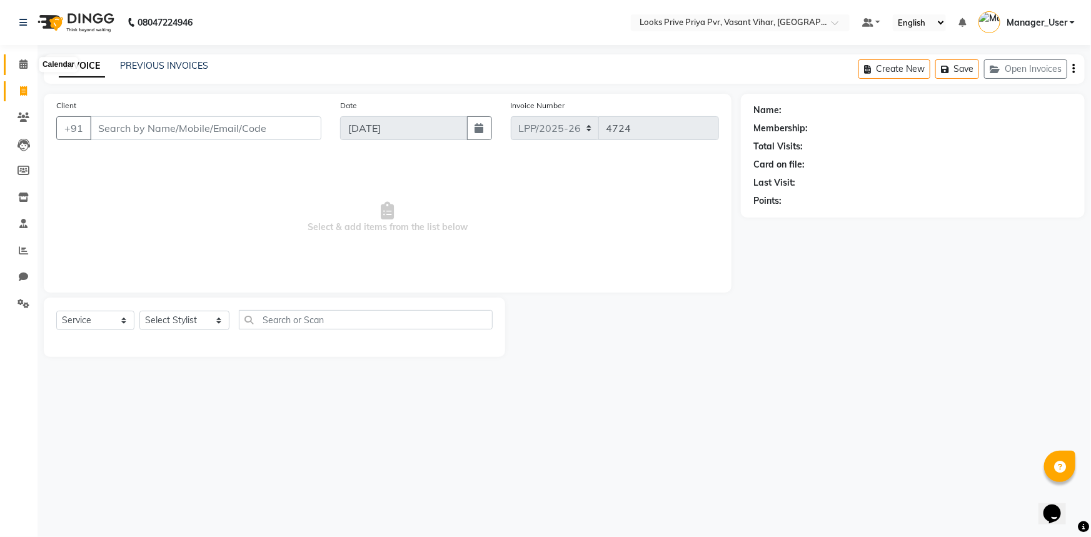
click at [31, 62] on span at bounding box center [24, 65] width 22 height 14
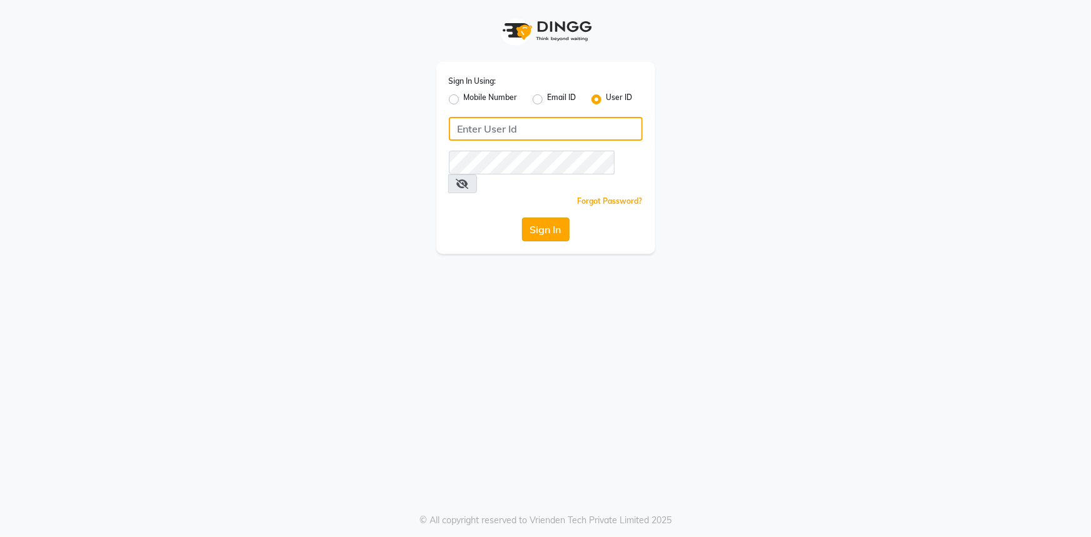
type input "e3347-01"
click at [543, 218] on button "Sign In" at bounding box center [546, 230] width 48 height 24
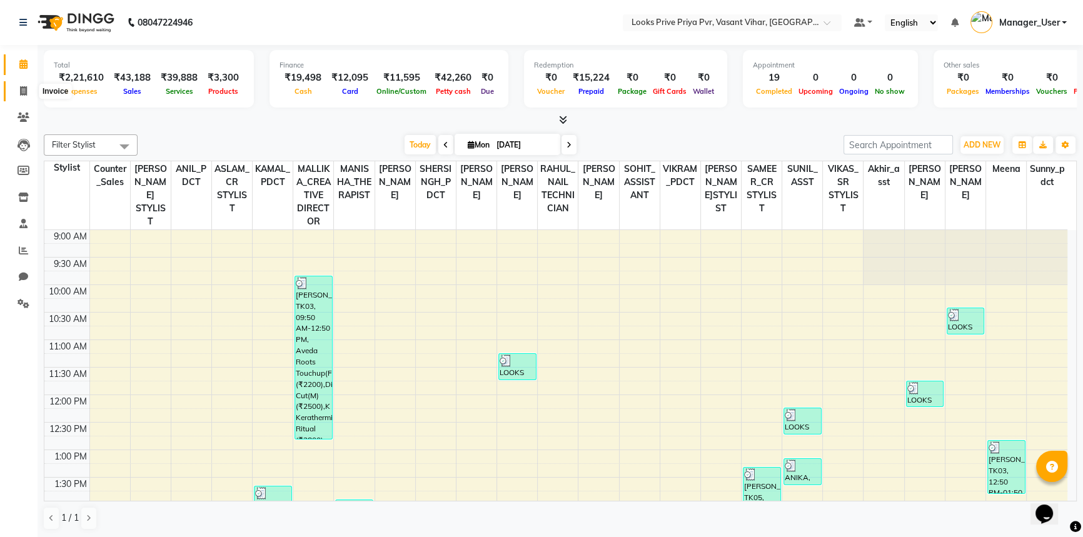
click at [20, 91] on icon at bounding box center [23, 90] width 7 height 9
select select "service"
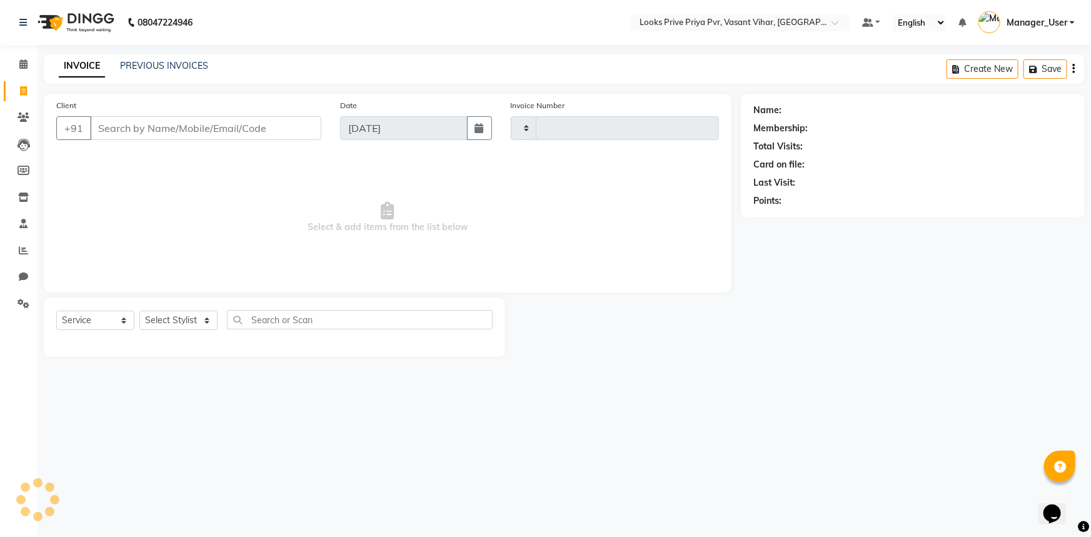
type input "4726"
select select "7646"
click at [139, 126] on input "Client" at bounding box center [205, 128] width 231 height 24
click at [185, 318] on select "Select Stylist" at bounding box center [178, 320] width 78 height 19
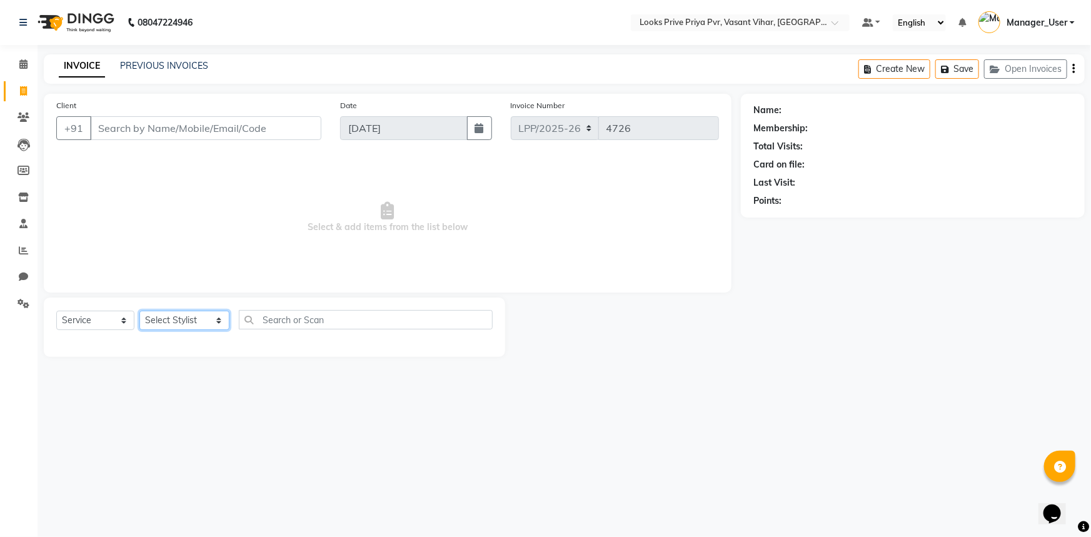
select select "90023"
click at [139, 311] on select "Select Stylist Akhir_asst ANIL_PDCT ASLAM_CR STYLIST Counter_Sales KAMAL_PDCT […" at bounding box center [184, 320] width 90 height 19
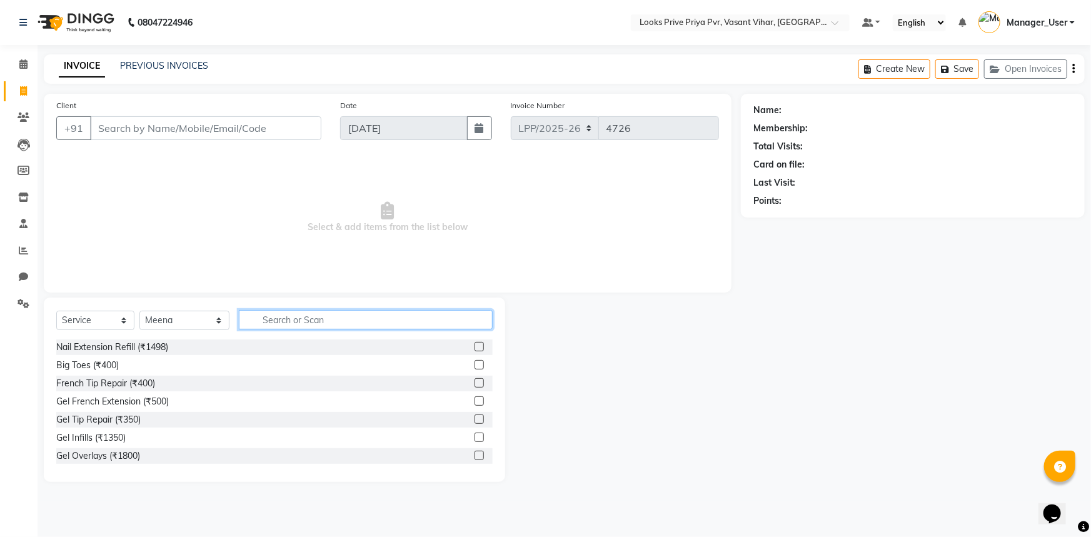
click at [268, 324] on input "text" at bounding box center [366, 319] width 254 height 19
type input "ICE"
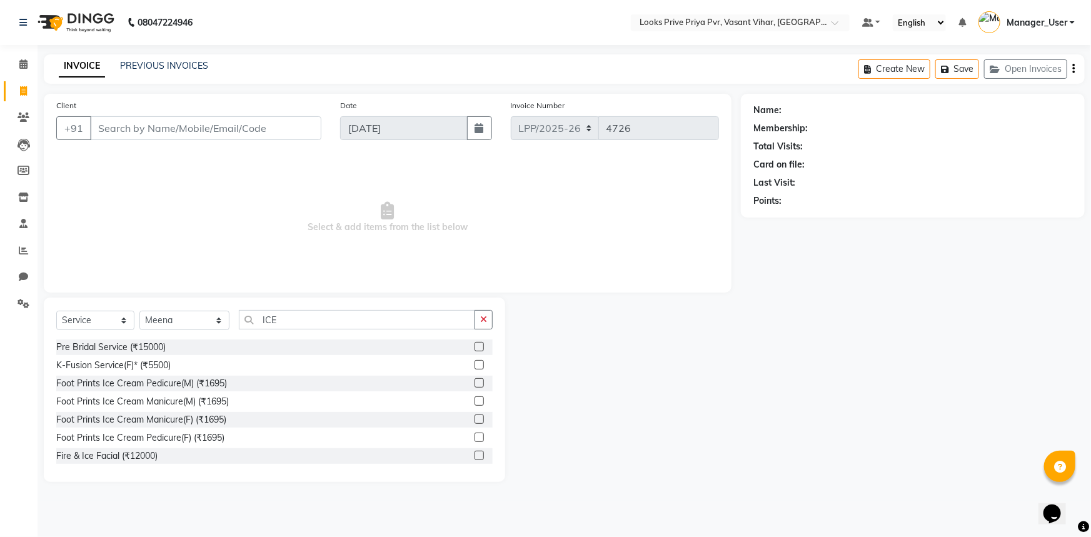
click at [475, 381] on label at bounding box center [479, 382] width 9 height 9
click at [475, 381] on input "checkbox" at bounding box center [479, 384] width 8 height 8
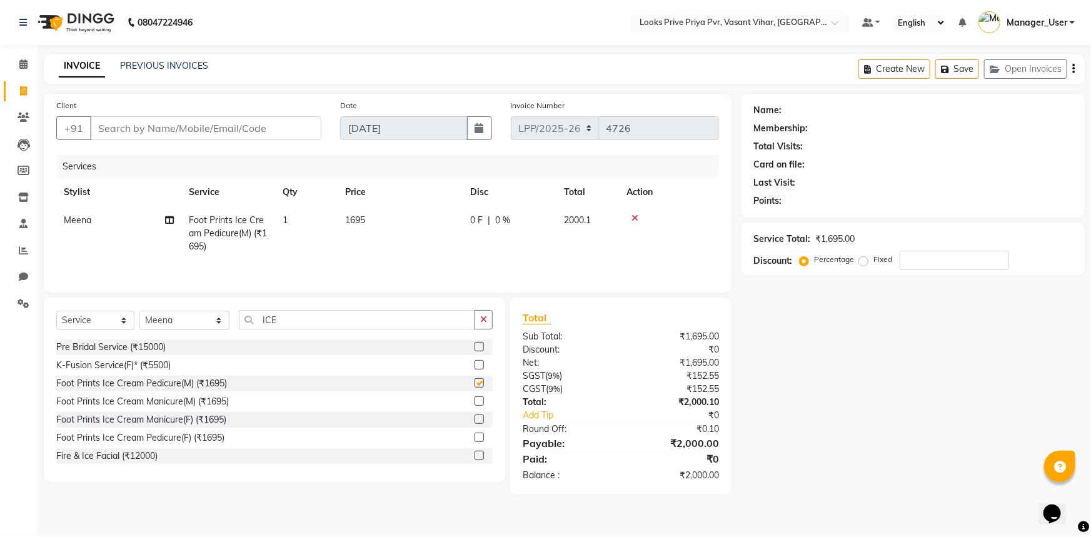
checkbox input "false"
click at [356, 221] on span "1695" at bounding box center [355, 219] width 20 height 11
select select "90023"
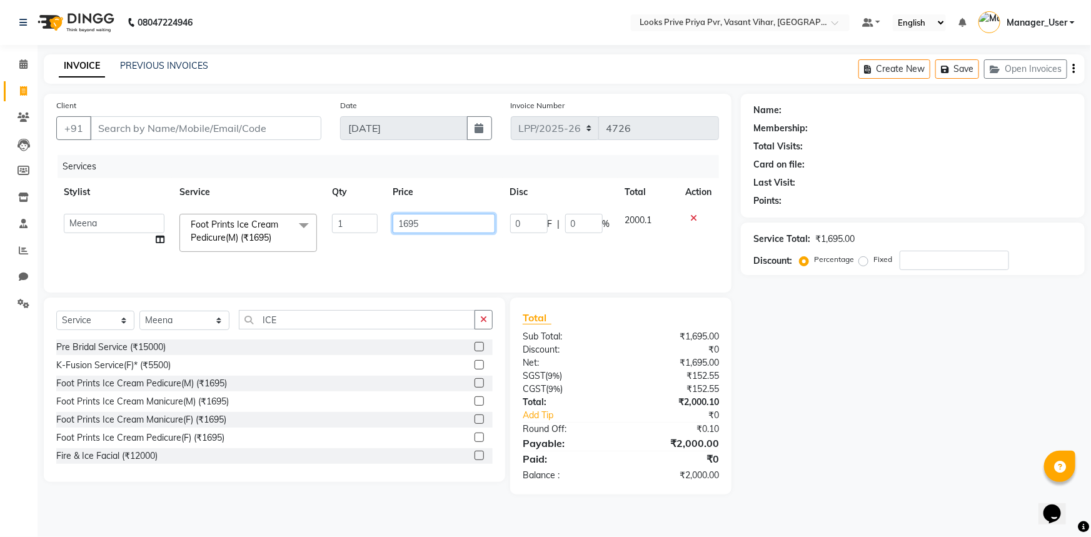
drag, startPoint x: 437, startPoint y: 224, endPoint x: 315, endPoint y: 236, distance: 122.6
click at [333, 234] on tr "Akhir_asst ANIL_PDCT ASLAM_CR STYLIST Counter_Sales KAMAL_PDCT KARISHMA MALLIKA…" at bounding box center [387, 232] width 663 height 53
type input "2000"
click at [368, 249] on tr "Akhir_asst ANIL_PDCT ASLAM_CR STYLIST Counter_Sales KAMAL_PDCT KARISHMA MALLIKA…" at bounding box center [387, 232] width 663 height 53
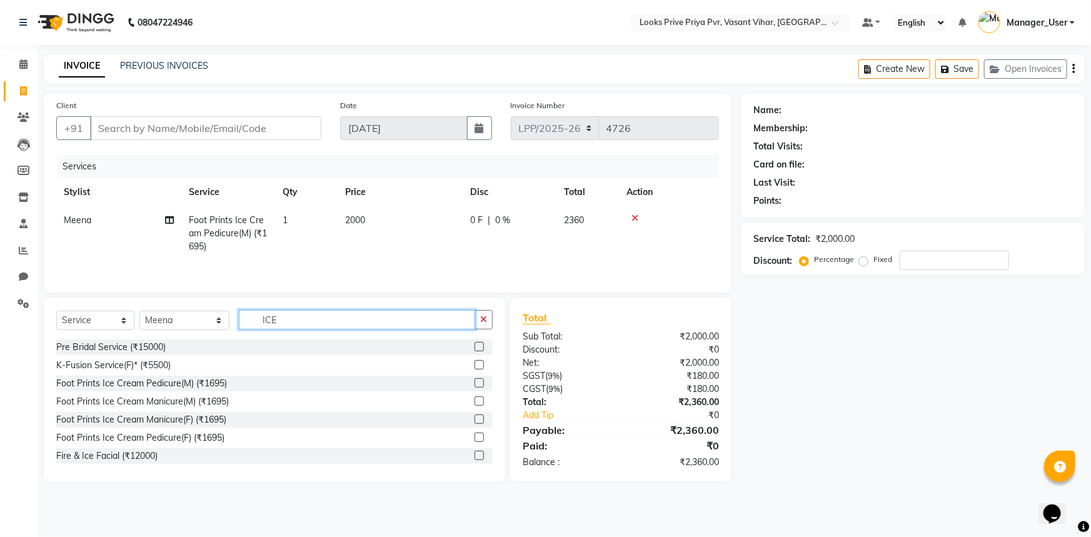
click at [308, 313] on input "ICE" at bounding box center [357, 319] width 237 height 19
click at [308, 314] on input "ICE" at bounding box center [357, 319] width 237 height 19
click at [475, 386] on label at bounding box center [479, 382] width 9 height 9
click at [475, 386] on input "checkbox" at bounding box center [479, 384] width 8 height 8
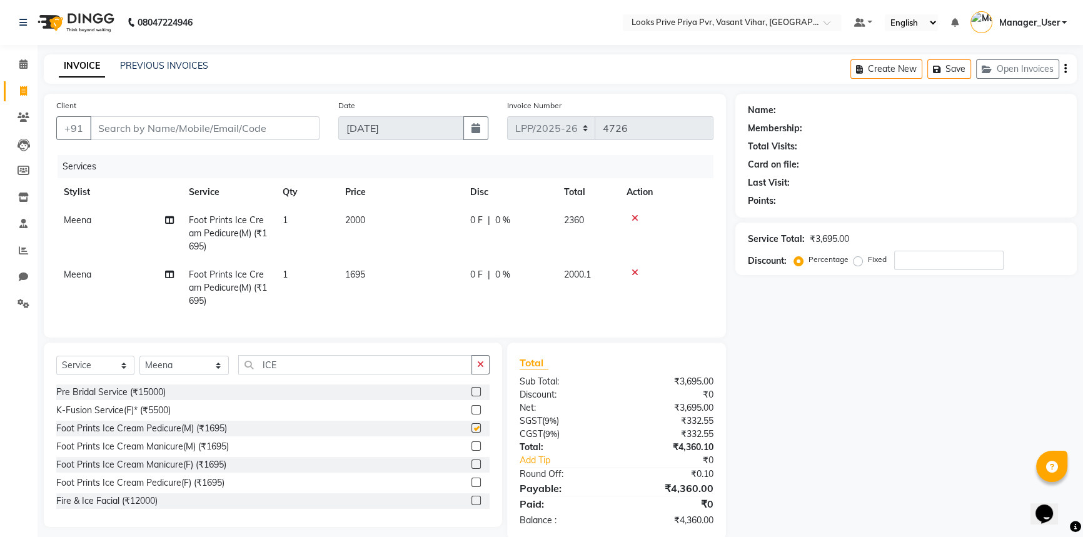
checkbox input "false"
click at [362, 267] on td "1695" at bounding box center [400, 288] width 125 height 54
select select "90023"
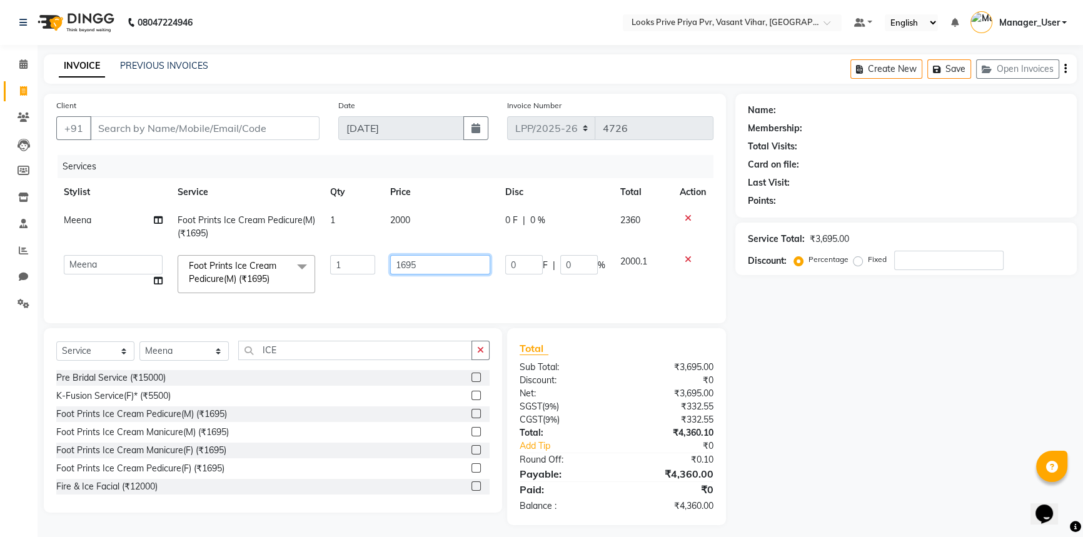
drag, startPoint x: 371, startPoint y: 270, endPoint x: 283, endPoint y: 278, distance: 89.2
click at [288, 275] on tr "Akhir_asst ANIL_PDCT ASLAM_CR STYLIST Counter_Sales KAMAL_PDCT KARISHMA MALLIKA…" at bounding box center [384, 274] width 657 height 53
type input "2000"
click at [338, 289] on tr "Akhir_asst ANIL_PDCT ASLAM_CR STYLIST Counter_Sales KAMAL_PDCT KARISHMA MALLIKA…" at bounding box center [384, 274] width 657 height 53
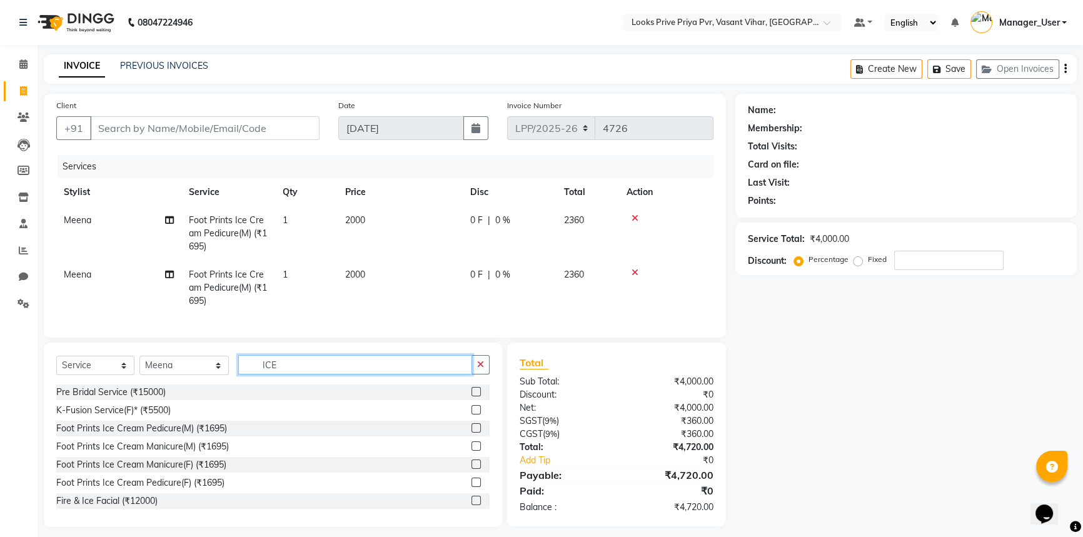
click at [318, 371] on input "ICE" at bounding box center [355, 364] width 234 height 19
drag, startPoint x: 318, startPoint y: 371, endPoint x: 236, endPoint y: 387, distance: 83.4
click at [236, 385] on div "Select Service Product Membership Package Voucher Prepaid Gift Card Select Styl…" at bounding box center [272, 369] width 433 height 29
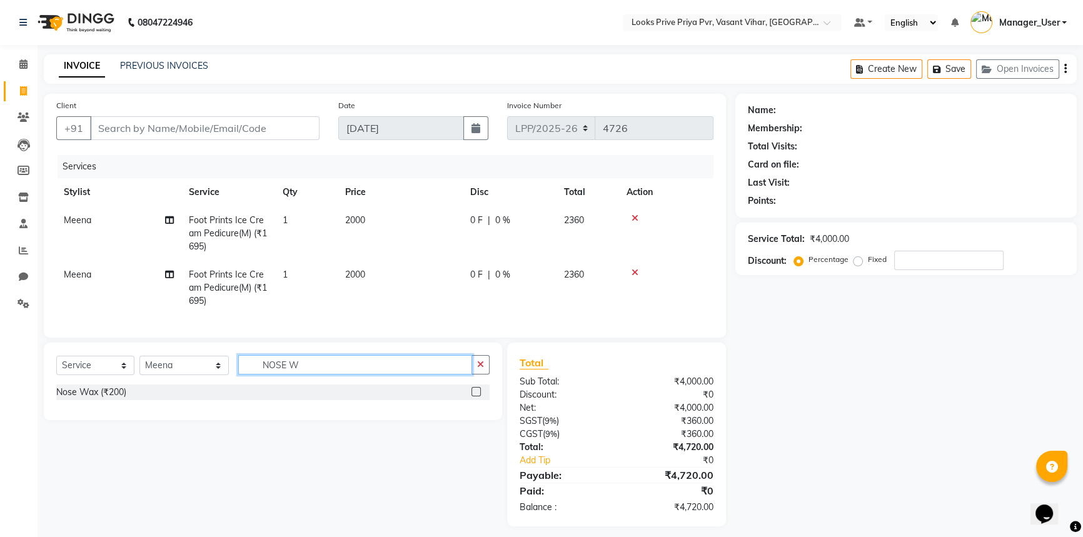
type input "NOSE W"
click at [476, 396] on label at bounding box center [475, 391] width 9 height 9
click at [476, 396] on input "checkbox" at bounding box center [475, 392] width 8 height 8
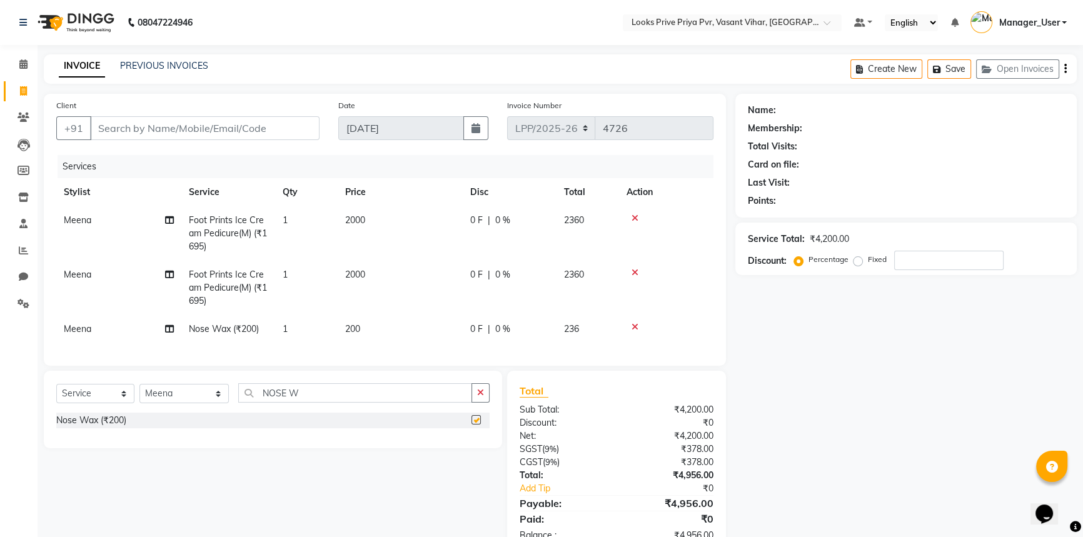
checkbox input "false"
click at [86, 219] on span "Meena" at bounding box center [78, 219] width 28 height 11
select select "90023"
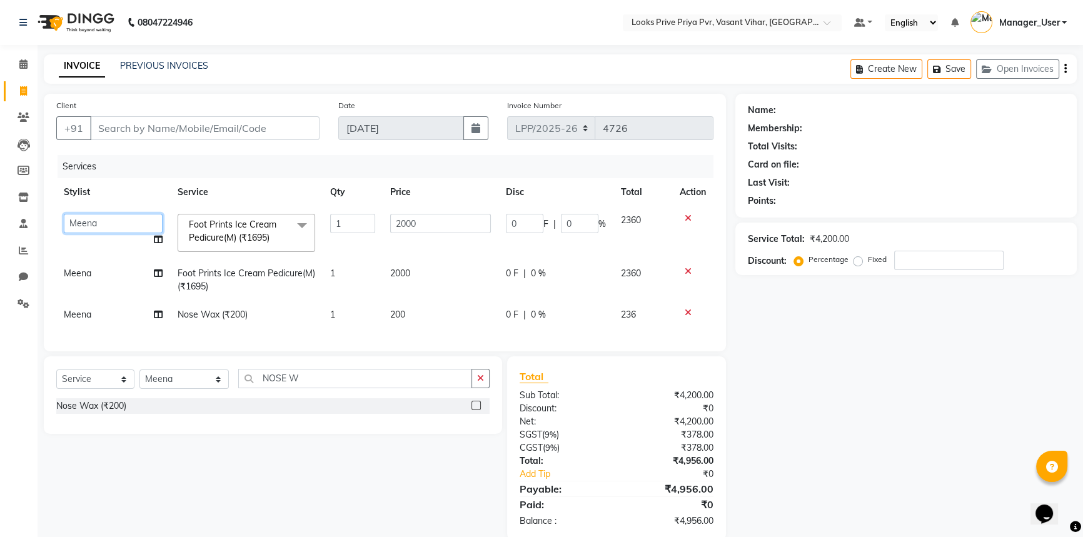
click at [86, 219] on select "Akhir_asst ANIL_PDCT ASLAM_CR STYLIST Counter_Sales KAMAL_PDCT KARISHMA MALLIKA…" at bounding box center [113, 223] width 99 height 19
select select "90024"
click at [224, 124] on input "Client" at bounding box center [204, 128] width 229 height 24
click at [231, 138] on input "Client" at bounding box center [204, 128] width 229 height 24
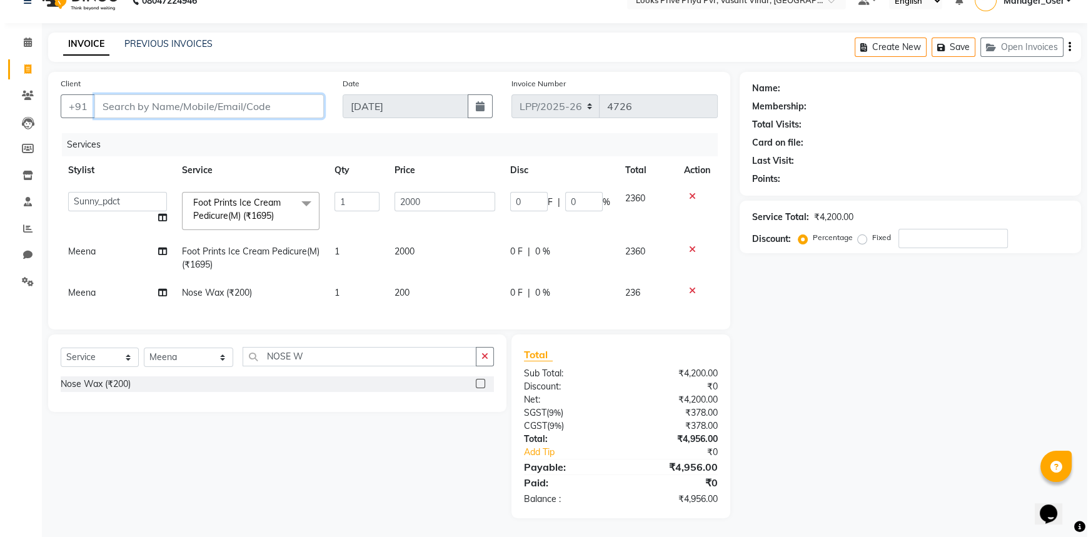
scroll to position [31, 0]
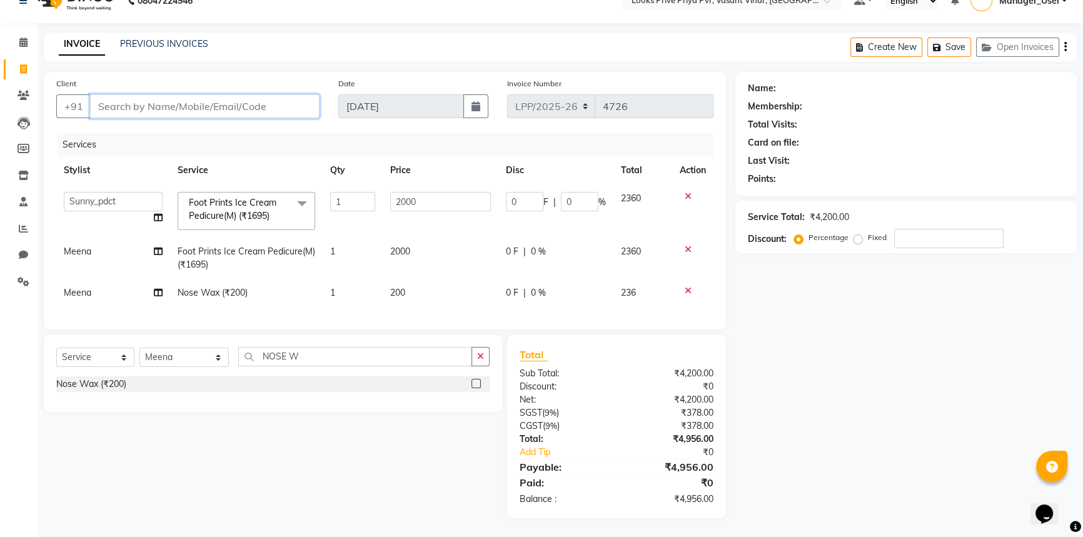
click at [218, 98] on input "Client" at bounding box center [204, 106] width 229 height 24
type input "9"
type input "0"
type input "9811048834"
click at [287, 105] on button "Add Client" at bounding box center [287, 106] width 64 height 24
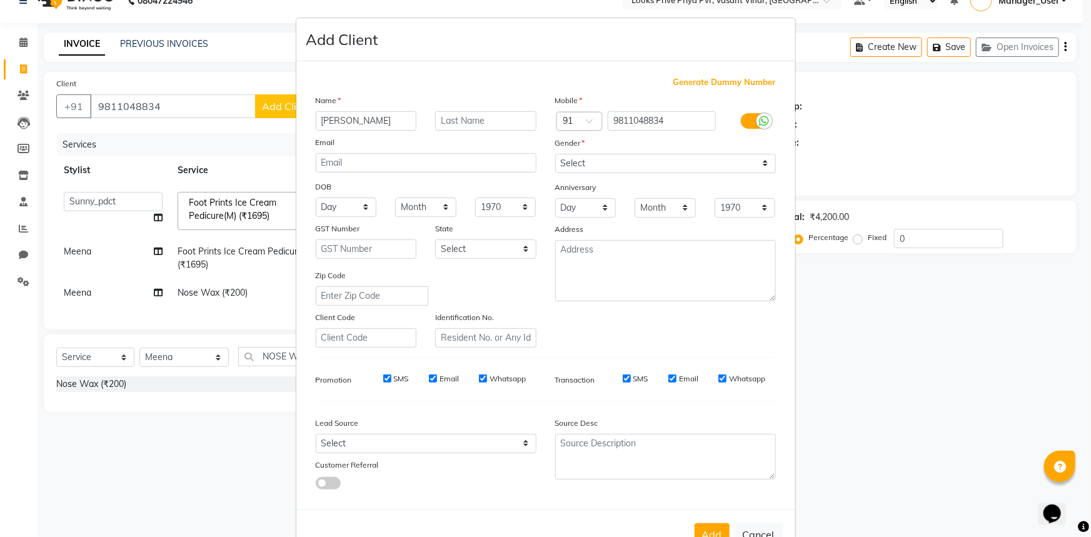
type input "JITENDER"
click at [593, 166] on select "Select Male Female Other Prefer Not To Say" at bounding box center [665, 163] width 221 height 19
select select "male"
click at [555, 154] on select "Select Male Female Other Prefer Not To Say" at bounding box center [665, 163] width 221 height 19
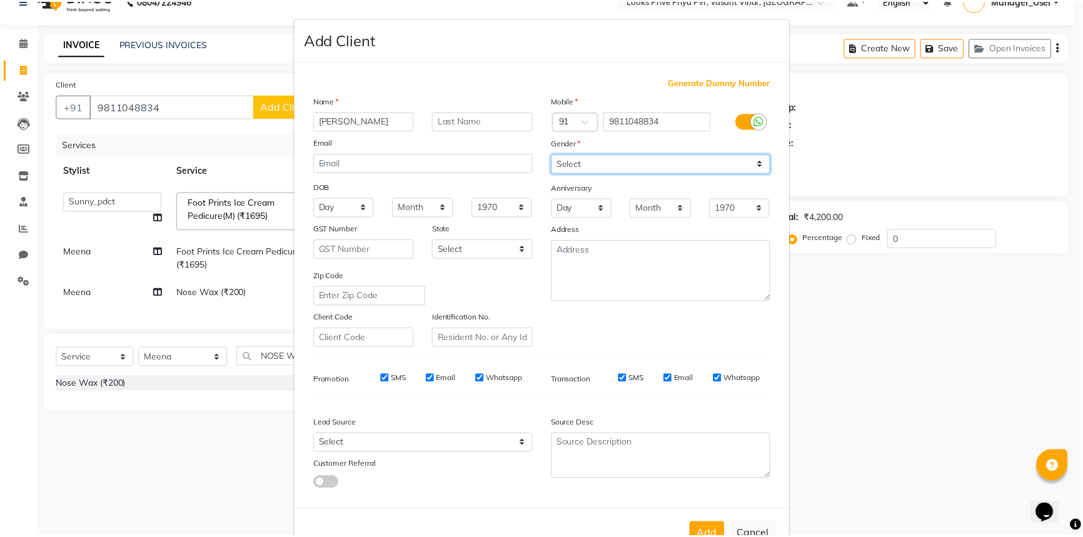
scroll to position [44, 0]
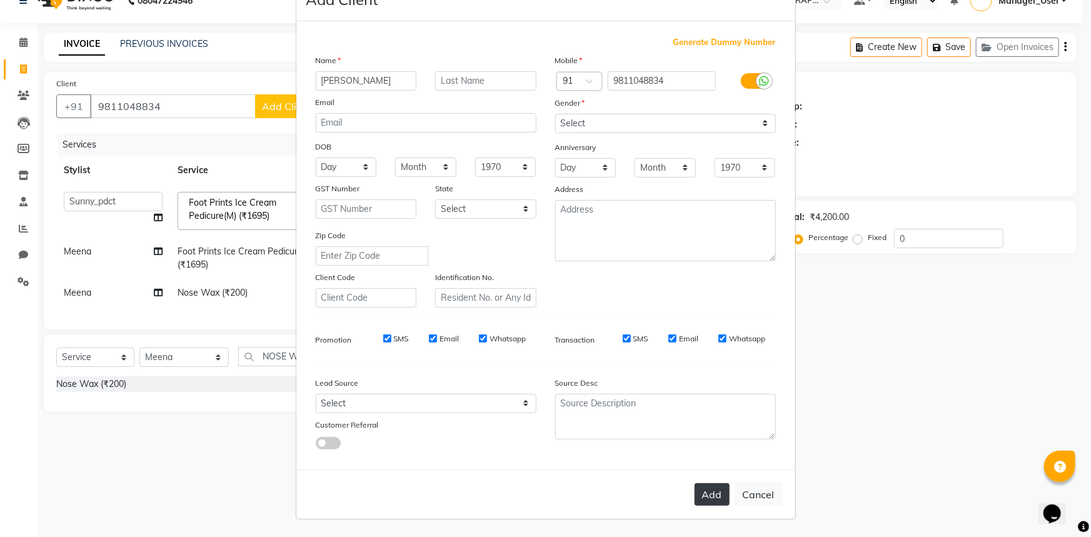
click at [713, 490] on button "Add" at bounding box center [712, 494] width 35 height 23
select select
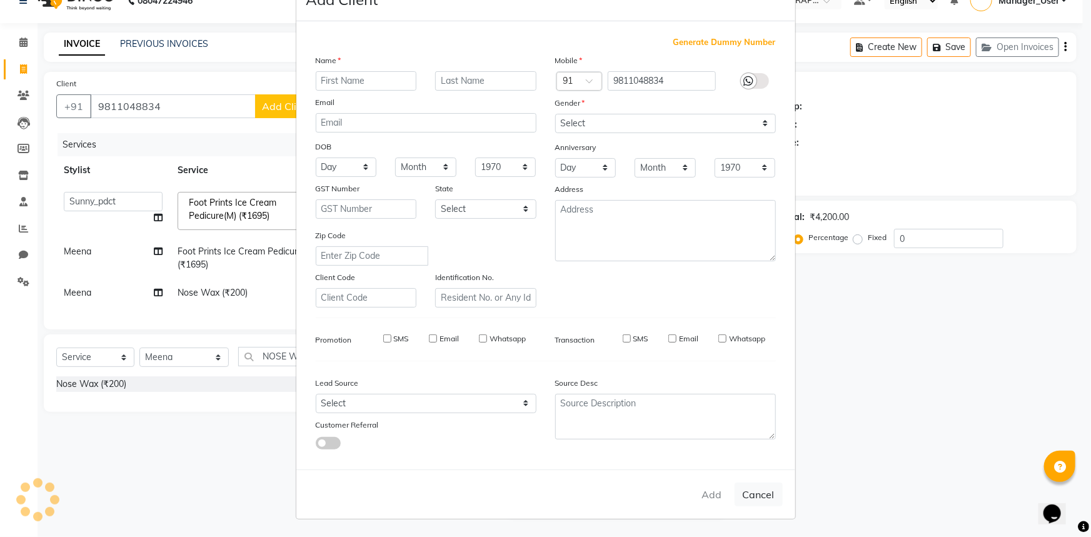
select select
checkbox input "false"
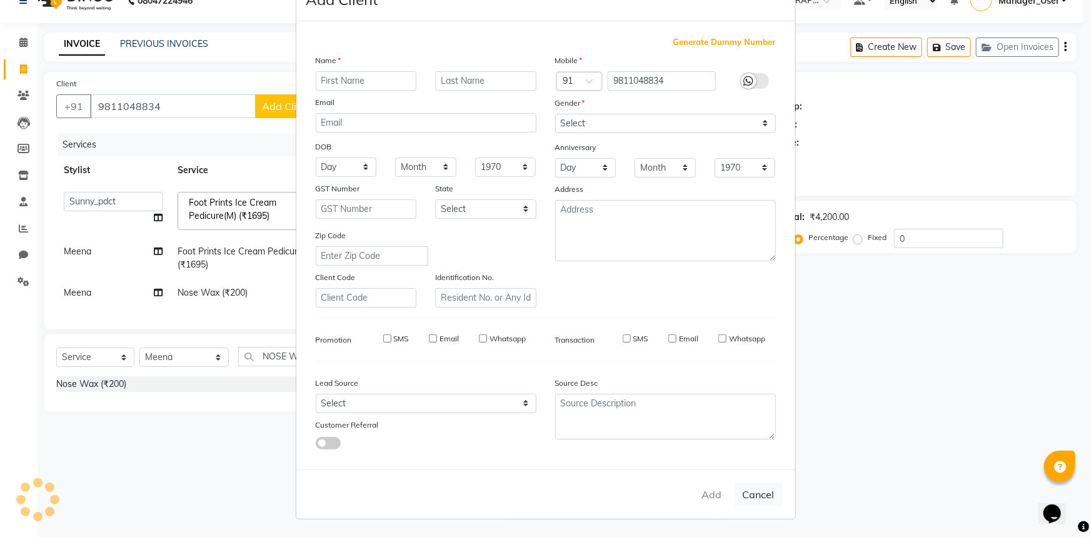
checkbox input "false"
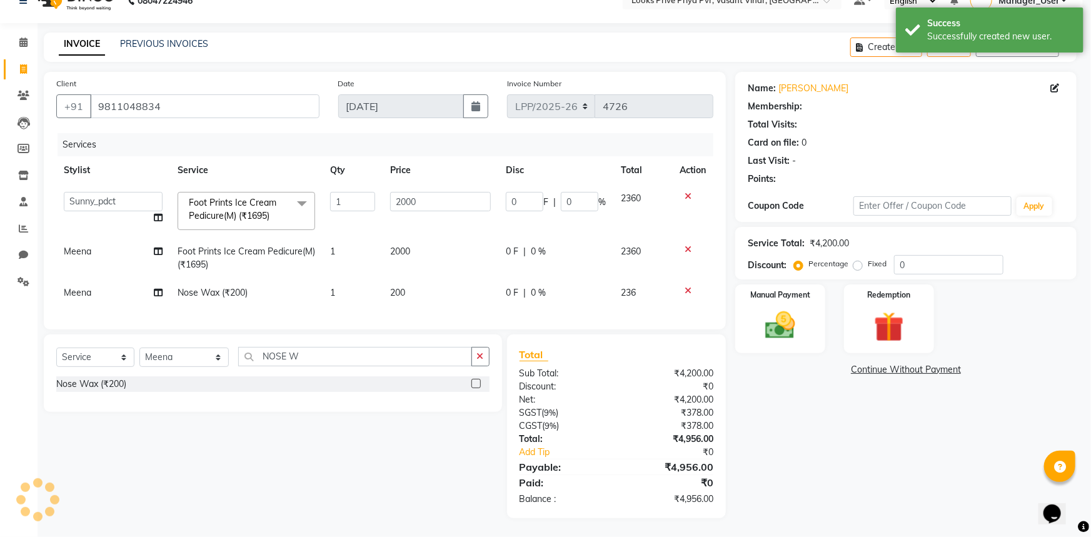
select select "1: Object"
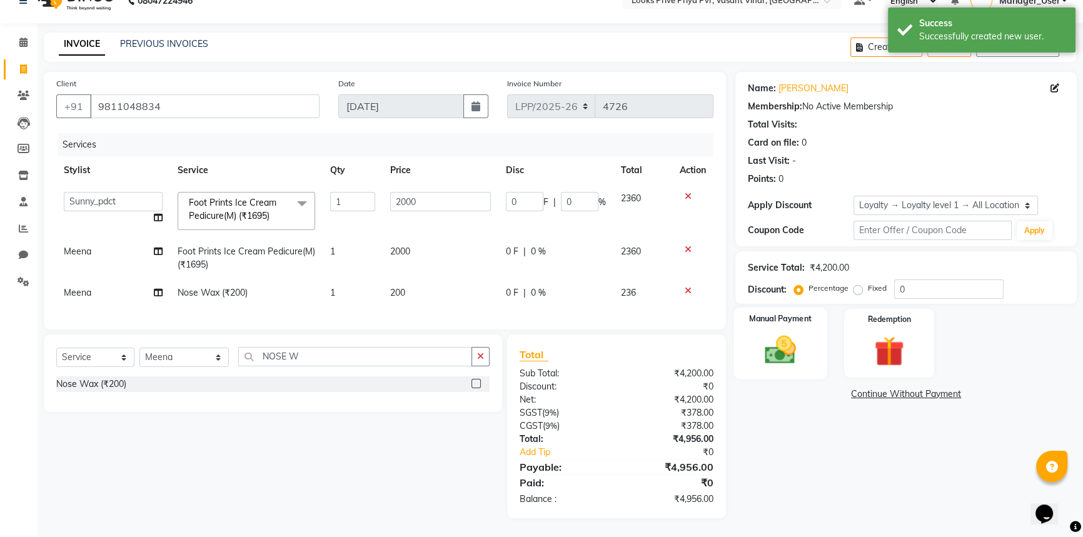
click at [812, 343] on div "Manual Payment" at bounding box center [780, 343] width 94 height 71
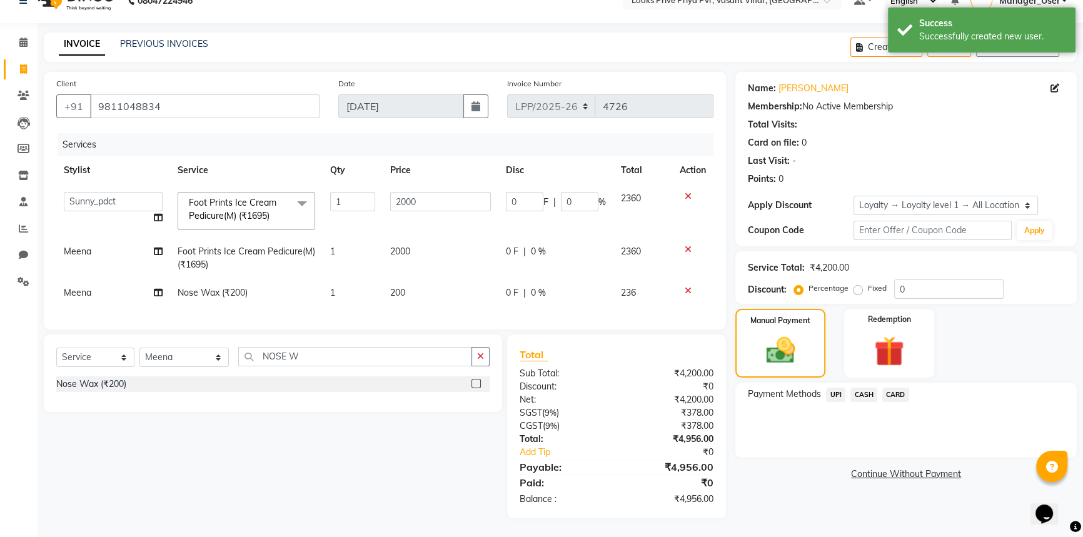
click at [868, 390] on span "CASH" at bounding box center [863, 395] width 27 height 14
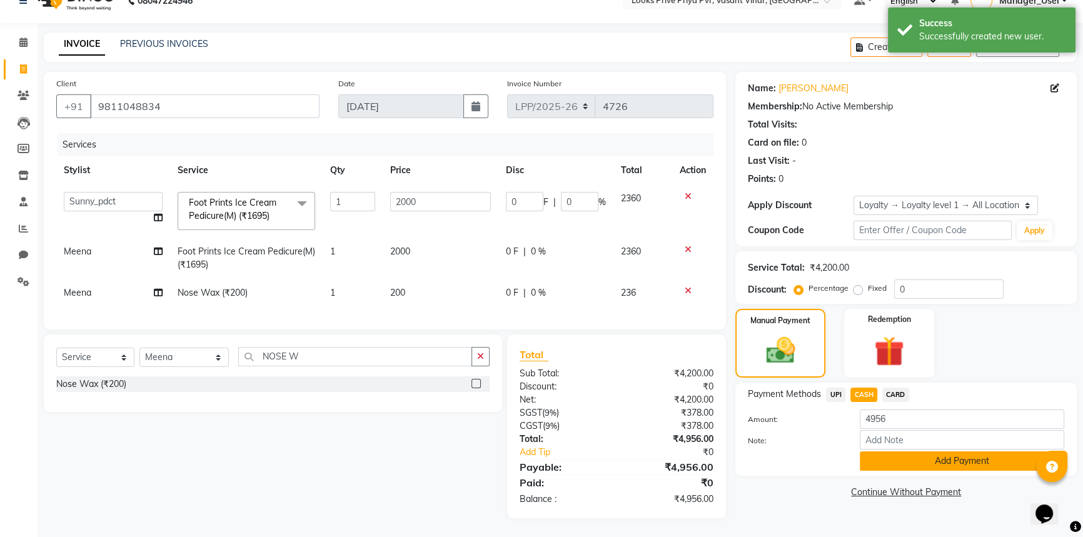
click at [895, 456] on button "Add Payment" at bounding box center [962, 460] width 204 height 19
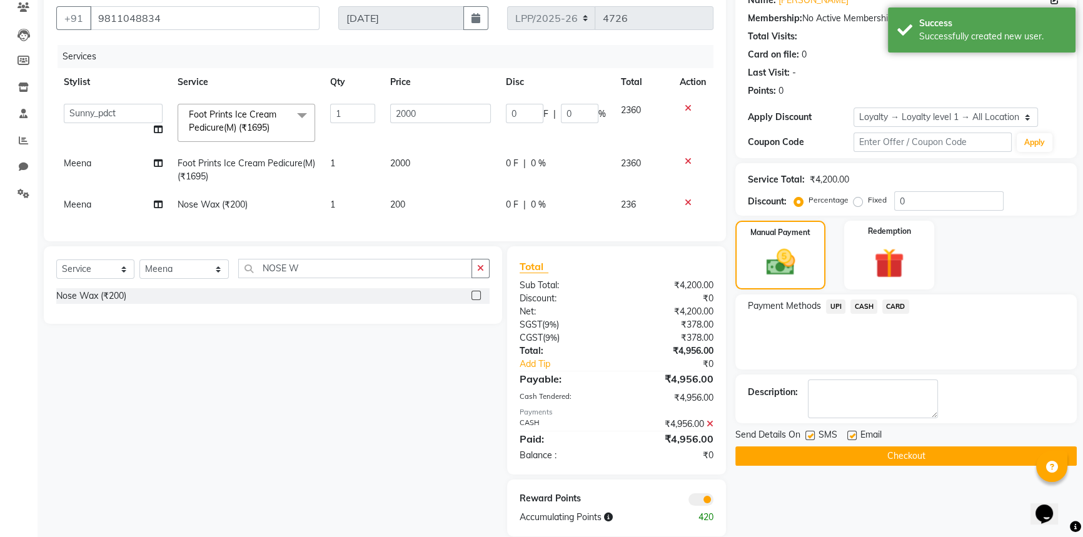
scroll to position [138, 0]
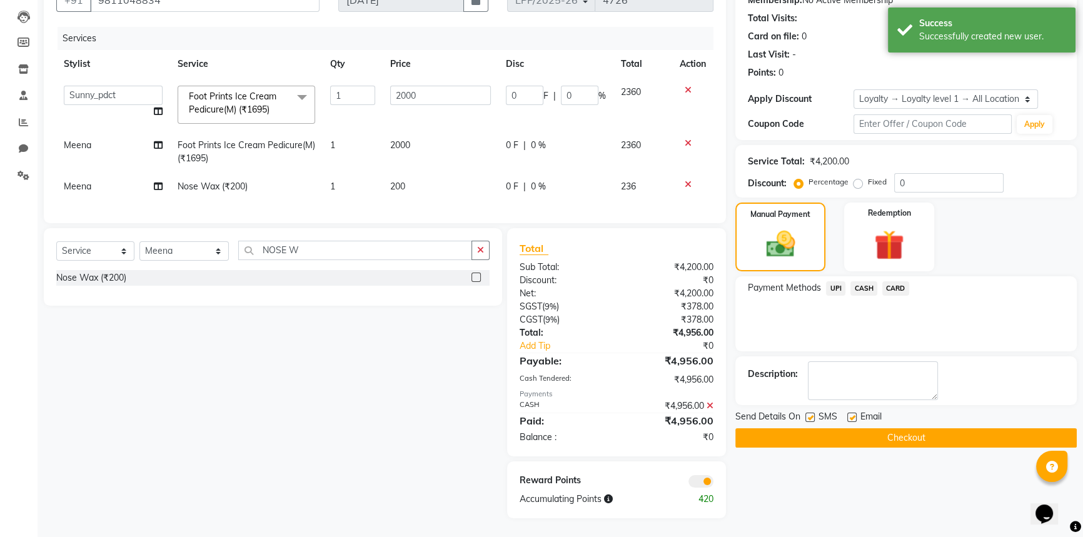
click at [905, 430] on button "Checkout" at bounding box center [905, 437] width 341 height 19
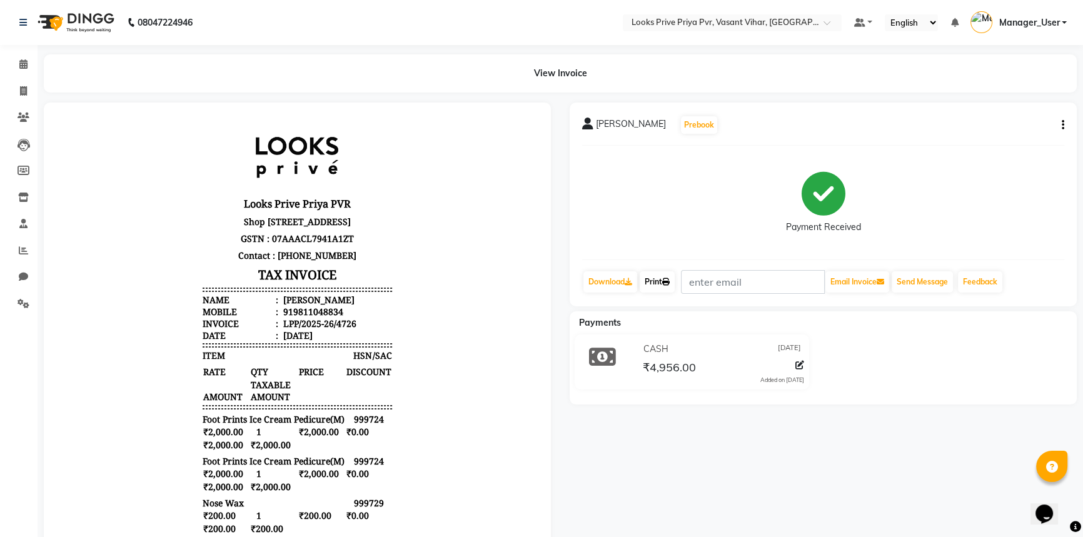
click at [653, 275] on link "Print" at bounding box center [657, 281] width 35 height 21
click at [24, 94] on icon at bounding box center [23, 90] width 7 height 9
select select "service"
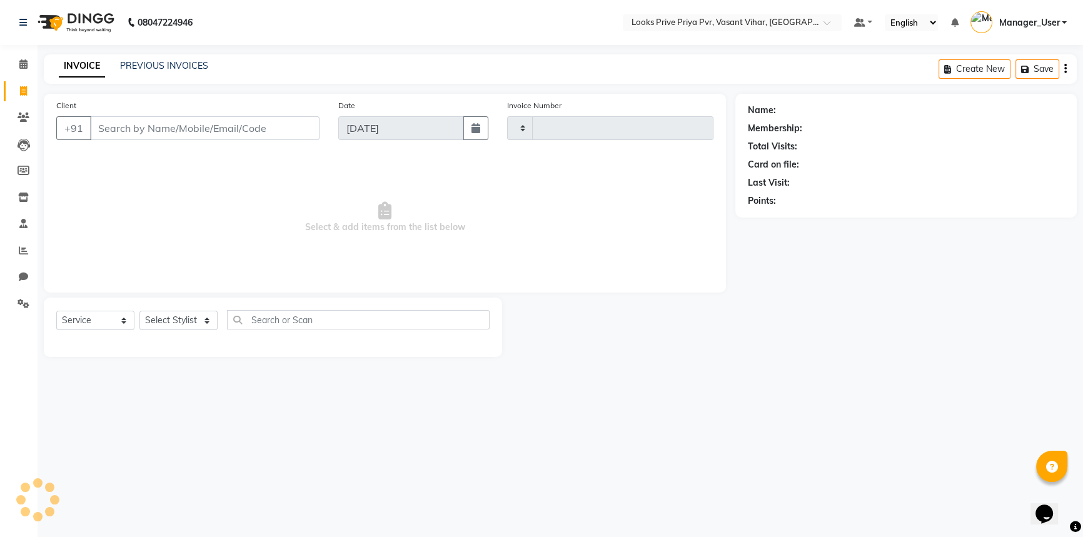
type input "4728"
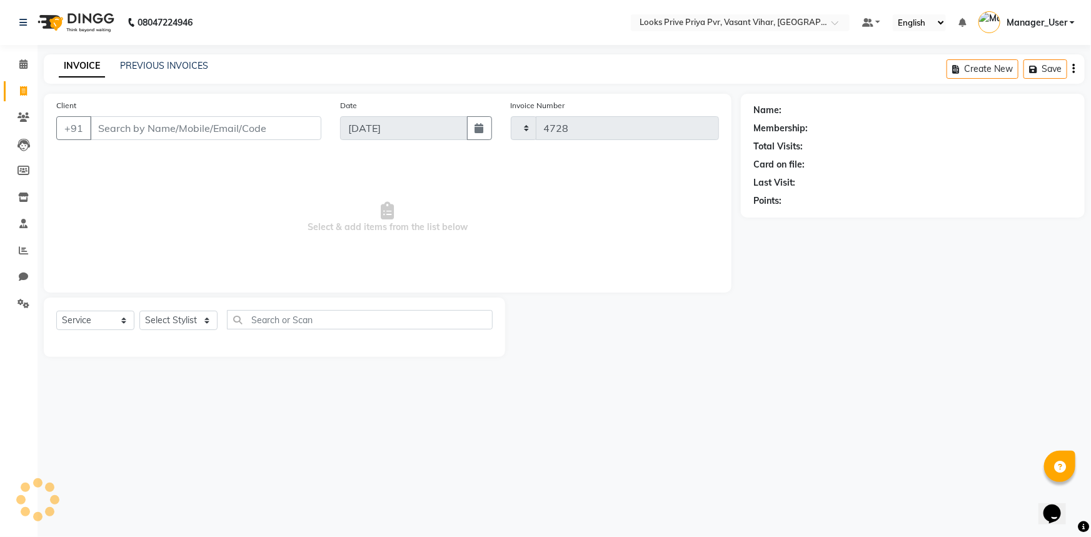
select select "7646"
click at [30, 235] on li "Staff" at bounding box center [19, 224] width 38 height 27
click at [29, 254] on span at bounding box center [24, 251] width 22 height 14
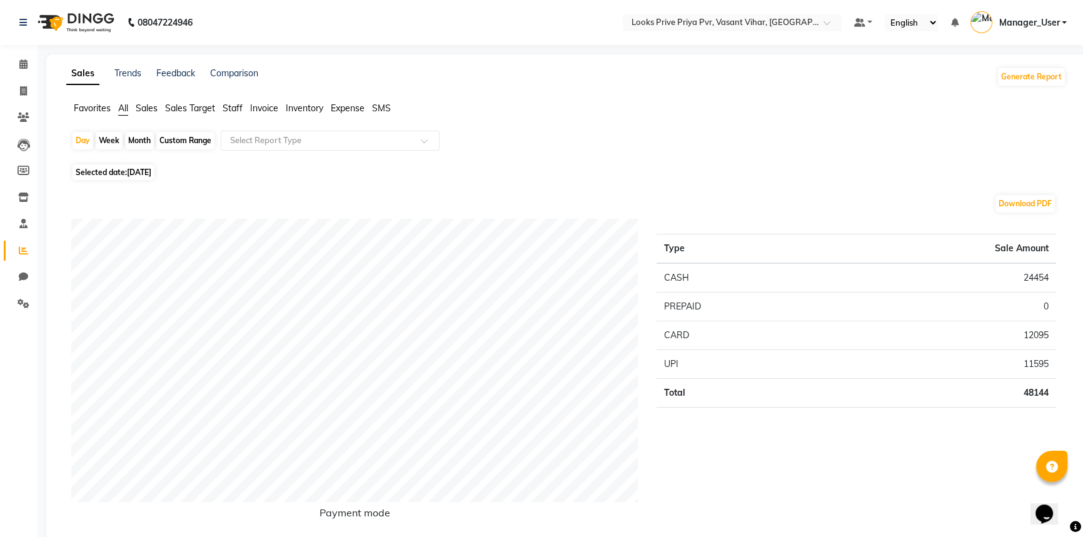
click at [228, 110] on span "Staff" at bounding box center [233, 108] width 20 height 11
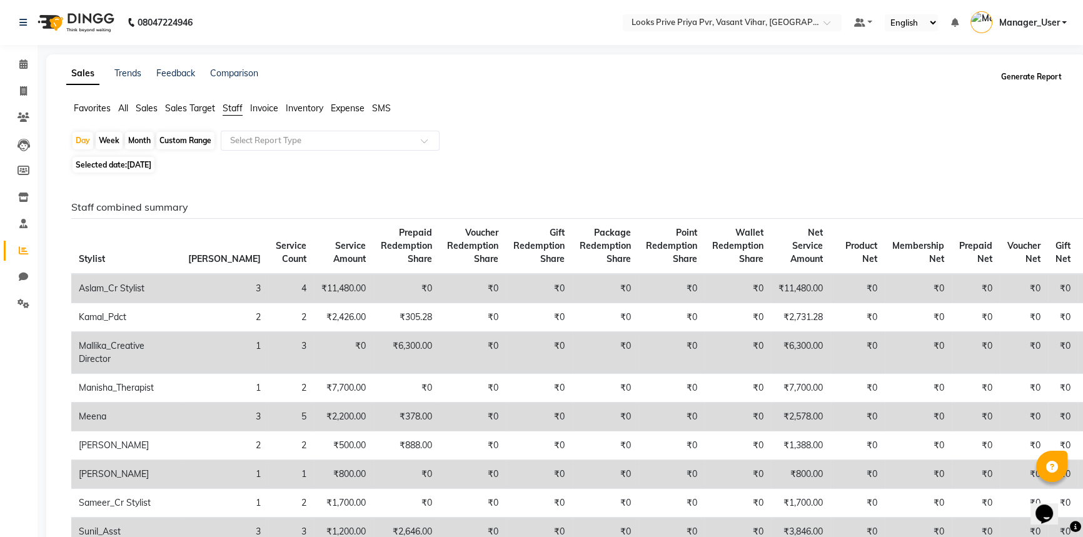
click at [1027, 76] on button "Generate Report" at bounding box center [1031, 77] width 67 height 18
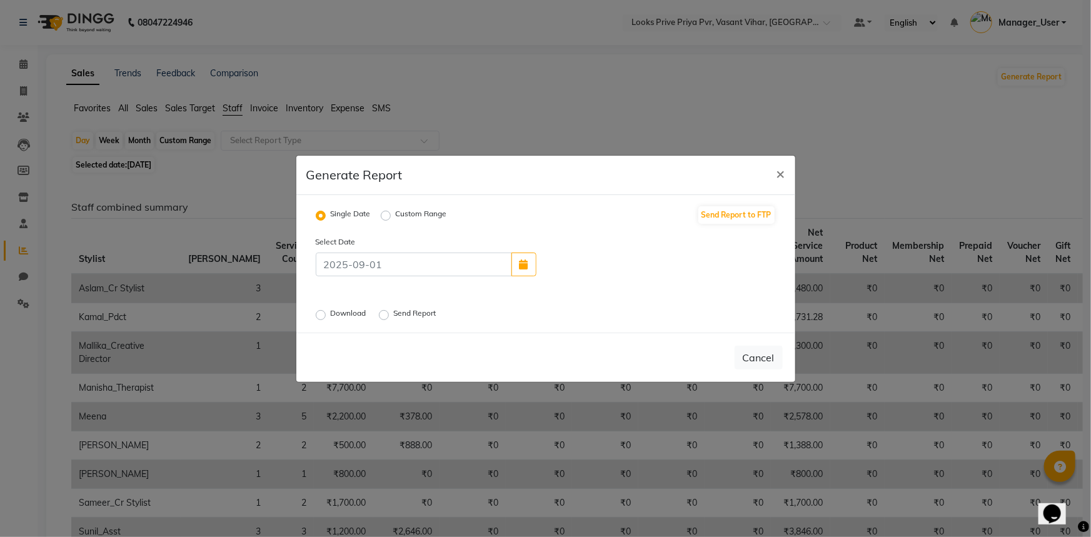
click at [343, 312] on label "Download" at bounding box center [350, 315] width 38 height 15
click at [327, 312] on input "Download" at bounding box center [322, 314] width 9 height 9
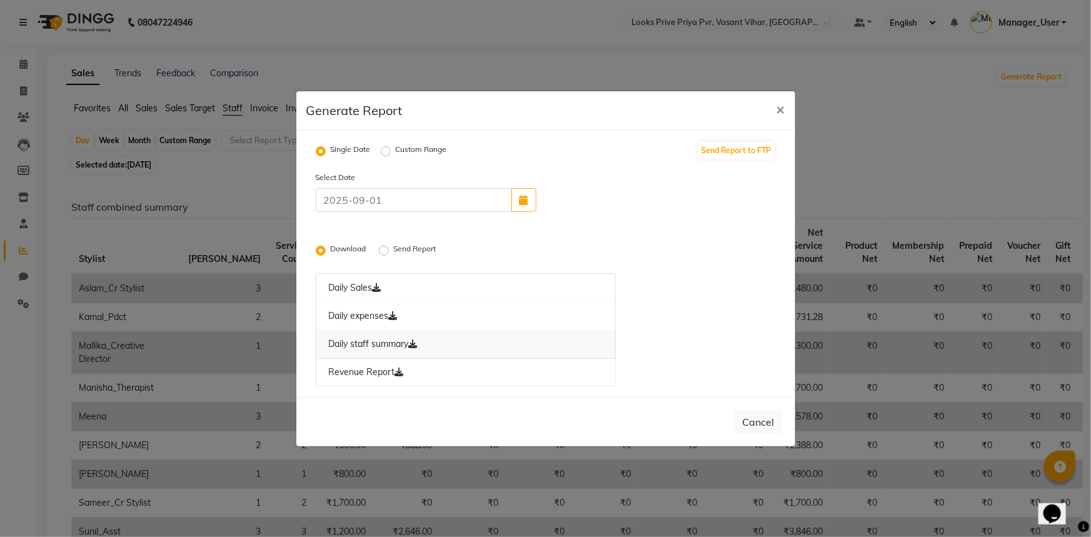
click at [406, 349] on link "Daily staff summary" at bounding box center [466, 344] width 301 height 29
click at [777, 111] on span "×" at bounding box center [781, 108] width 9 height 19
radio input "false"
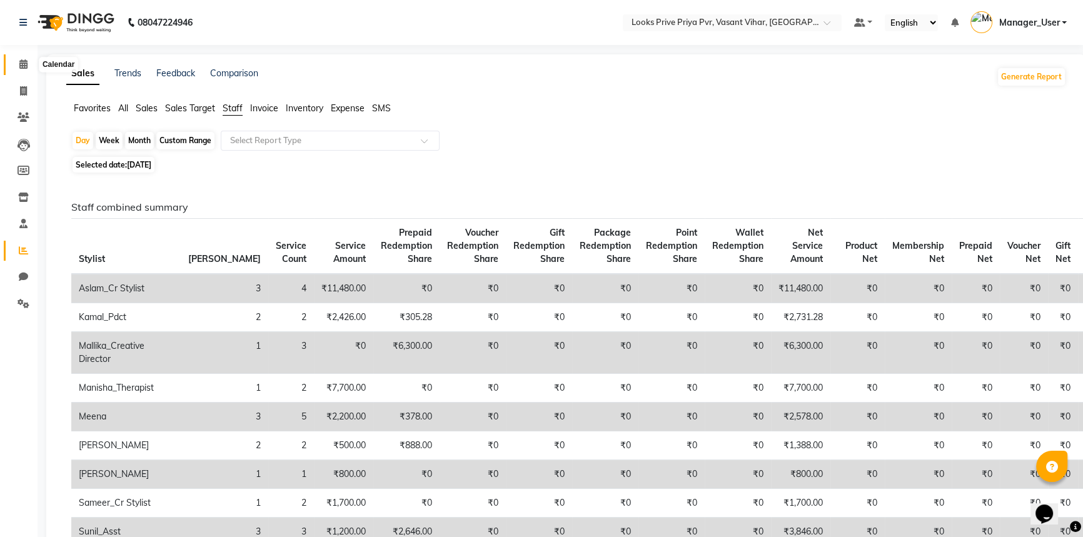
click at [19, 62] on icon at bounding box center [23, 63] width 8 height 9
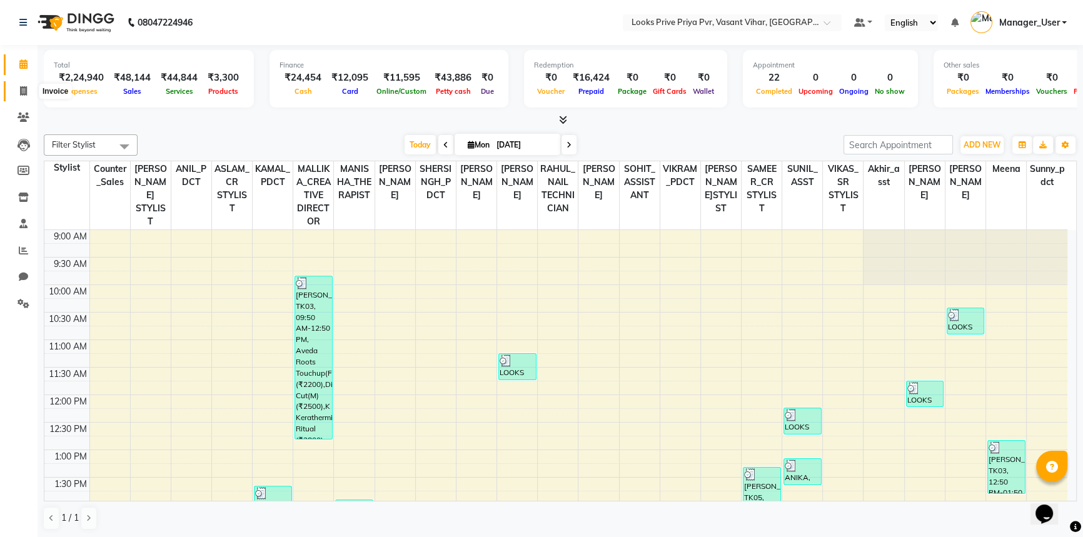
click at [24, 90] on icon at bounding box center [23, 90] width 7 height 9
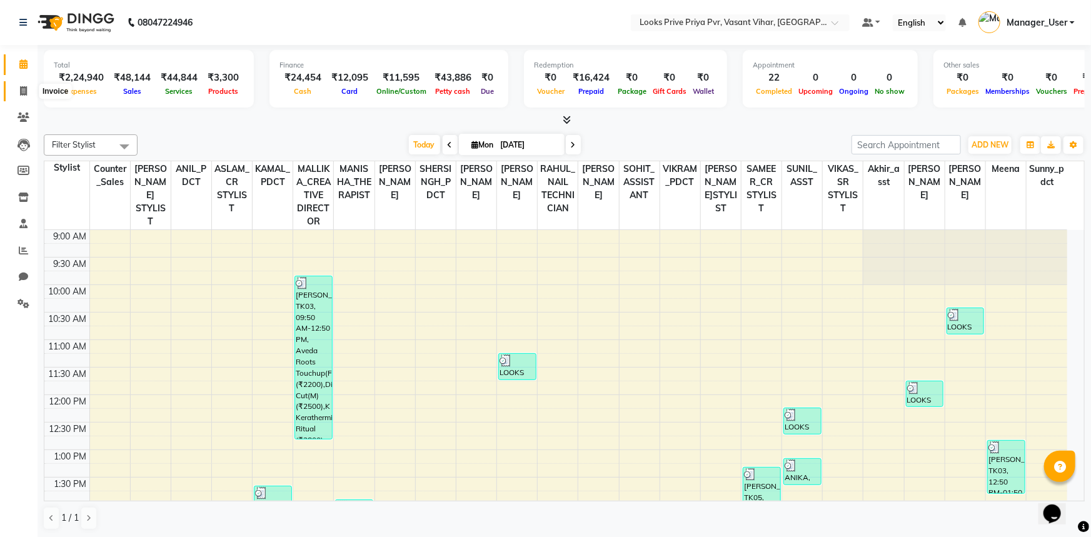
select select "service"
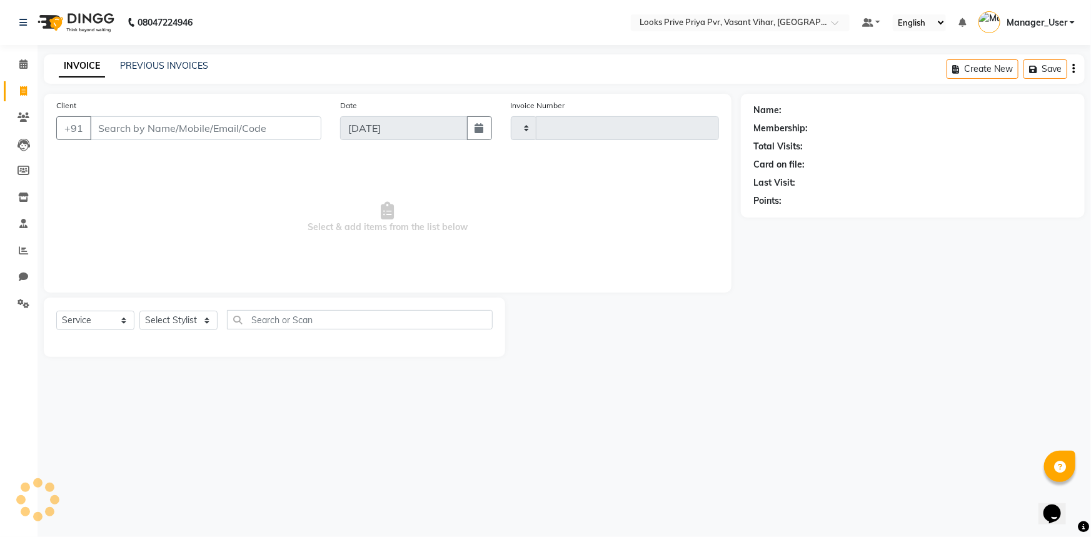
type input "4728"
select select "7646"
click at [136, 123] on input "Client" at bounding box center [205, 128] width 231 height 24
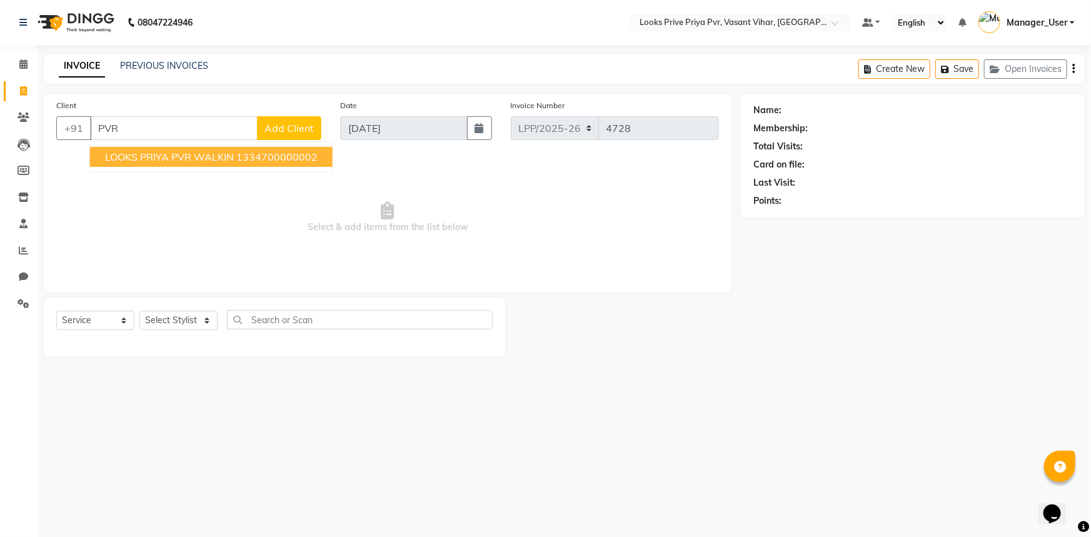
drag, startPoint x: 203, startPoint y: 153, endPoint x: 218, endPoint y: 174, distance: 25.1
click at [204, 153] on span "LOOKS PRIYA PVR WALKIN" at bounding box center [169, 157] width 129 height 13
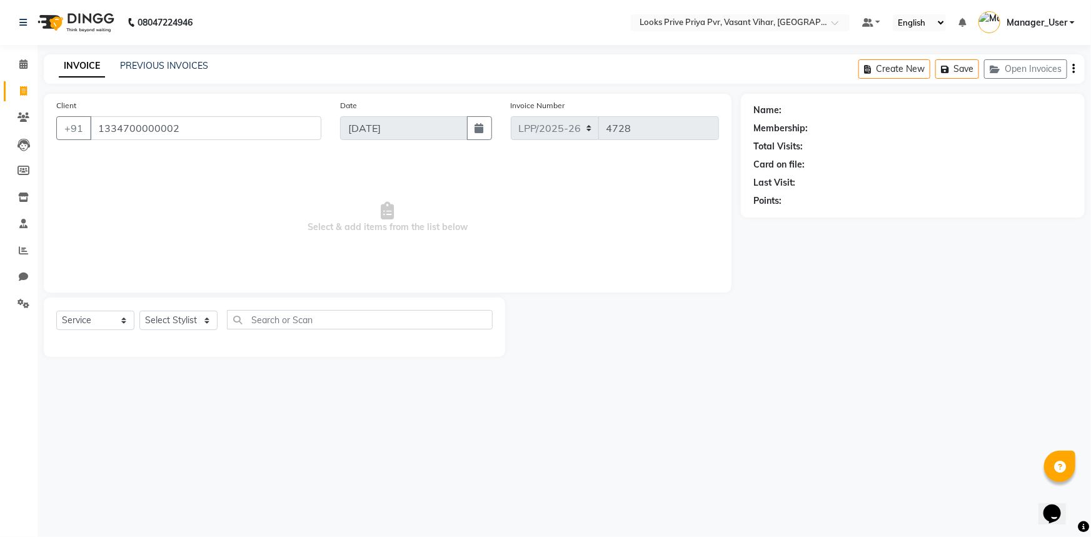
type input "1334700000002"
click at [193, 321] on select "Select Stylist" at bounding box center [178, 320] width 78 height 19
select select "1: Object"
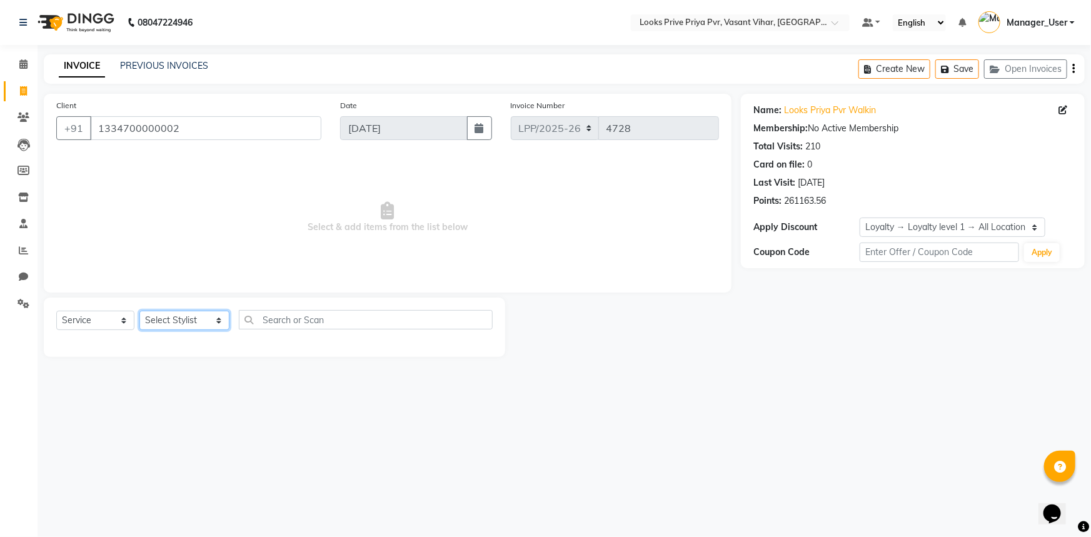
select select "66948"
click at [139, 311] on select "Select Stylist Akhir_asst ANIL_PDCT ASLAM_CR STYLIST Counter_Sales KAMAL_PDCT K…" at bounding box center [184, 320] width 90 height 19
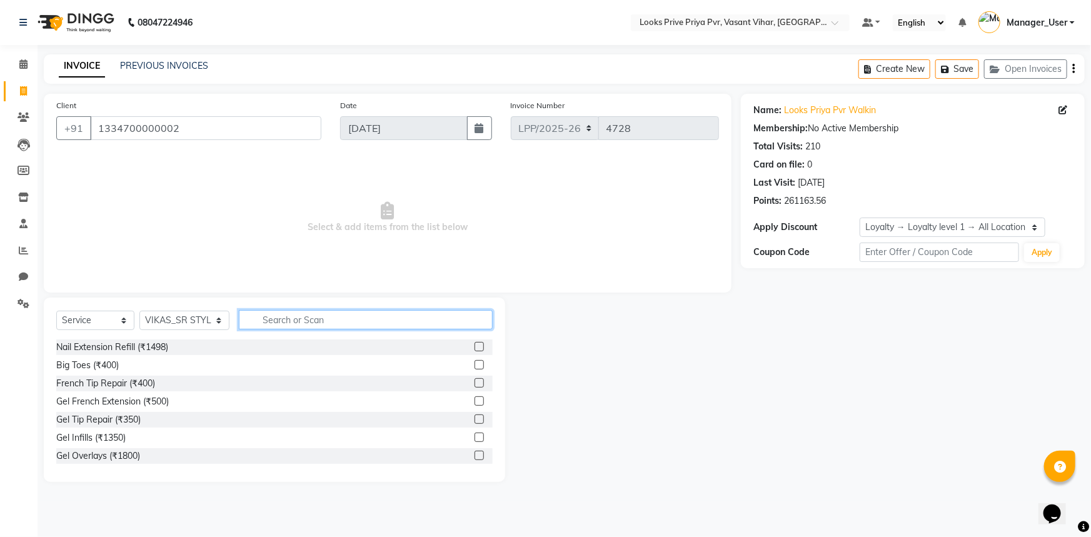
click at [302, 316] on input "text" at bounding box center [366, 319] width 254 height 19
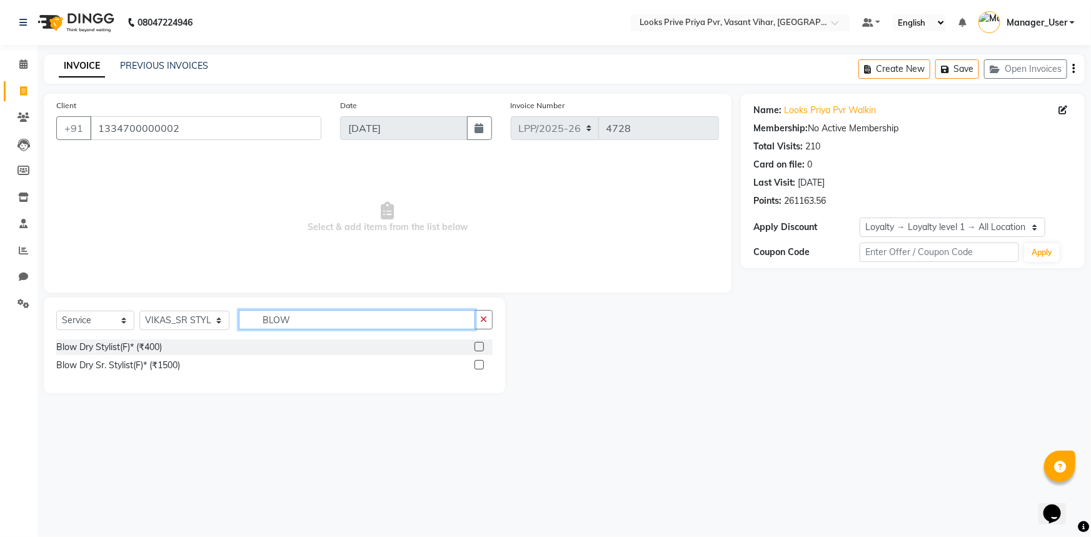
type input "BLOW"
click at [479, 344] on label at bounding box center [479, 346] width 9 height 9
click at [479, 344] on input "checkbox" at bounding box center [479, 347] width 8 height 8
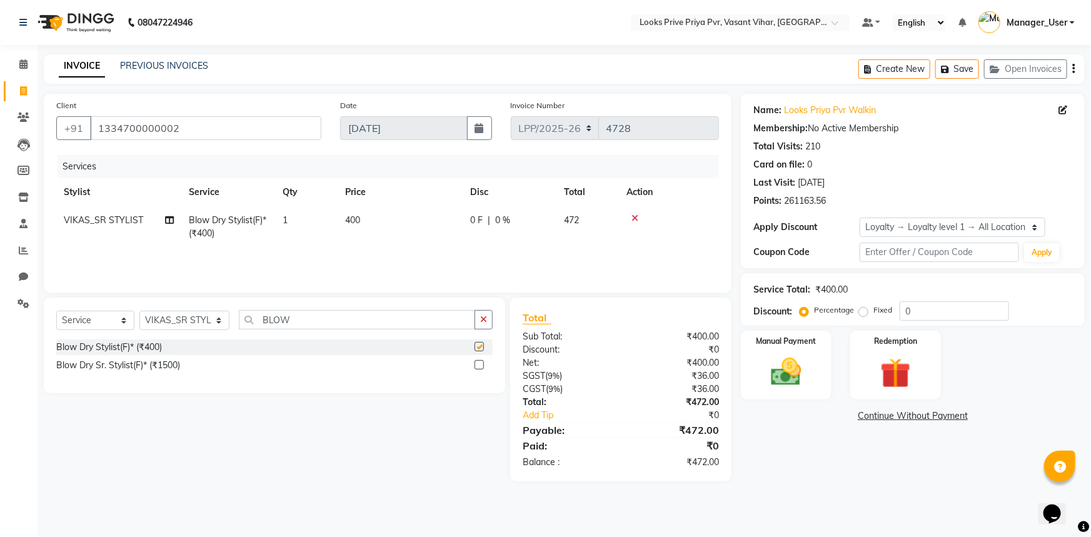
checkbox input "false"
click at [359, 211] on td "400" at bounding box center [400, 226] width 125 height 41
select select "66948"
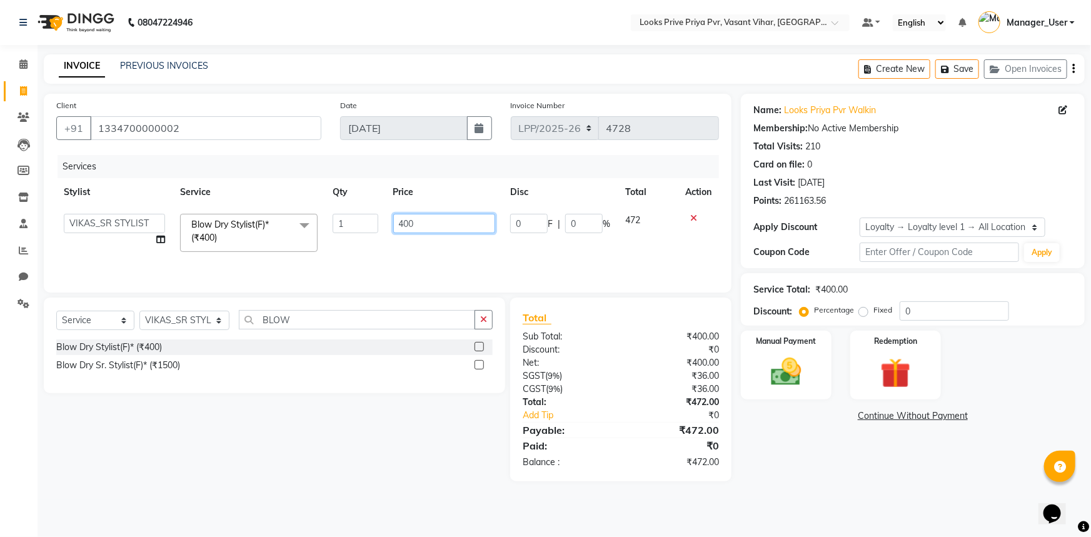
click at [383, 225] on tr "Akhir_asst ANIL_PDCT ASLAM_CR STYLIST Counter_Sales KAMAL_PDCT KARISHMA MALLIKA…" at bounding box center [387, 232] width 663 height 53
type input "800"
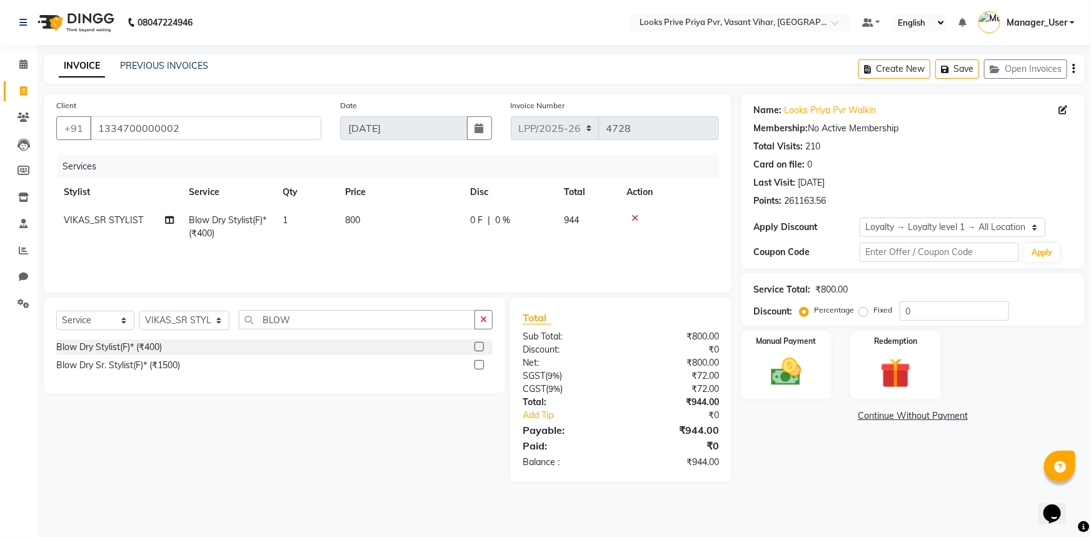
click at [535, 258] on div "Services Stylist Service Qty Price Disc Total Action VIKAS_SR STYLIST Blow Dry …" at bounding box center [387, 217] width 663 height 125
click at [934, 313] on input "0" at bounding box center [954, 310] width 109 height 19
drag, startPoint x: 936, startPoint y: 312, endPoint x: 894, endPoint y: 320, distance: 42.7
click at [894, 320] on div "Percentage Fixed 0" at bounding box center [905, 310] width 207 height 19
type input "50"
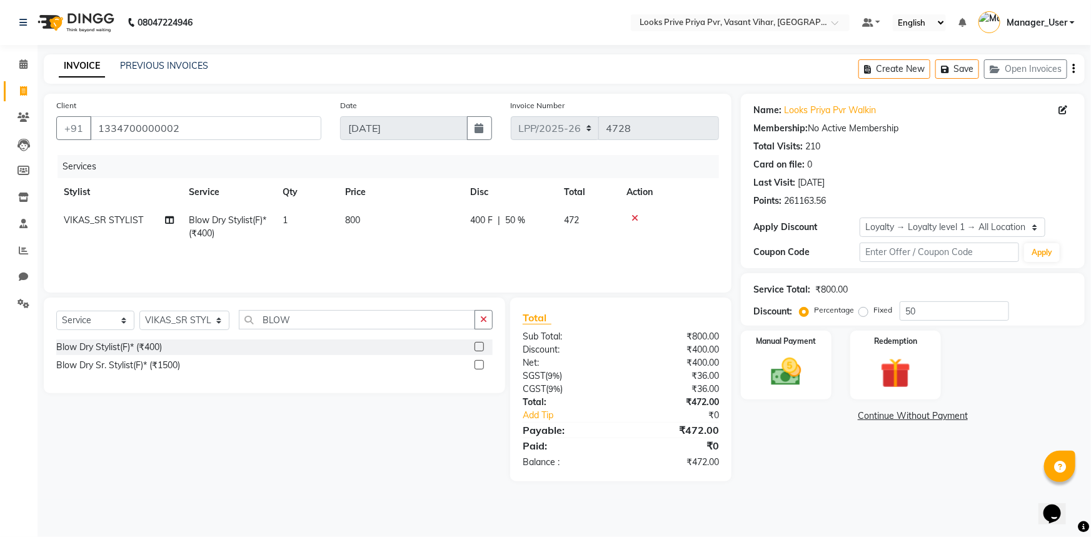
click at [800, 468] on div "Name: Looks Priya Pvr Walkin Membership: No Active Membership Total Visits: 210…" at bounding box center [917, 288] width 353 height 388
drag, startPoint x: 782, startPoint y: 375, endPoint x: 797, endPoint y: 397, distance: 26.5
click at [782, 375] on img at bounding box center [786, 372] width 51 height 36
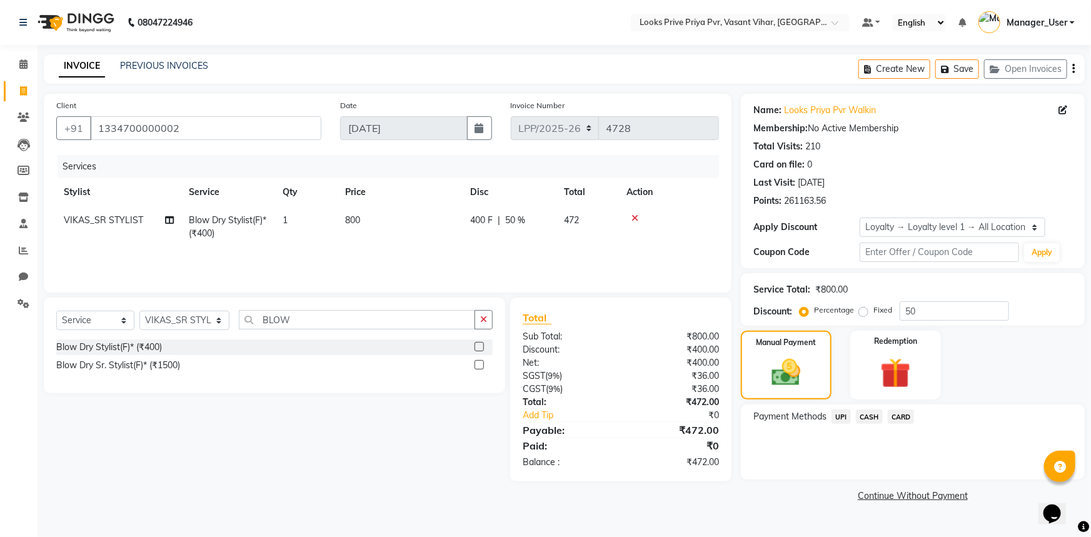
click at [865, 416] on span "CASH" at bounding box center [869, 417] width 27 height 14
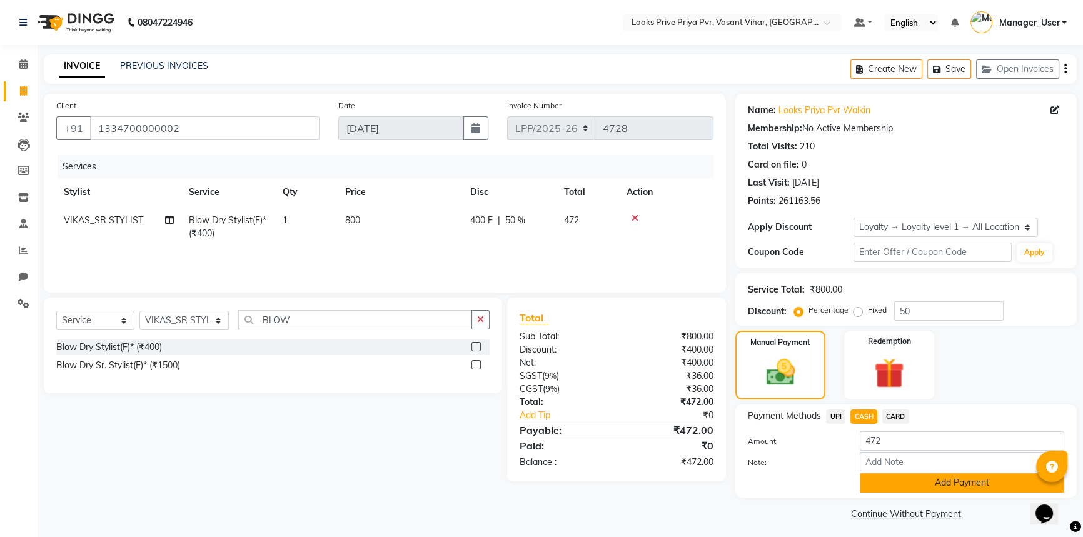
click at [908, 487] on button "Add Payment" at bounding box center [962, 482] width 204 height 19
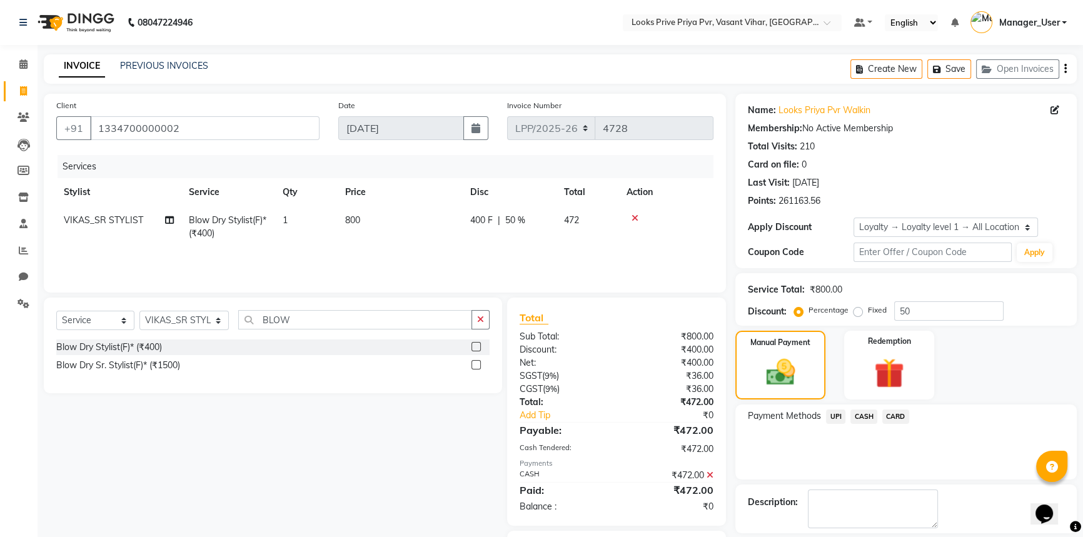
scroll to position [70, 0]
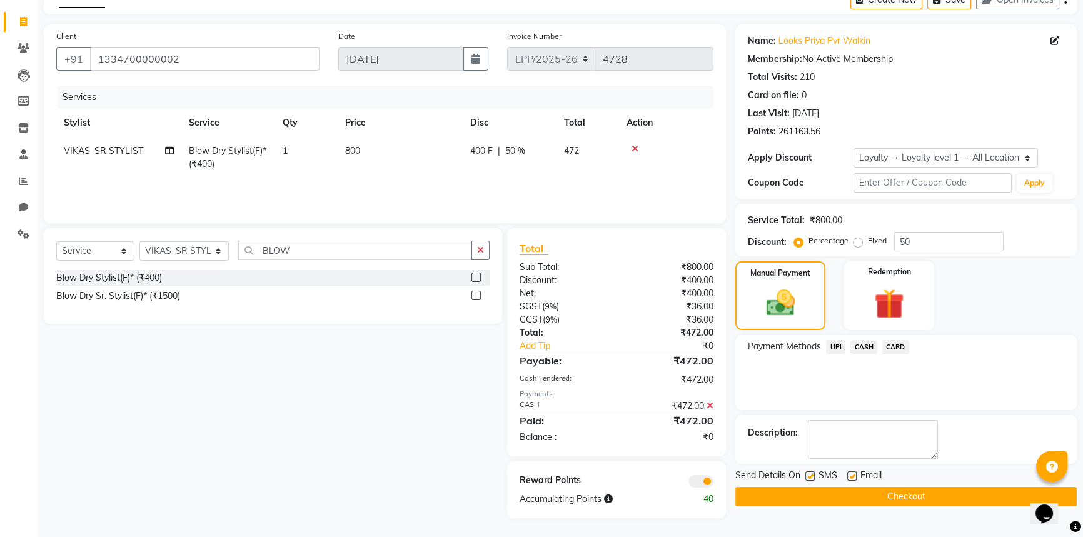
click at [889, 500] on button "Checkout" at bounding box center [905, 496] width 341 height 19
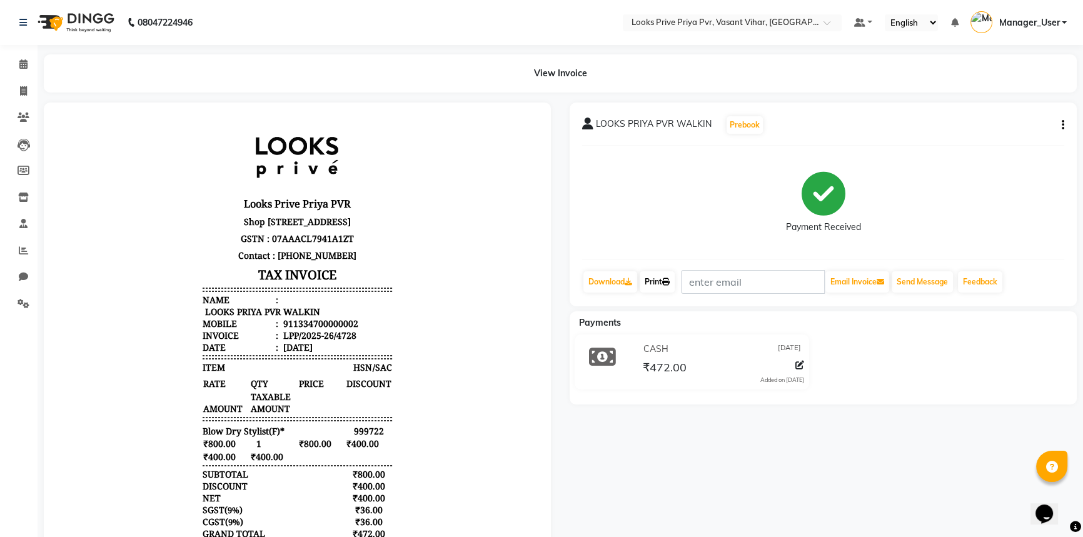
click at [662, 281] on link "Print" at bounding box center [657, 281] width 35 height 21
click at [28, 63] on span at bounding box center [24, 65] width 22 height 14
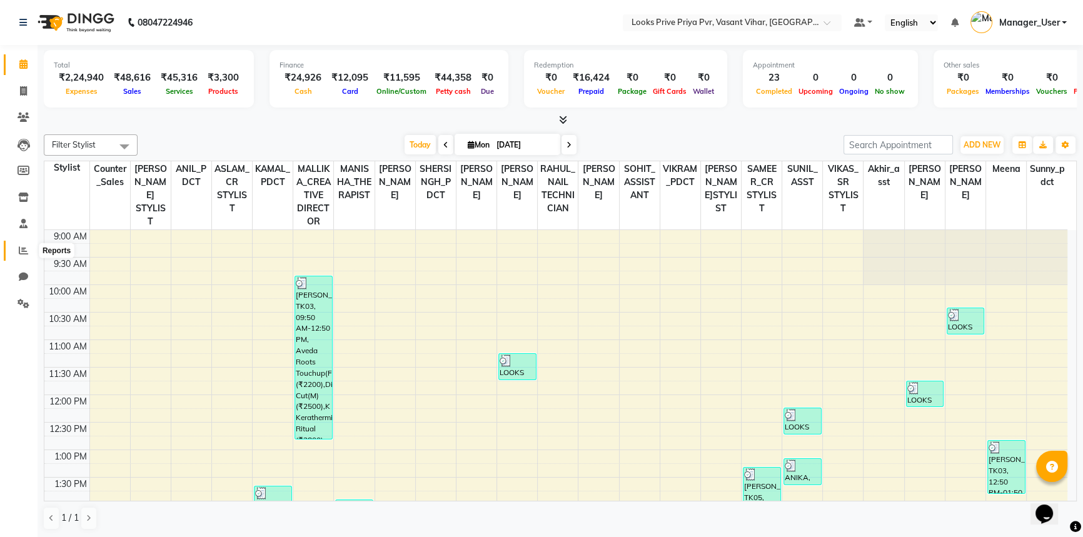
drag, startPoint x: 25, startPoint y: 251, endPoint x: 34, endPoint y: 257, distance: 10.4
click at [25, 251] on icon at bounding box center [23, 250] width 9 height 9
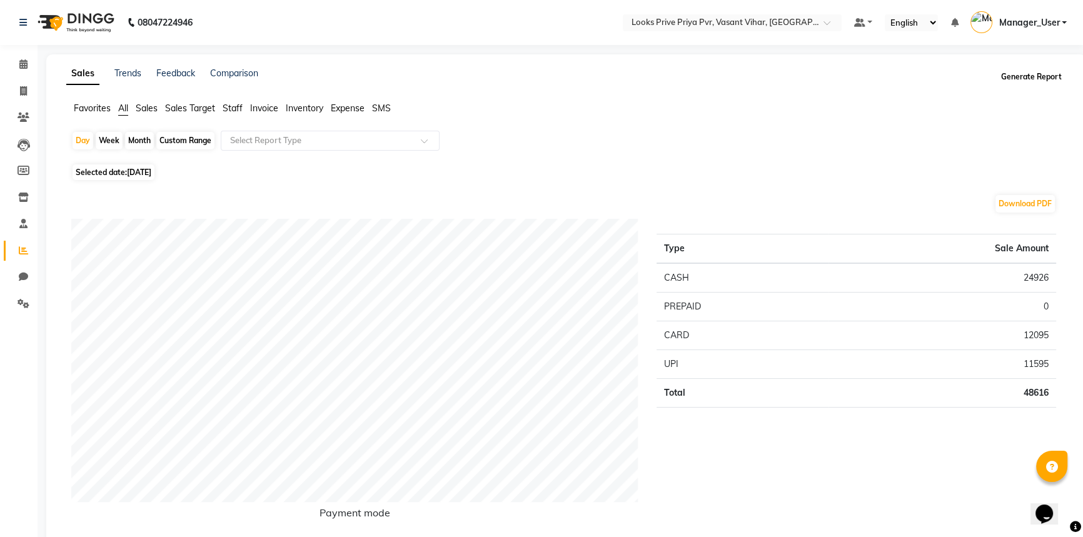
click at [1054, 74] on button "Generate Report" at bounding box center [1031, 77] width 67 height 18
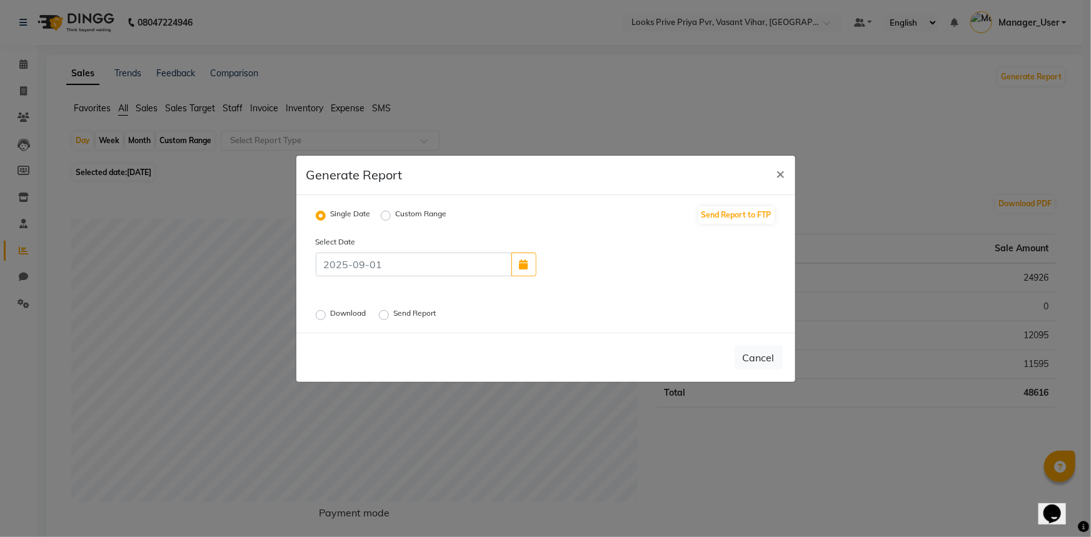
click at [326, 311] on div "Download" at bounding box center [342, 315] width 53 height 15
click at [331, 313] on label "Download" at bounding box center [350, 315] width 38 height 15
click at [325, 313] on input "Download" at bounding box center [322, 314] width 9 height 9
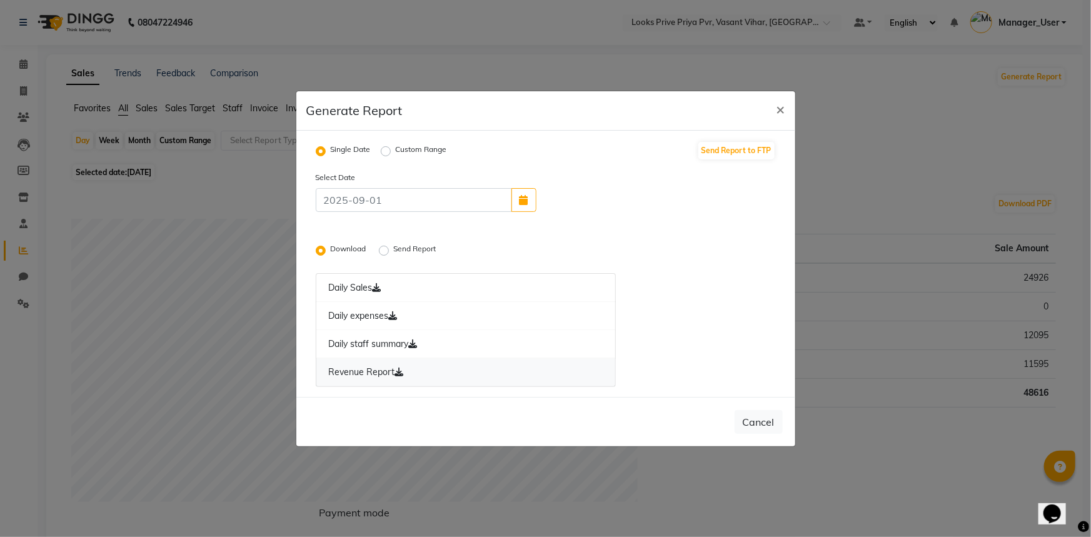
click at [388, 375] on link "Revenue Report" at bounding box center [466, 372] width 301 height 29
click at [388, 342] on link "Daily staff summary" at bounding box center [466, 344] width 301 height 29
click at [781, 108] on span "×" at bounding box center [781, 108] width 9 height 19
radio input "false"
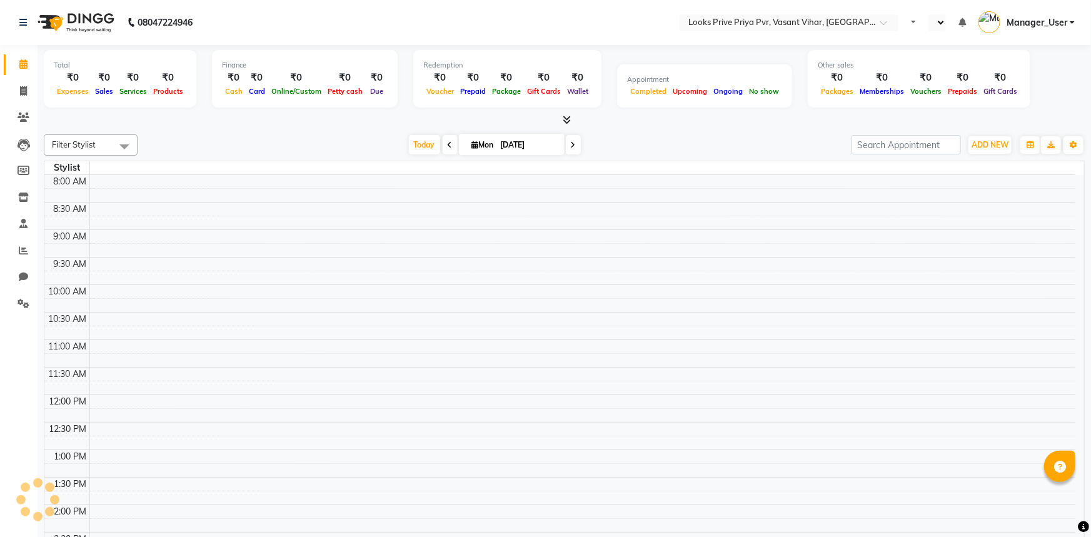
select select "en"
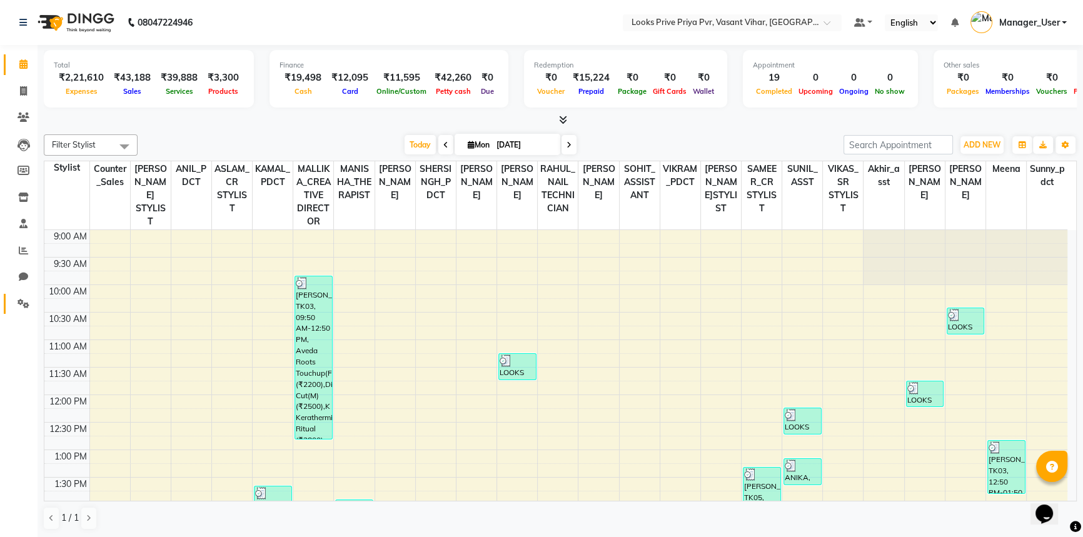
click at [23, 304] on icon at bounding box center [24, 303] width 12 height 9
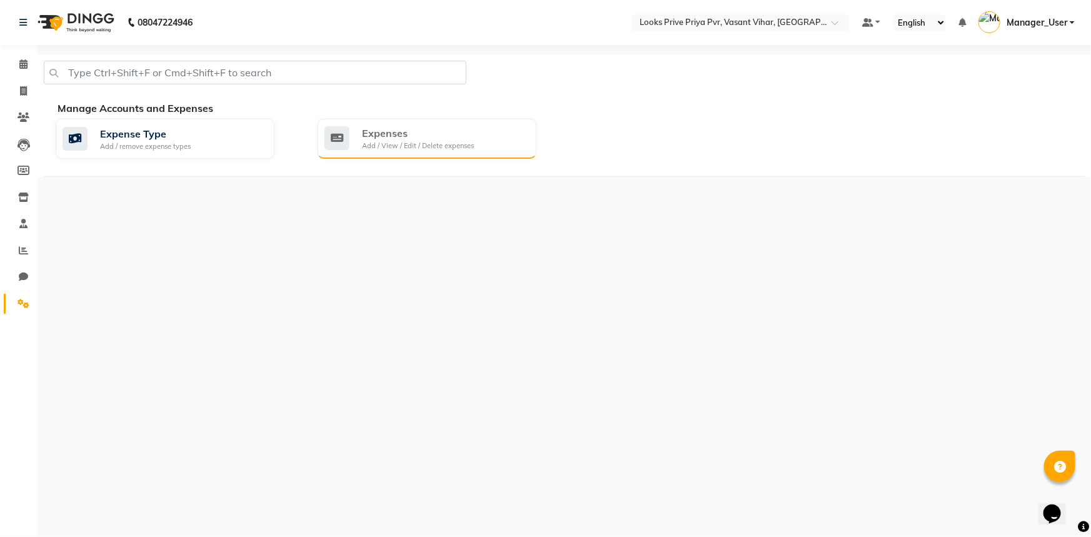
click at [429, 129] on div "Expenses" at bounding box center [418, 133] width 112 height 15
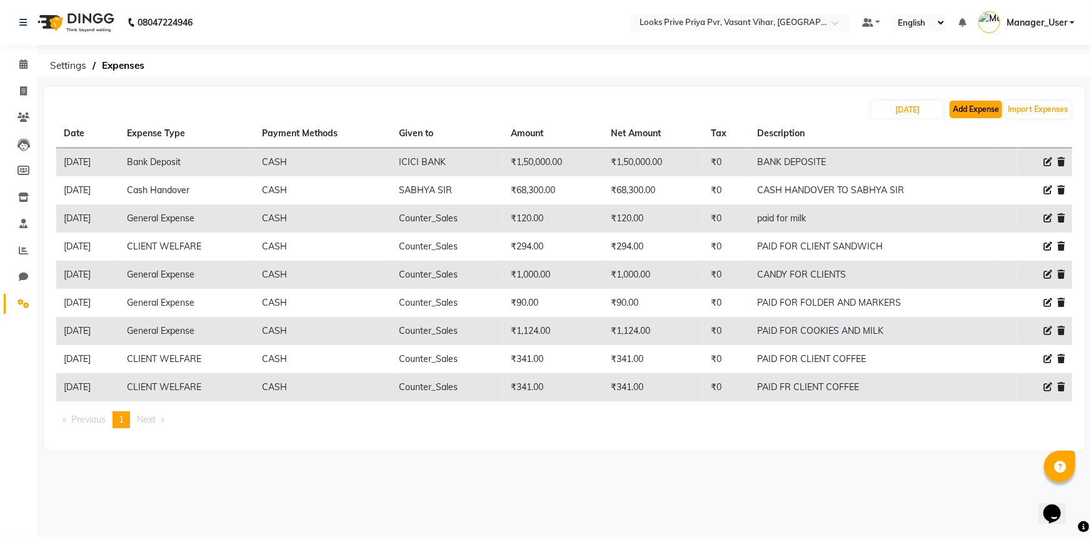
click at [959, 106] on button "Add Expense" at bounding box center [976, 110] width 53 height 18
select select "1"
select select "6695"
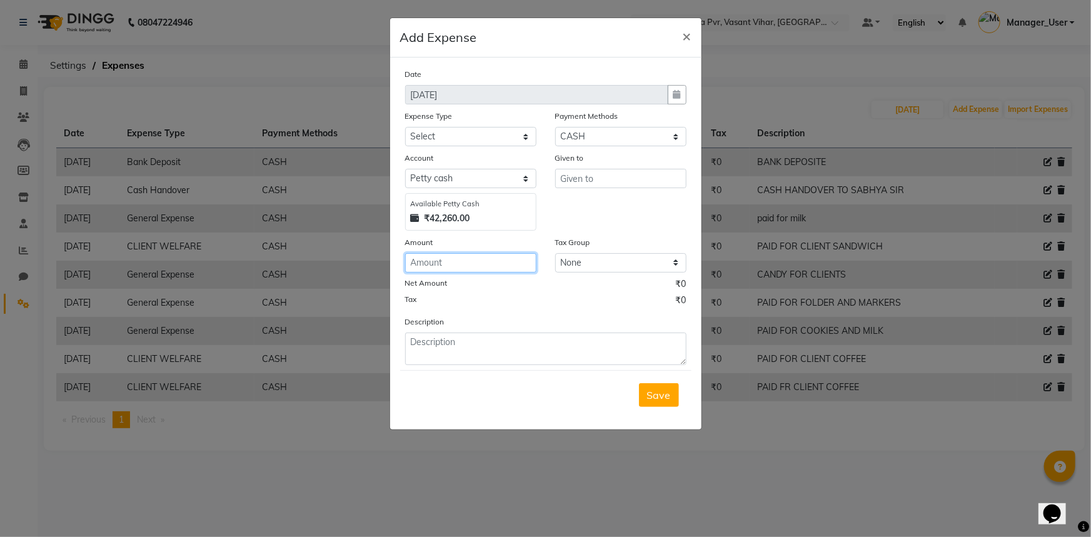
click at [450, 256] on input "number" at bounding box center [470, 262] width 131 height 19
type input "3000"
click at [594, 175] on input "text" at bounding box center [620, 178] width 131 height 19
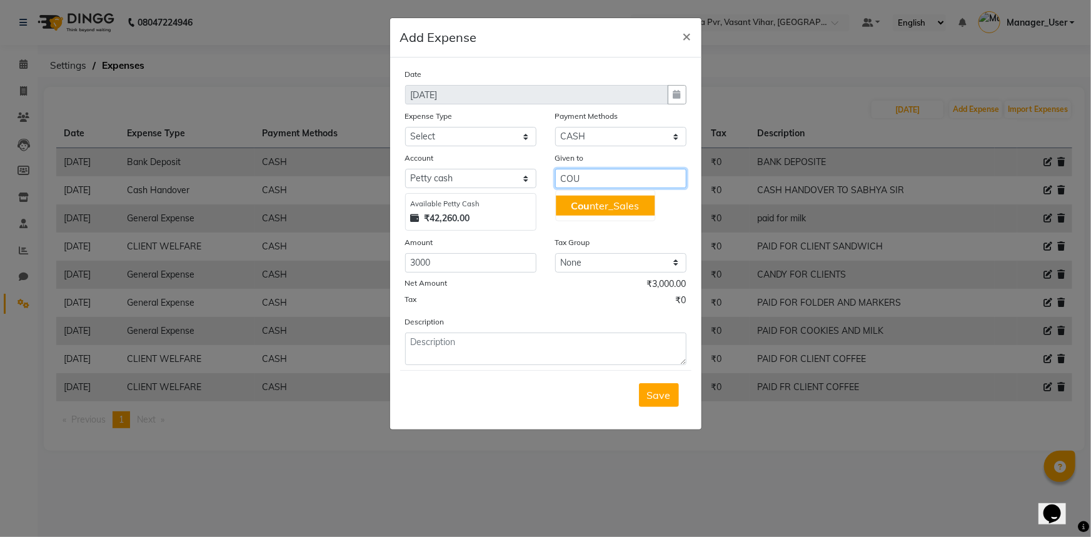
click at [601, 219] on ngb-typeahead-window "Cou nter_Sales" at bounding box center [605, 205] width 100 height 31
click at [603, 209] on ngb-highlight "Cou nter_Sales" at bounding box center [605, 205] width 68 height 13
type input "Counter_Sales"
click at [480, 123] on div "Expense Type" at bounding box center [470, 118] width 131 height 18
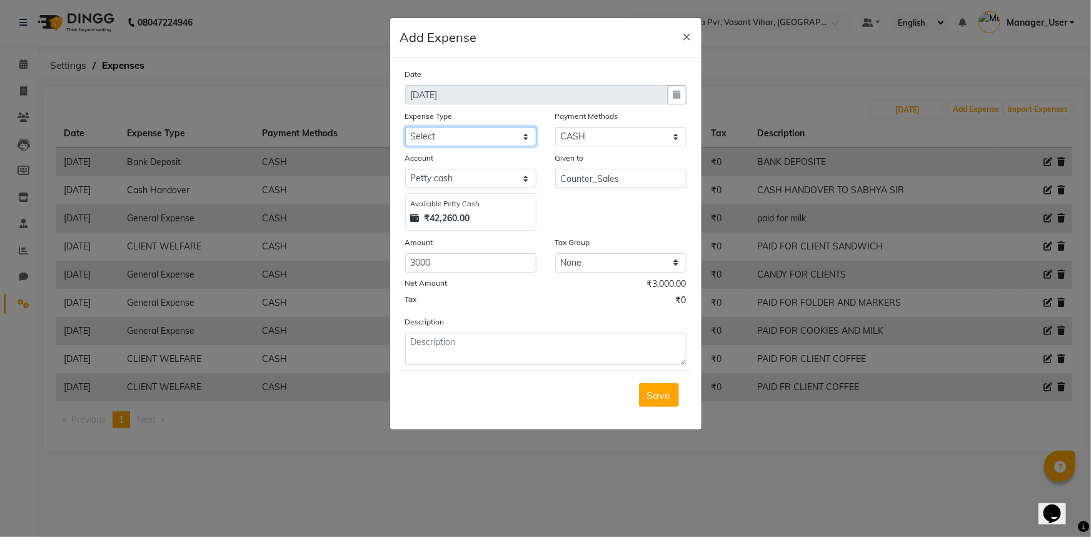
click at [485, 143] on select "Select Bank Deposit Blinkit Cash Handover CLIENT Client ordered food Client Ref…" at bounding box center [470, 136] width 131 height 19
click at [498, 137] on select "Select Bank Deposit Blinkit Cash Handover CLIENT Client ordered food Client Ref…" at bounding box center [470, 136] width 131 height 19
click at [470, 130] on select "Select Bank Deposit Blinkit Cash Handover CLIENT Client ordered food Client Ref…" at bounding box center [470, 136] width 131 height 19
click at [583, 356] on textarea at bounding box center [545, 349] width 281 height 33
type textarea "PAID TO VIDEOGRAPHER FOR SHOOT"
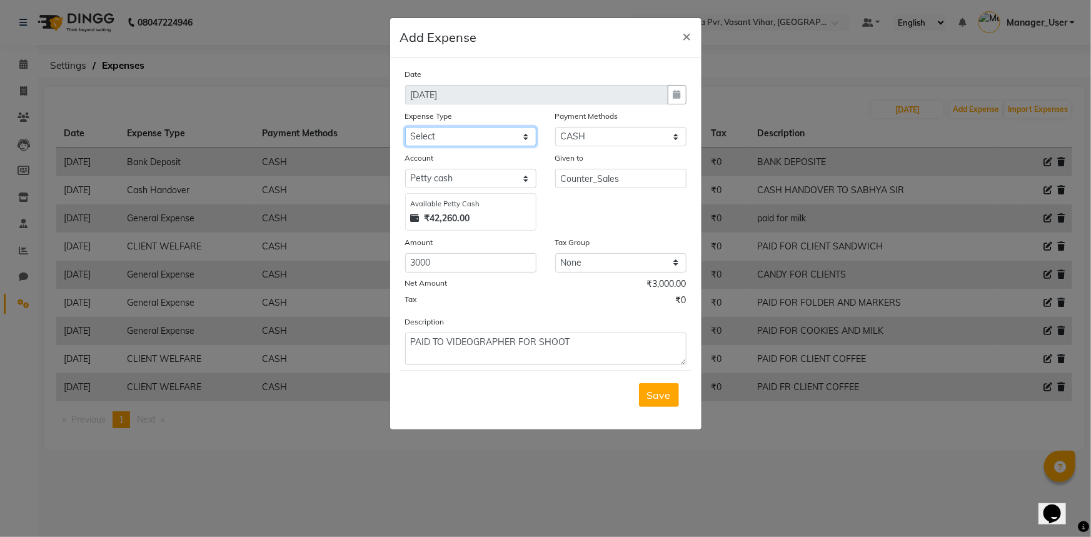
click at [490, 130] on select "Select Bank Deposit Blinkit Cash Handover CLIENT Client ordered food Client Ref…" at bounding box center [470, 136] width 131 height 19
select select "23704"
click at [405, 128] on select "Select Bank Deposit Blinkit Cash Handover CLIENT Client ordered food Client Ref…" at bounding box center [470, 136] width 131 height 19
click at [650, 394] on span "Save" at bounding box center [659, 395] width 24 height 13
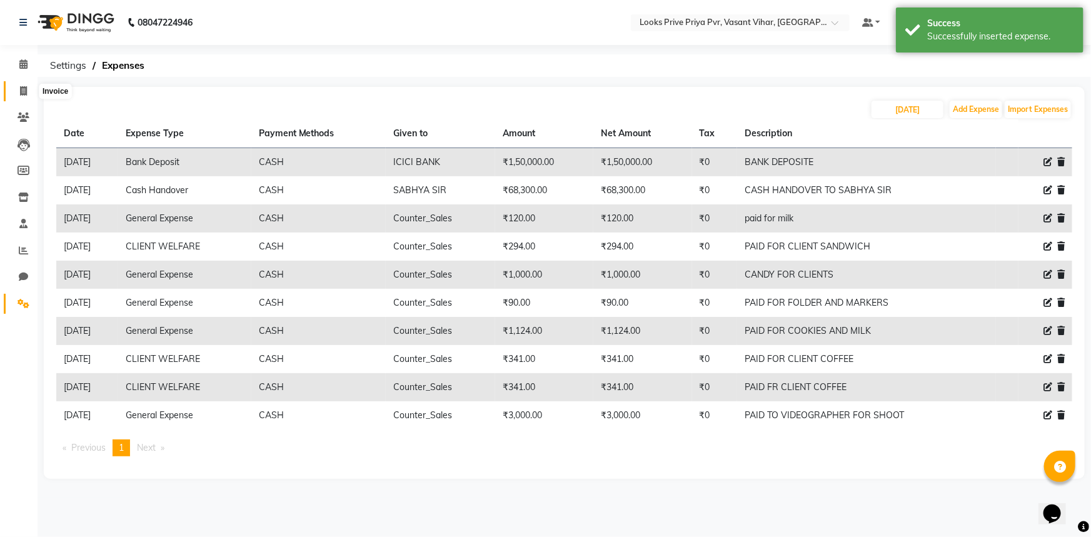
click at [21, 88] on icon at bounding box center [23, 90] width 7 height 9
select select "service"
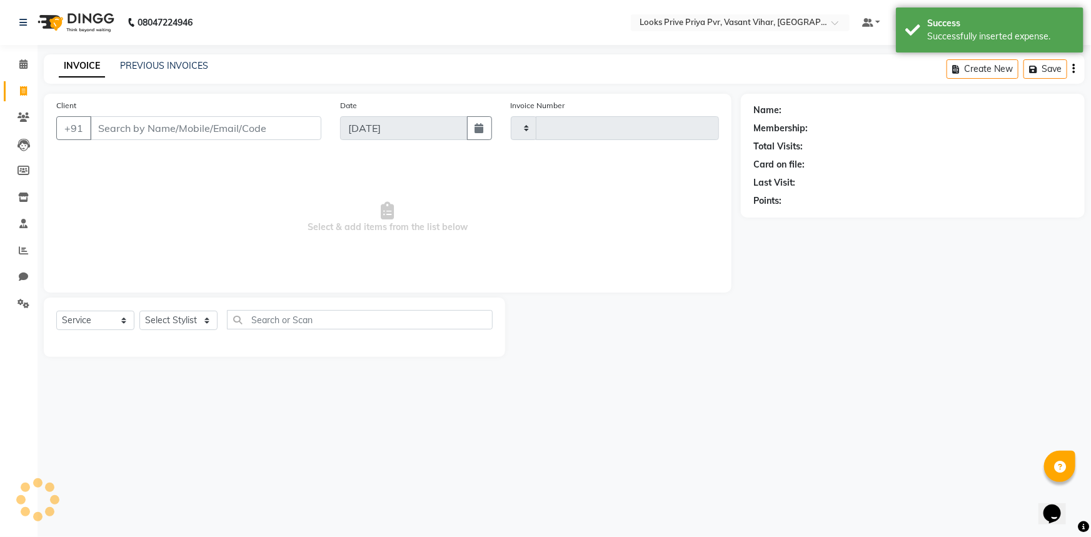
type input "4727"
select select "7646"
click at [208, 133] on input "Client" at bounding box center [205, 128] width 231 height 24
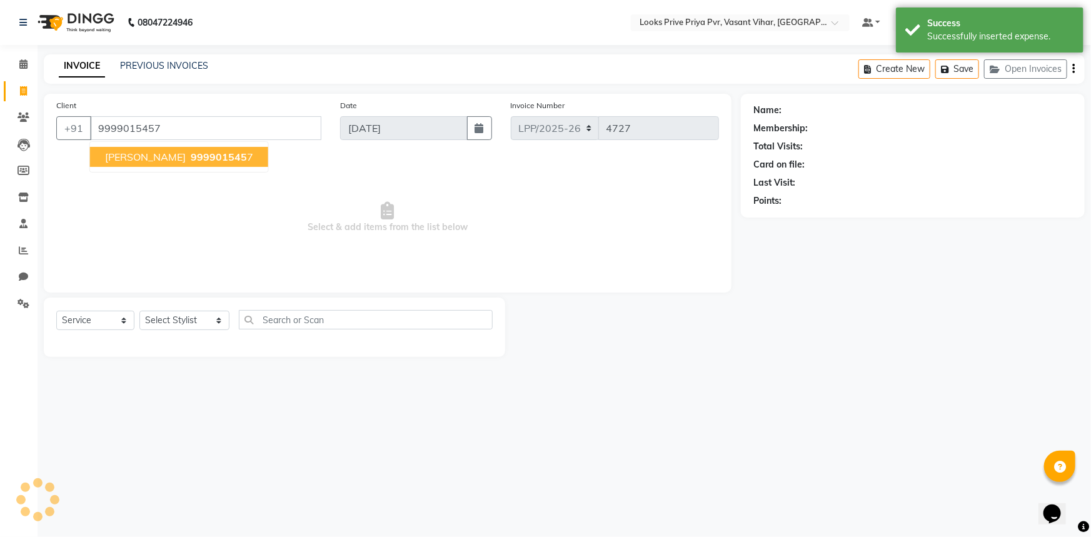
type input "9999015457"
select select "1: Object"
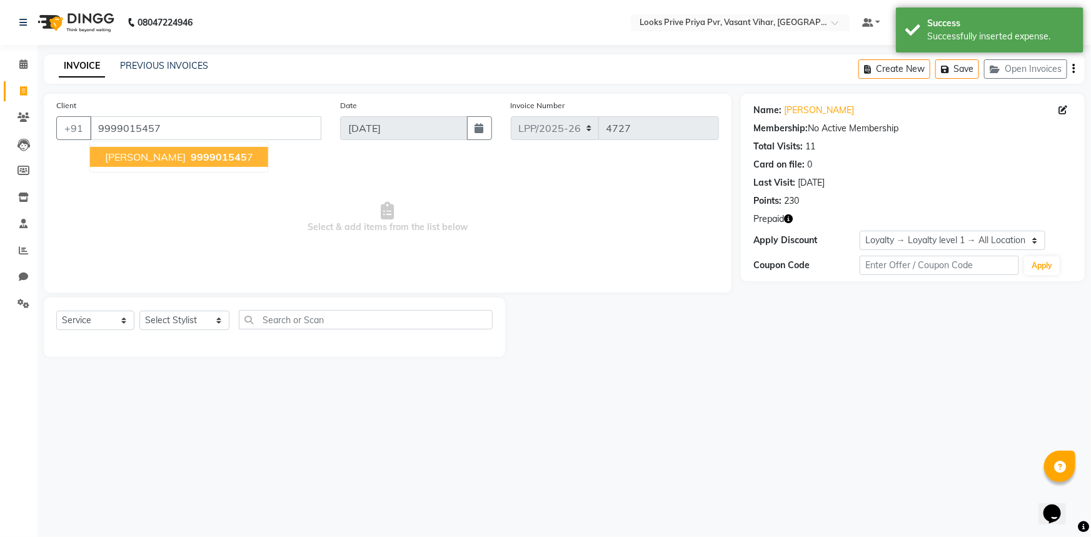
click at [188, 165] on button "HARDIK MEHTA 999901545 7" at bounding box center [179, 157] width 178 height 20
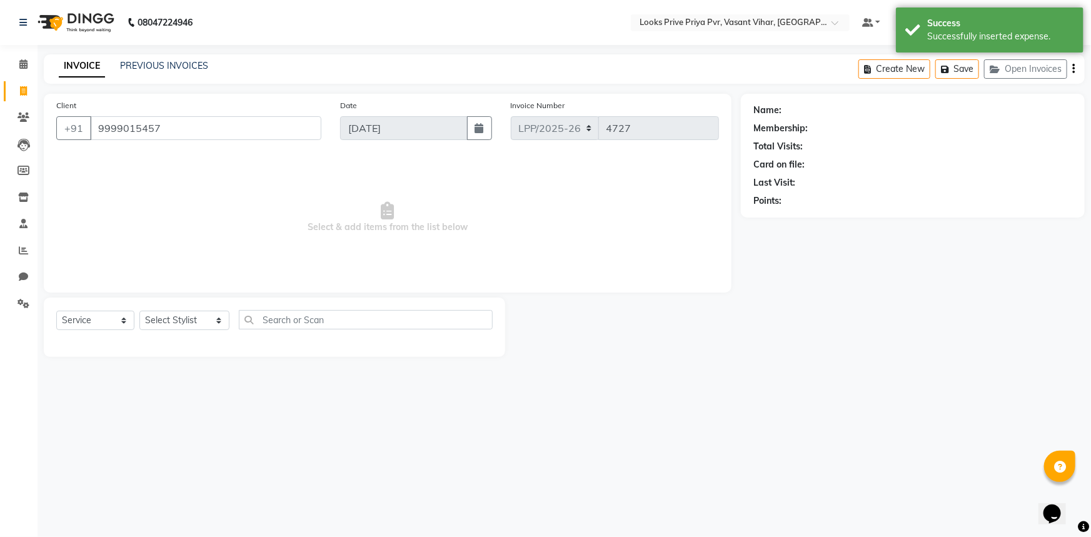
select select "1: Object"
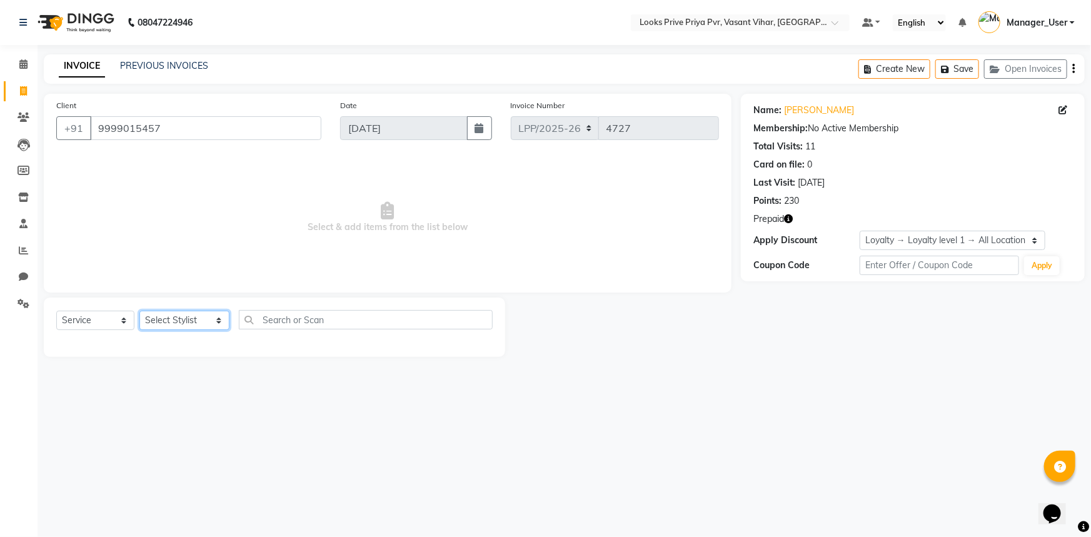
click at [194, 318] on select "Select Stylist Akhir_asst ANIL_PDCT ASLAM_CR STYLIST Counter_Sales KAMAL_PDCT K…" at bounding box center [184, 320] width 90 height 19
select select "66940"
click at [139, 311] on select "Select Stylist Akhir_asst ANIL_PDCT ASLAM_CR STYLIST Counter_Sales KAMAL_PDCT K…" at bounding box center [184, 320] width 90 height 19
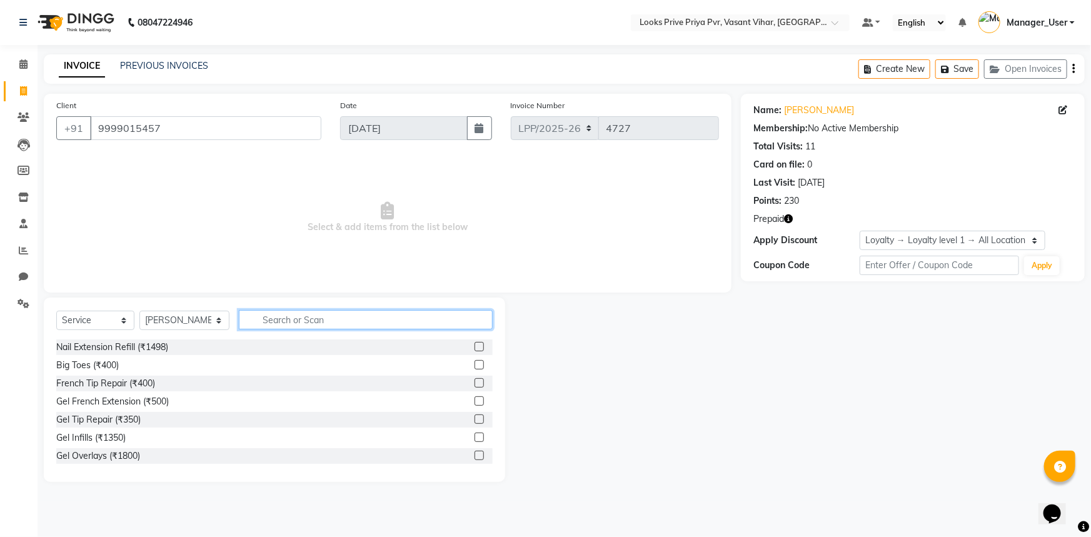
click at [318, 328] on input "text" at bounding box center [366, 319] width 254 height 19
type input "CUT"
click at [475, 416] on label at bounding box center [479, 419] width 9 height 9
click at [475, 416] on input "checkbox" at bounding box center [479, 420] width 8 height 8
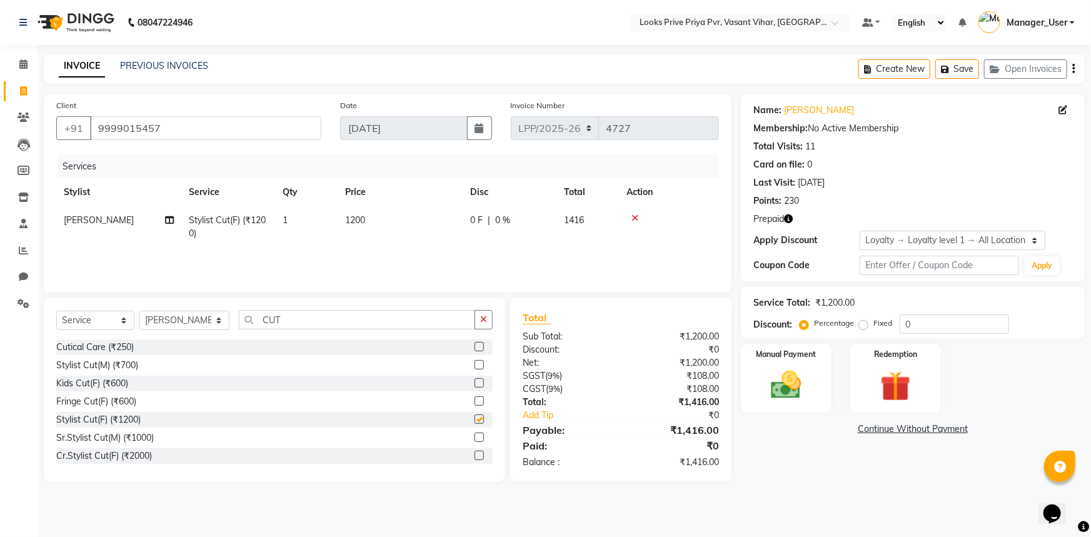
checkbox input "false"
click at [791, 222] on icon "button" at bounding box center [788, 218] width 9 height 9
click at [801, 386] on img at bounding box center [786, 385] width 51 height 36
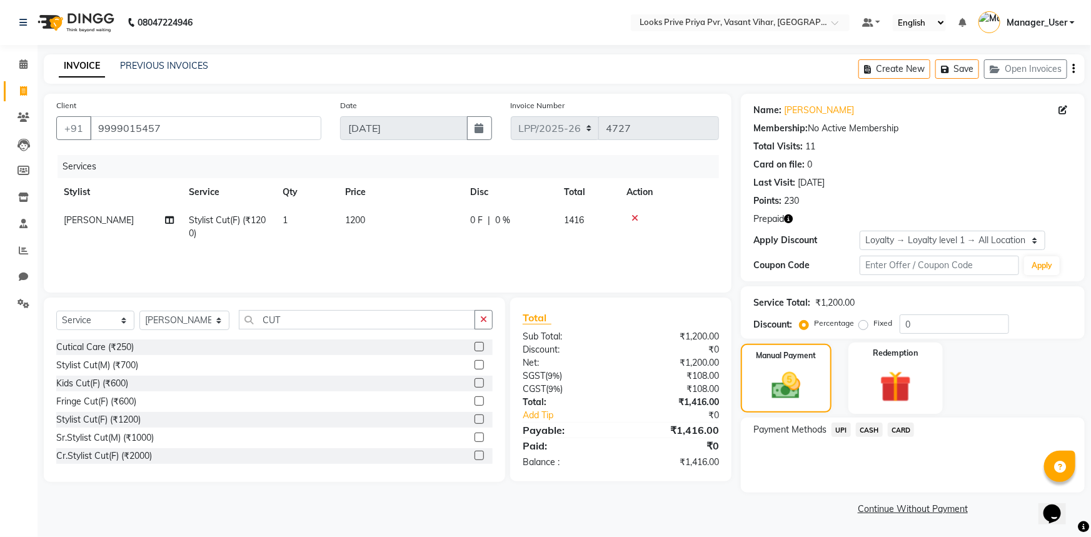
click at [878, 369] on img at bounding box center [895, 386] width 51 height 39
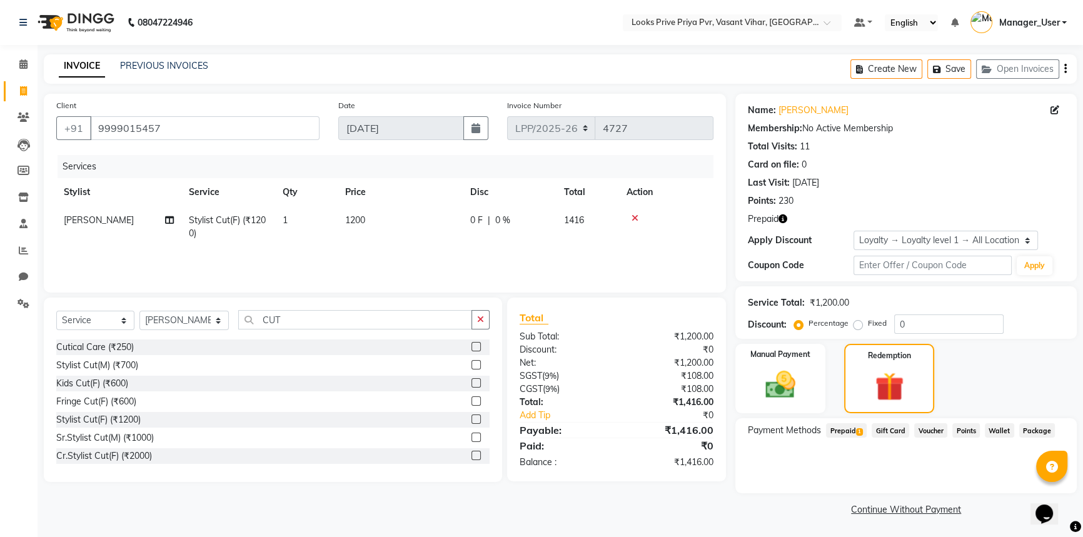
click at [848, 424] on span "Prepaid 1" at bounding box center [846, 430] width 41 height 14
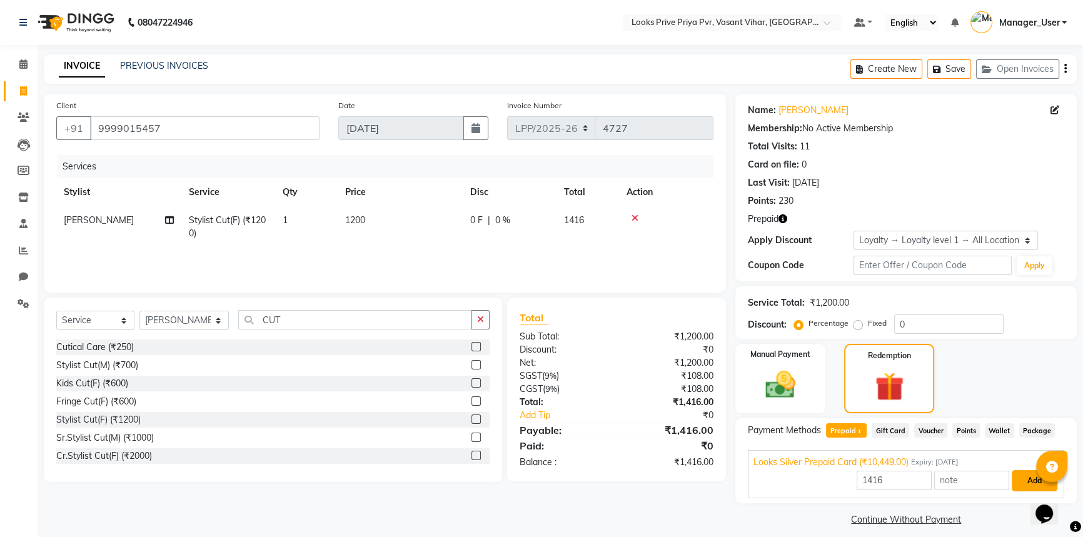
click at [1028, 481] on button "Add" at bounding box center [1035, 480] width 46 height 21
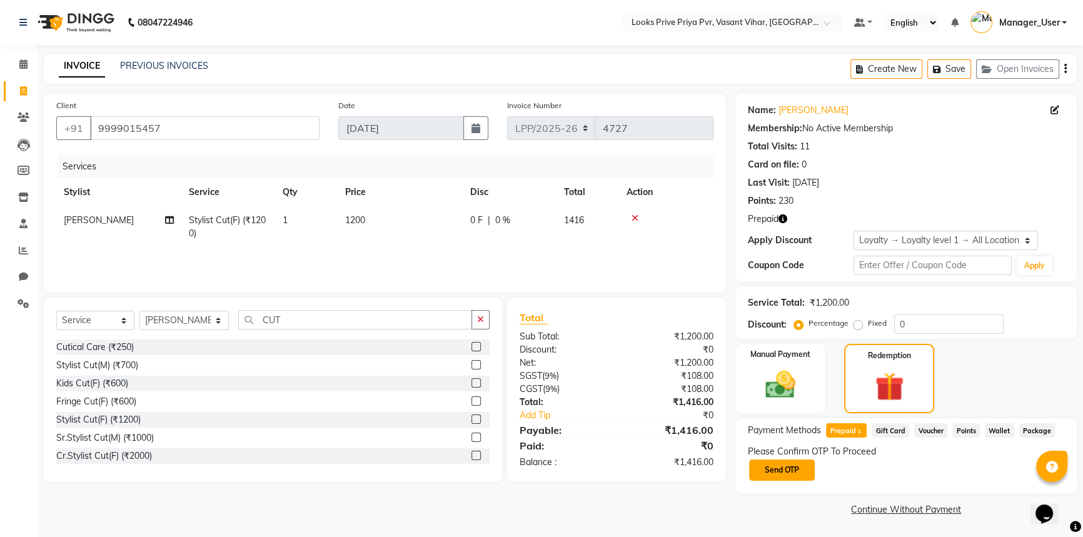
click at [788, 466] on button "Send OTP" at bounding box center [782, 470] width 66 height 21
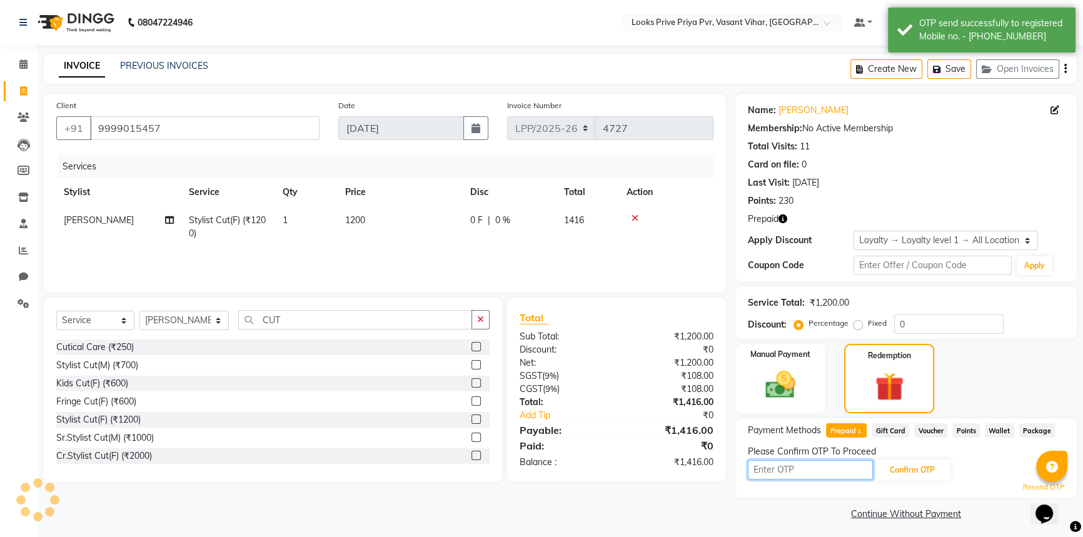
click at [817, 471] on input "text" at bounding box center [810, 469] width 125 height 19
type input "2438"
click at [933, 468] on button "Confirm OTP" at bounding box center [912, 470] width 76 height 21
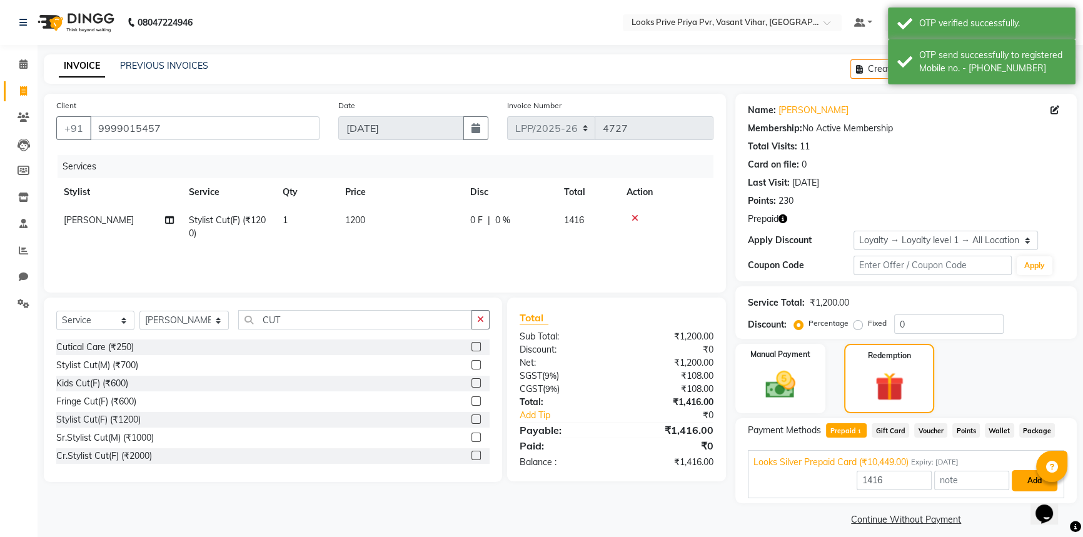
click at [1022, 482] on button "Add" at bounding box center [1035, 480] width 46 height 21
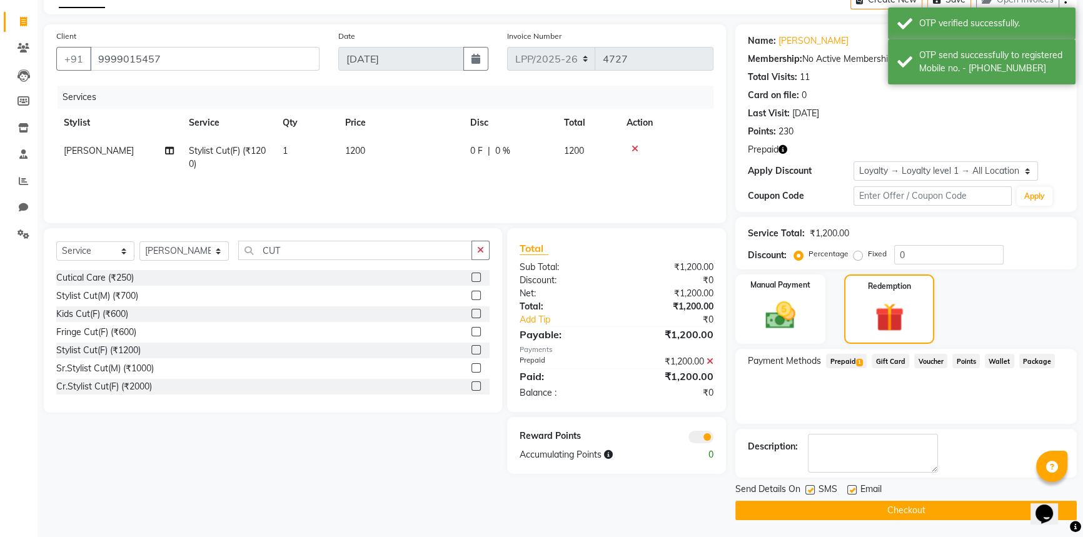
scroll to position [71, 0]
click at [867, 508] on button "Checkout" at bounding box center [905, 509] width 341 height 19
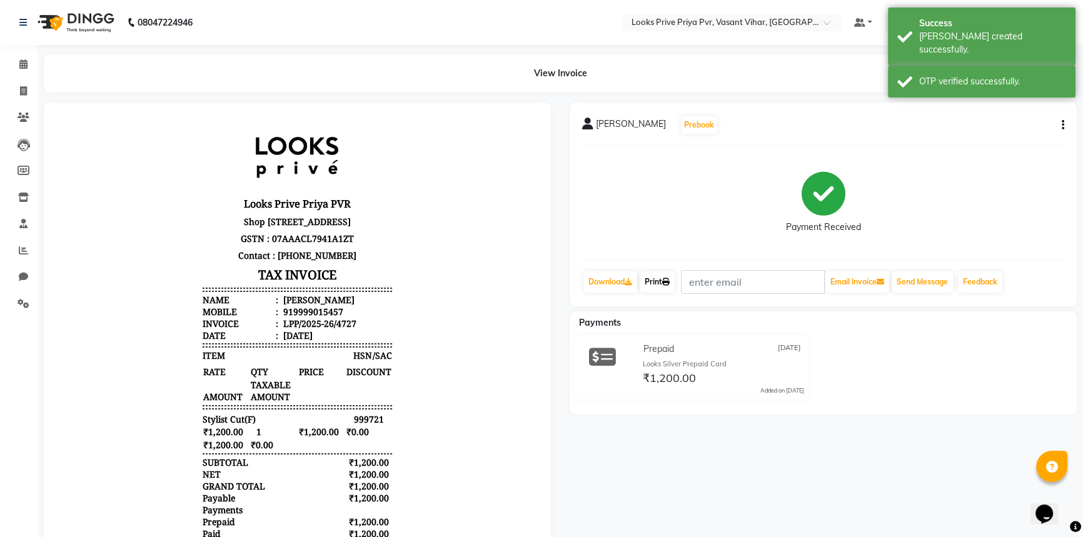
click at [669, 282] on icon at bounding box center [666, 282] width 8 height 8
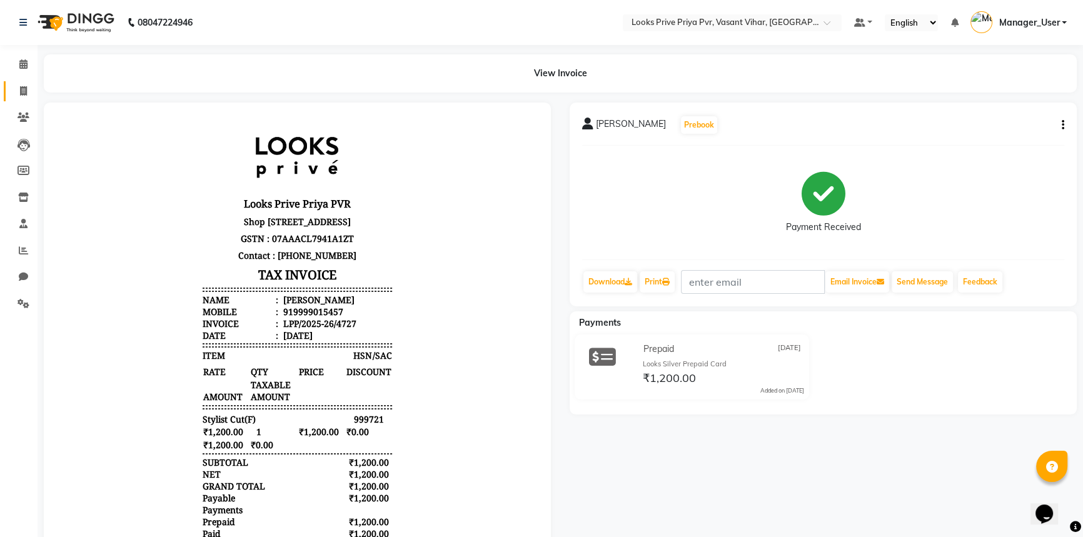
click at [28, 94] on span at bounding box center [24, 91] width 22 height 14
select select "service"
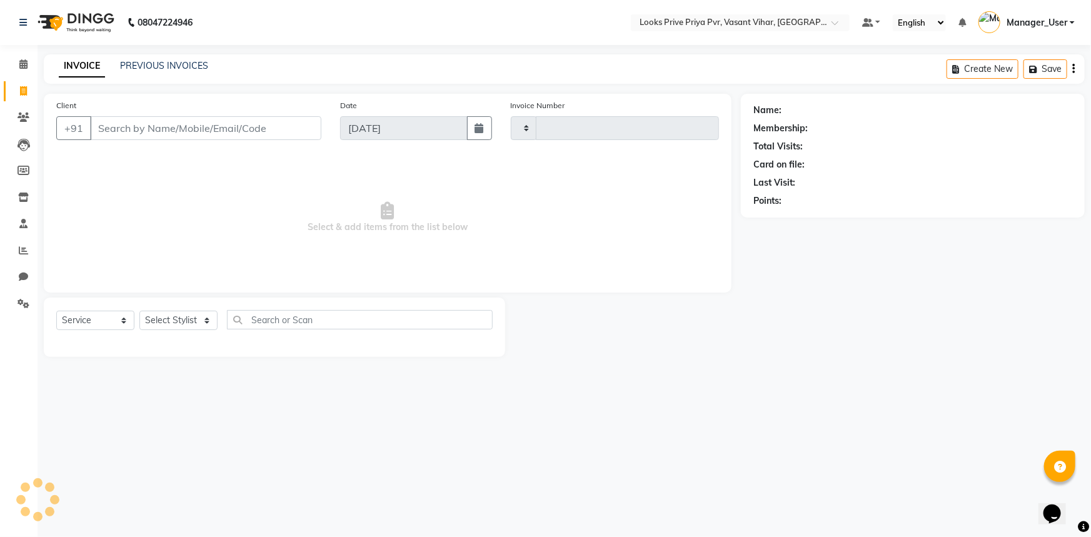
type input "4728"
select select "7646"
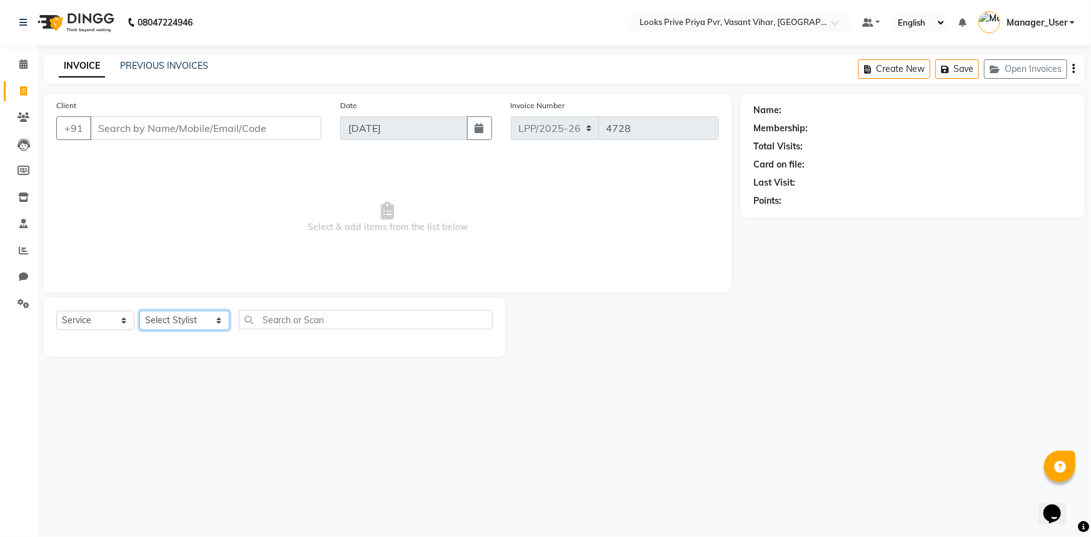
click at [168, 319] on select "Select Stylist Akhir_asst ANIL_PDCT ASLAM_CR STYLIST Counter_Sales KAMAL_PDCT K…" at bounding box center [184, 320] width 90 height 19
select select "66940"
click at [139, 311] on select "Select Stylist Akhir_asst ANIL_PDCT ASLAM_CR STYLIST Counter_Sales KAMAL_PDCT K…" at bounding box center [184, 320] width 90 height 19
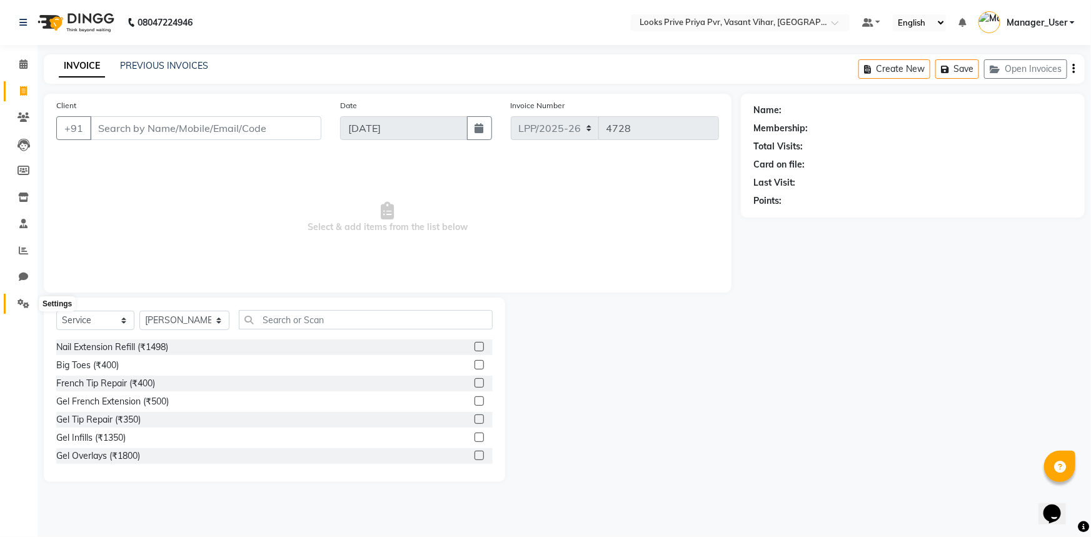
click at [26, 302] on icon at bounding box center [24, 303] width 12 height 9
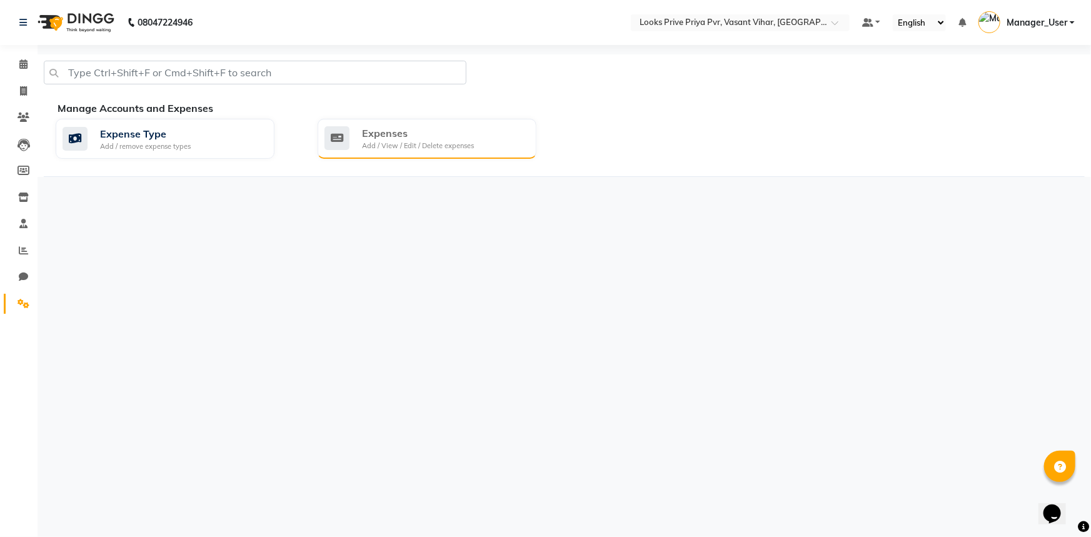
click at [388, 123] on div "Expenses Add / View / Edit / Delete expenses" at bounding box center [427, 139] width 219 height 40
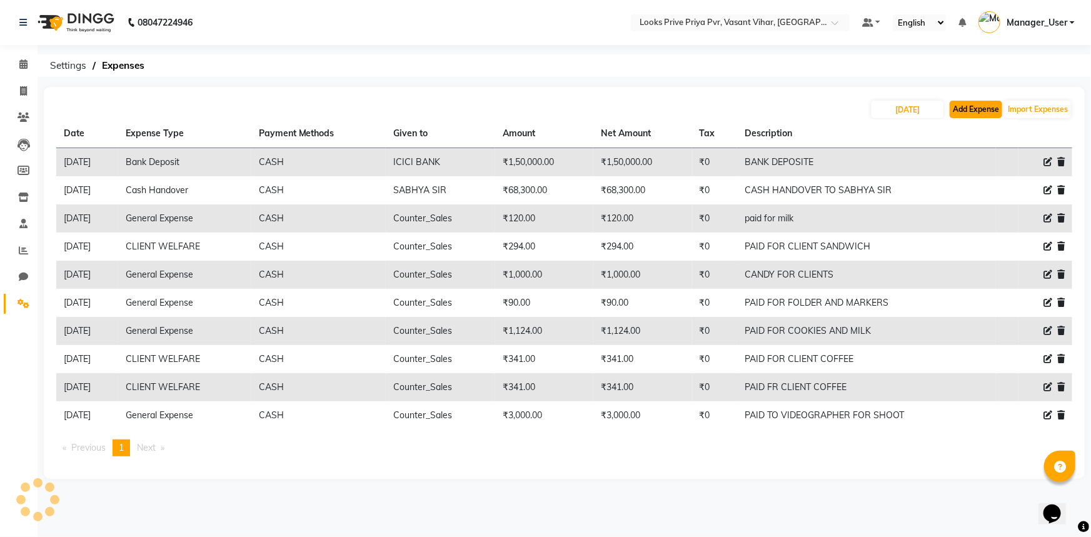
click at [980, 106] on button "Add Expense" at bounding box center [976, 110] width 53 height 18
select select "1"
select select "6695"
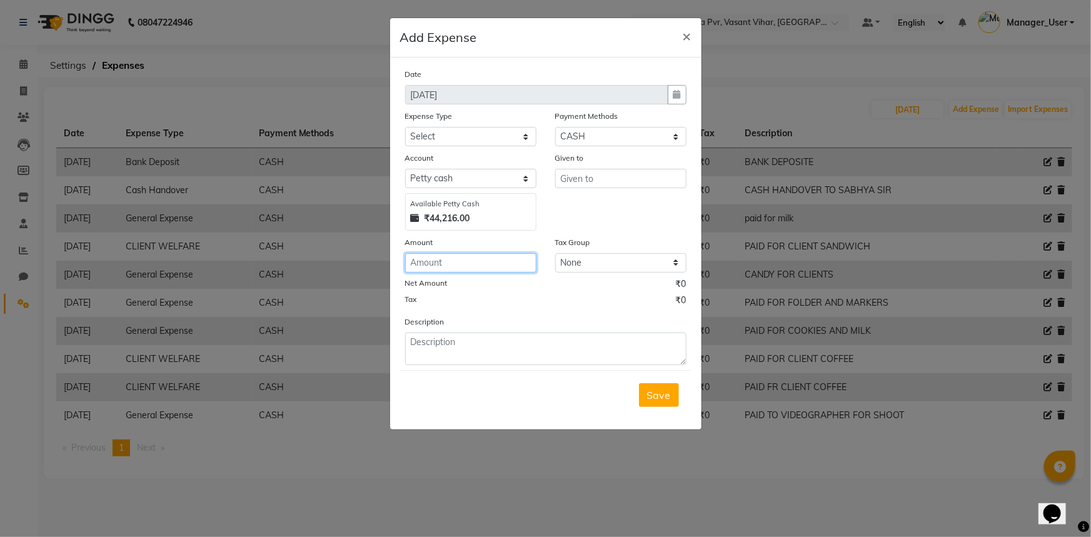
click at [492, 264] on input "number" at bounding box center [470, 262] width 131 height 19
type input "330"
click at [603, 180] on input "text" at bounding box center [620, 178] width 131 height 19
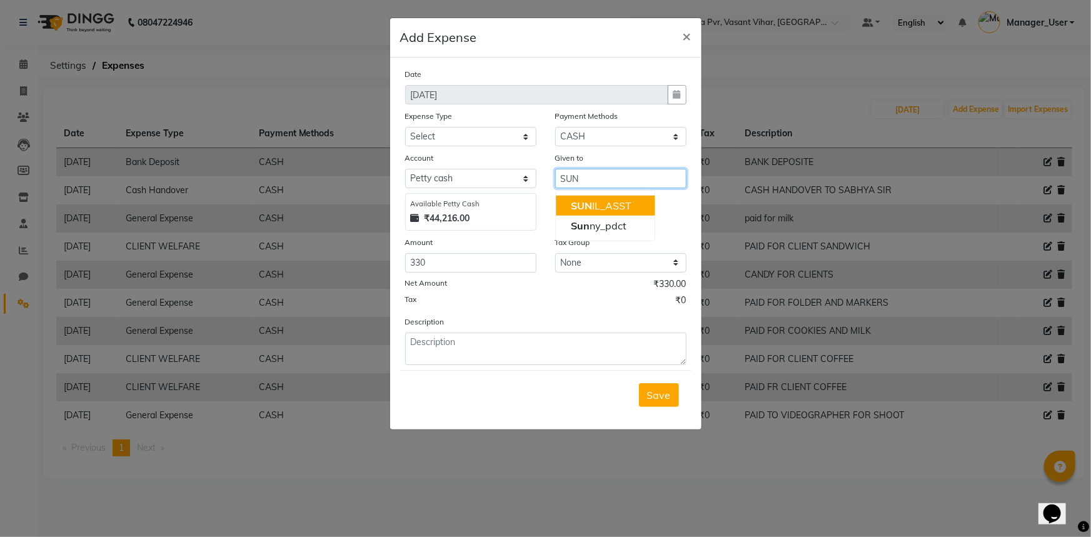
click at [615, 206] on ngb-highlight "SUN IL_ASST" at bounding box center [601, 205] width 61 height 13
type input "SUNIL_ASST"
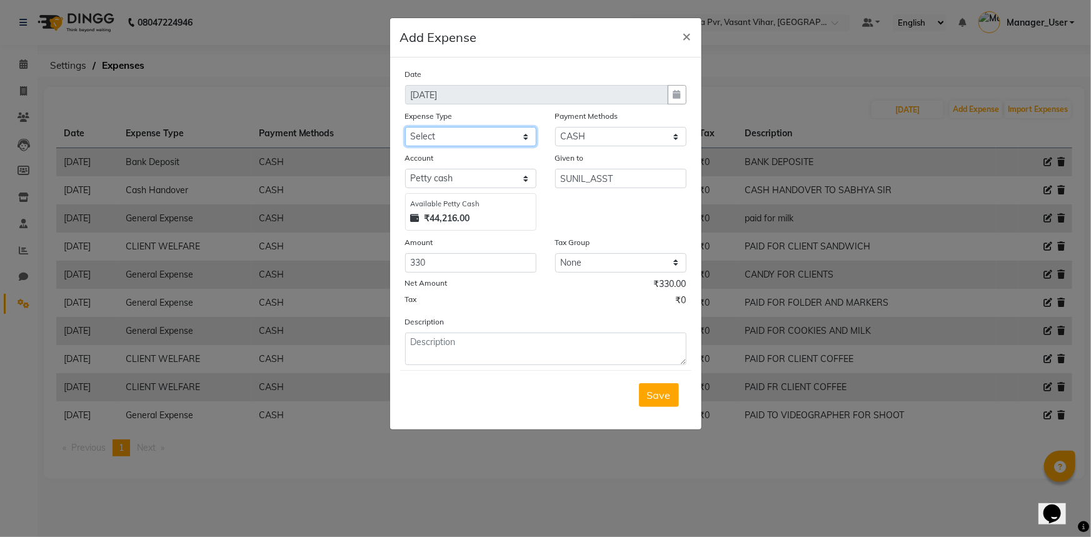
drag, startPoint x: 452, startPoint y: 134, endPoint x: 450, endPoint y: 144, distance: 10.3
click at [452, 135] on select "Select Bank Deposit Blinkit Cash Handover CLIENT Client ordered food Client Ref…" at bounding box center [470, 136] width 131 height 19
select select "19910"
click at [405, 128] on select "Select Bank Deposit Blinkit Cash Handover CLIENT Client ordered food Client Ref…" at bounding box center [470, 136] width 131 height 19
click at [467, 353] on textarea at bounding box center [545, 349] width 281 height 33
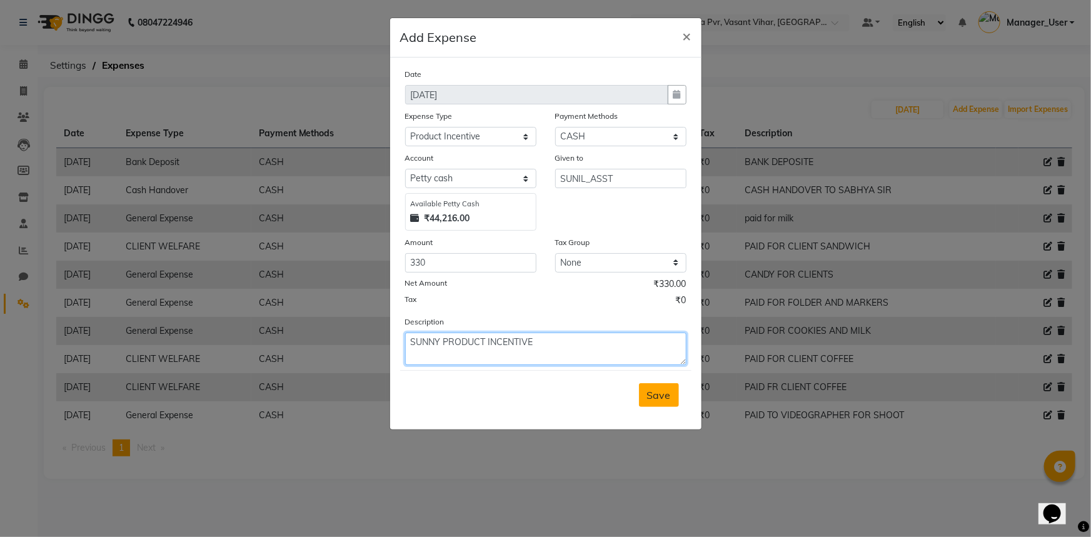
type textarea "SUNNY PRODUCT INCENTIVE"
click at [650, 392] on button "Save" at bounding box center [659, 395] width 40 height 24
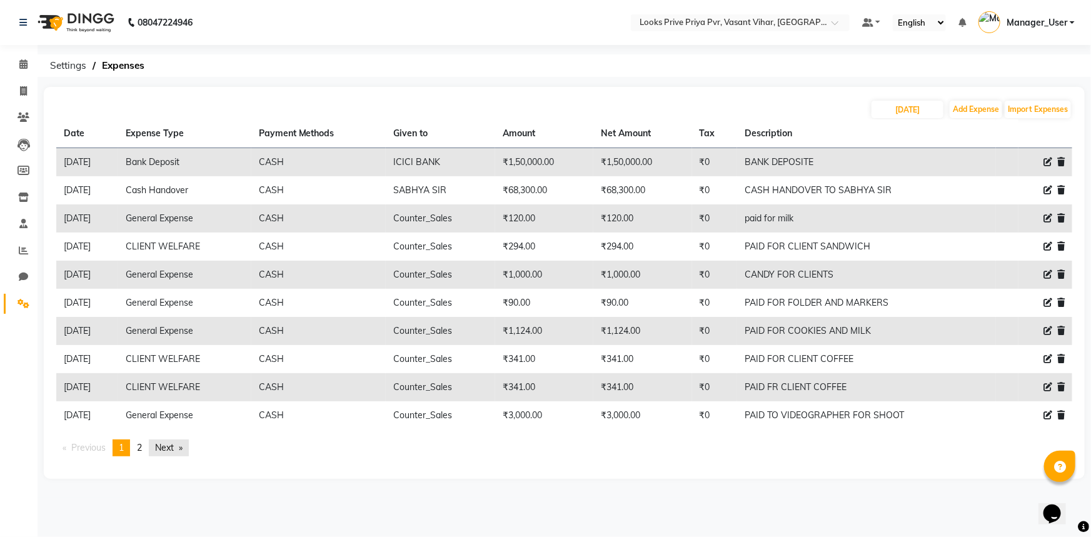
click at [179, 450] on link "Next page" at bounding box center [169, 448] width 40 height 17
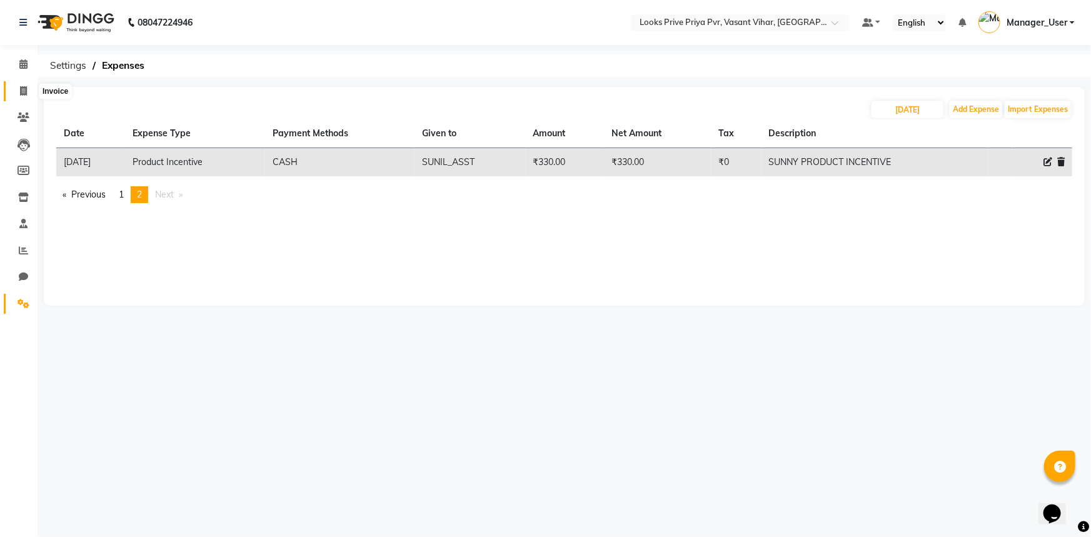
click at [21, 88] on icon at bounding box center [23, 90] width 7 height 9
select select "service"
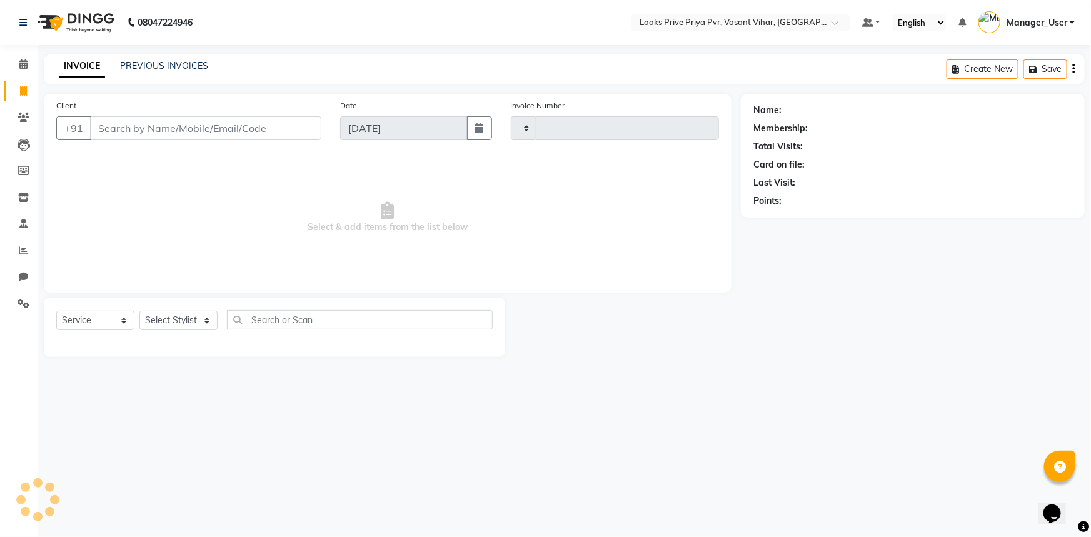
type input "4728"
select select "7646"
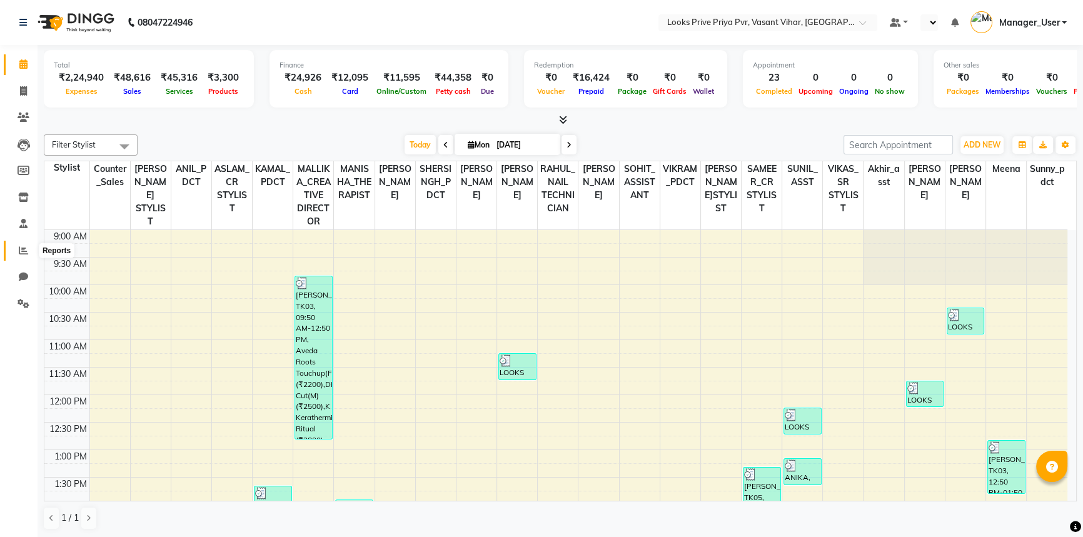
click at [24, 251] on icon at bounding box center [23, 250] width 9 height 9
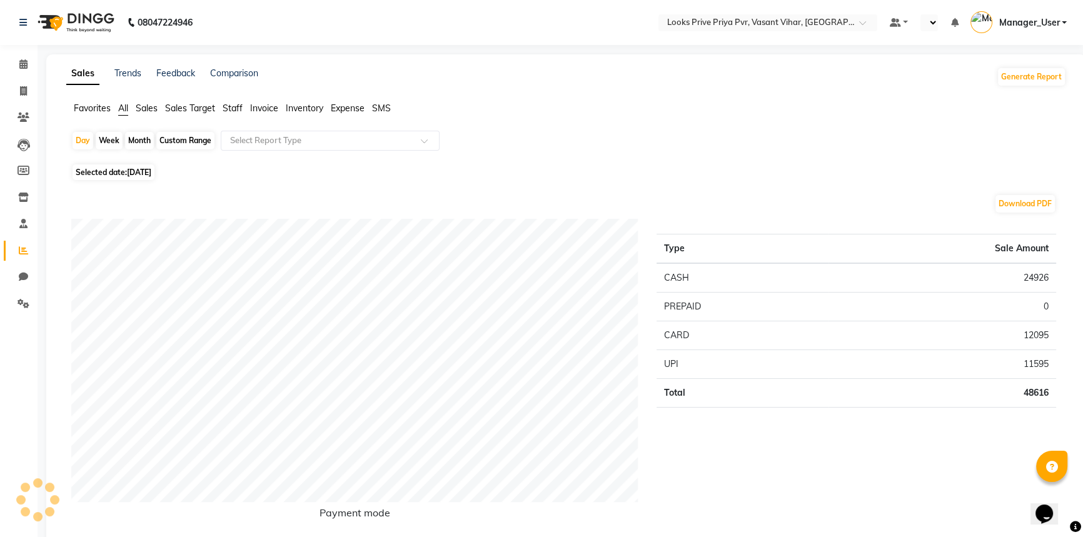
select select "en"
click at [234, 106] on span "Staff" at bounding box center [233, 108] width 20 height 11
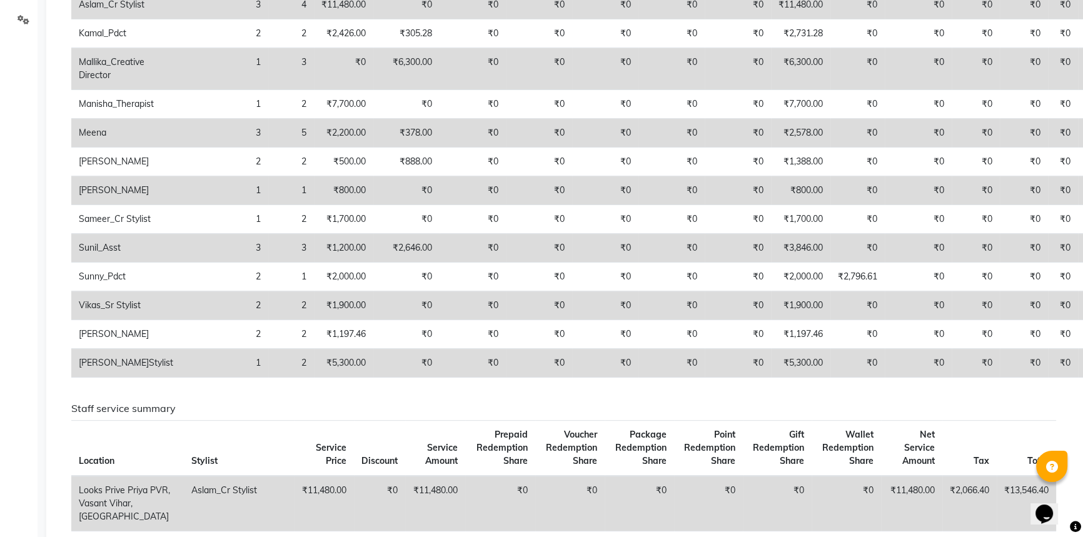
scroll to position [227, 0]
